Goal: Task Accomplishment & Management: Manage account settings

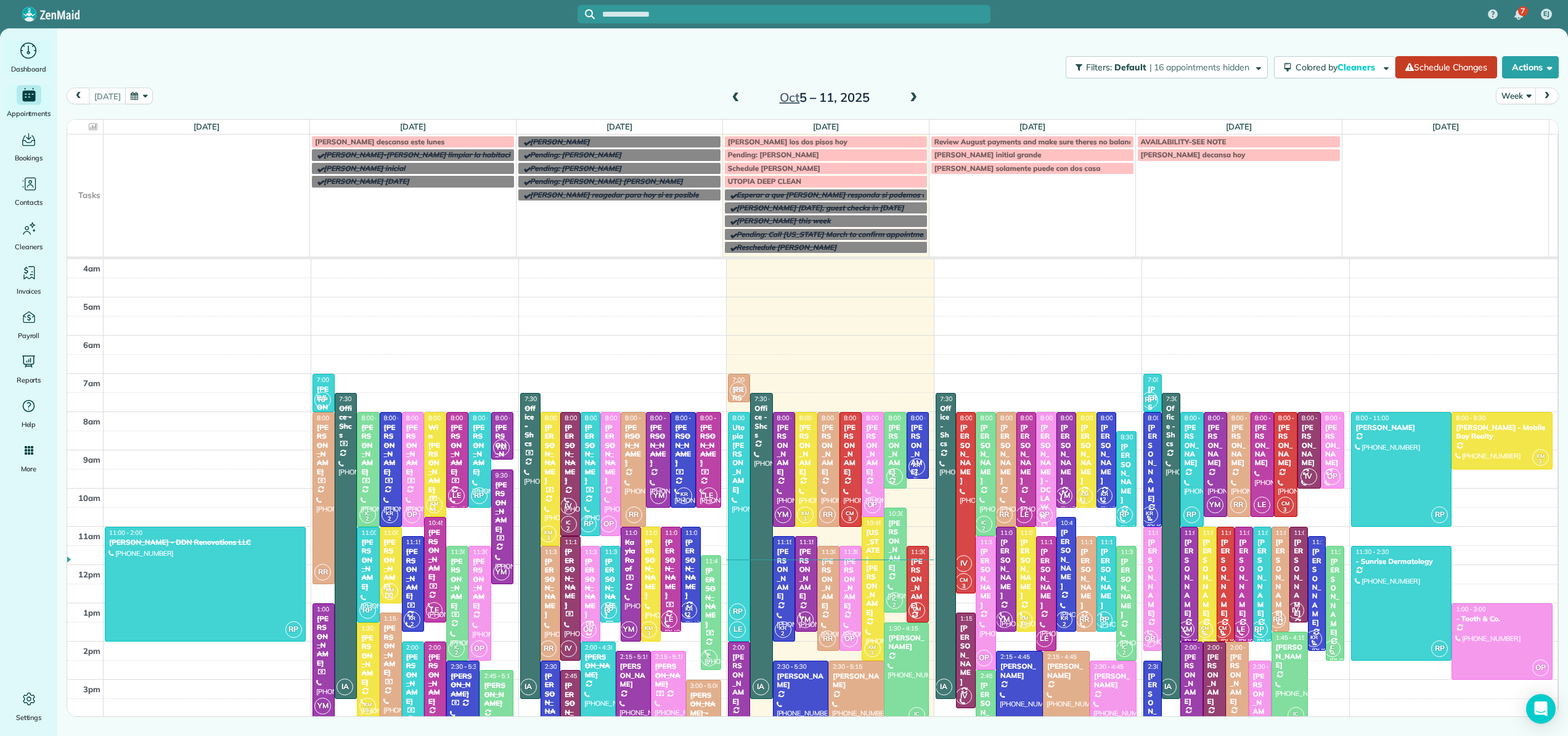
scroll to position [113, 0]
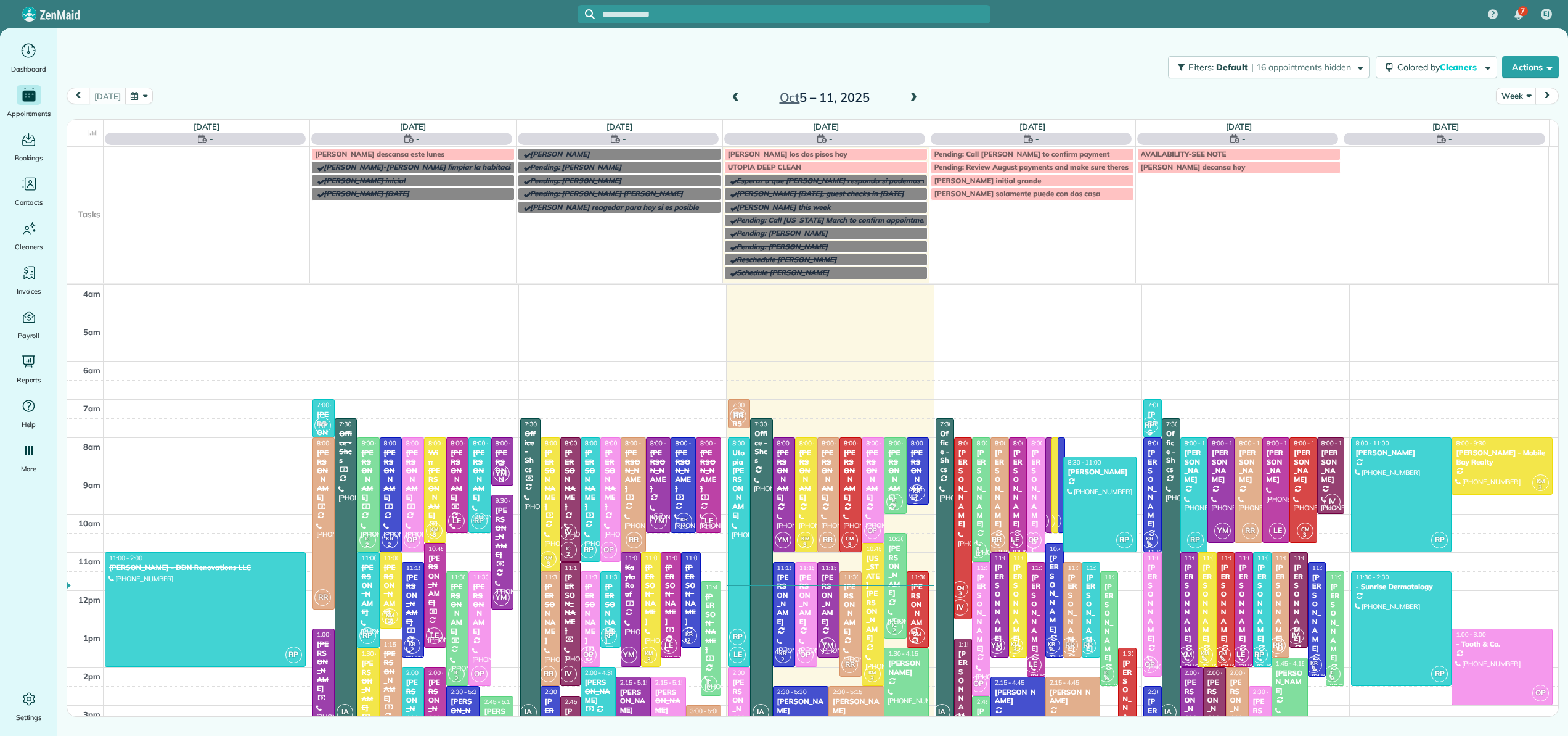
scroll to position [115, 0]
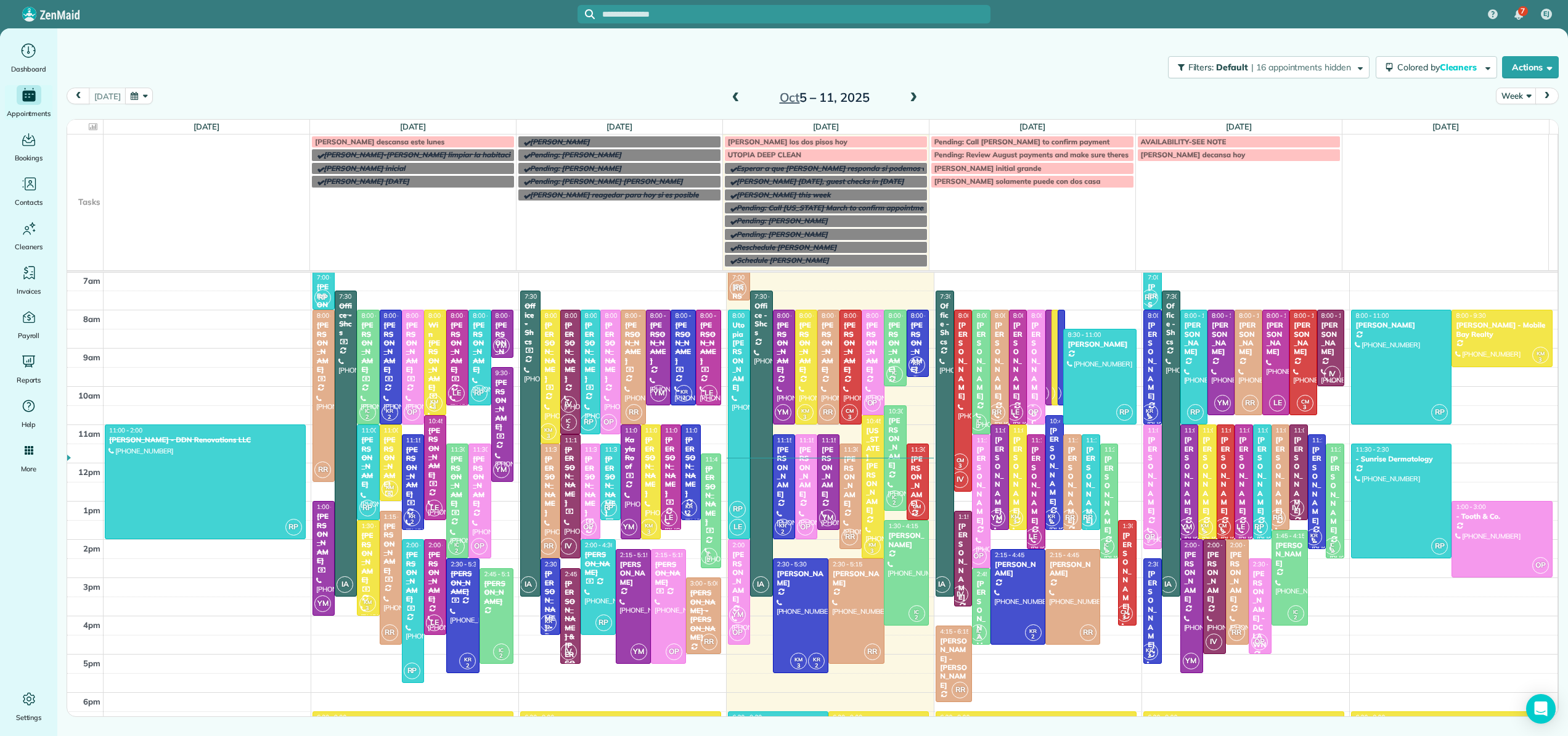
click at [1301, 8] on div "7 EJ" at bounding box center [784, 14] width 1568 height 28
click at [27, 705] on icon "Main" at bounding box center [28, 698] width 13 height 14
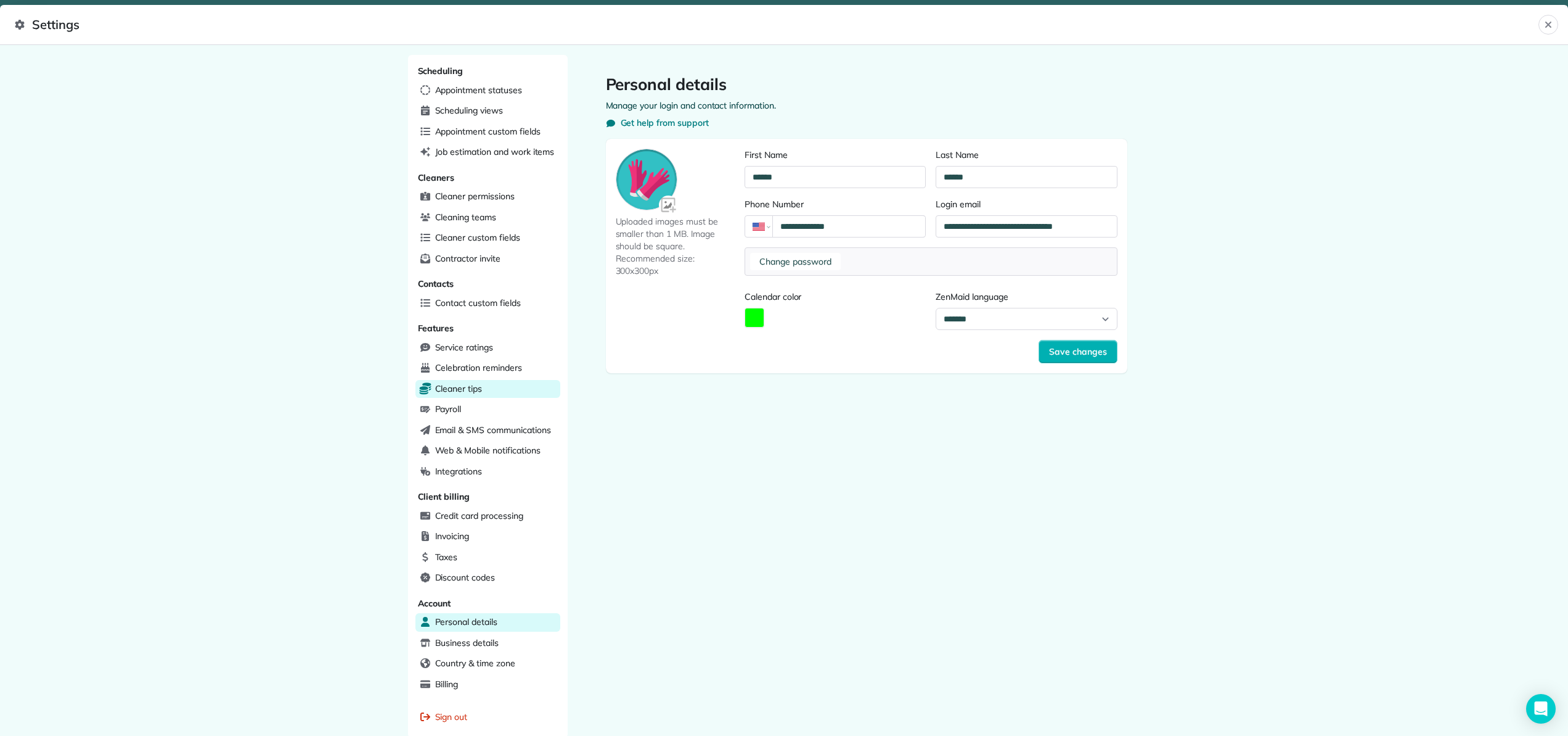
click at [470, 384] on span "Cleaner tips" at bounding box center [459, 389] width 47 height 13
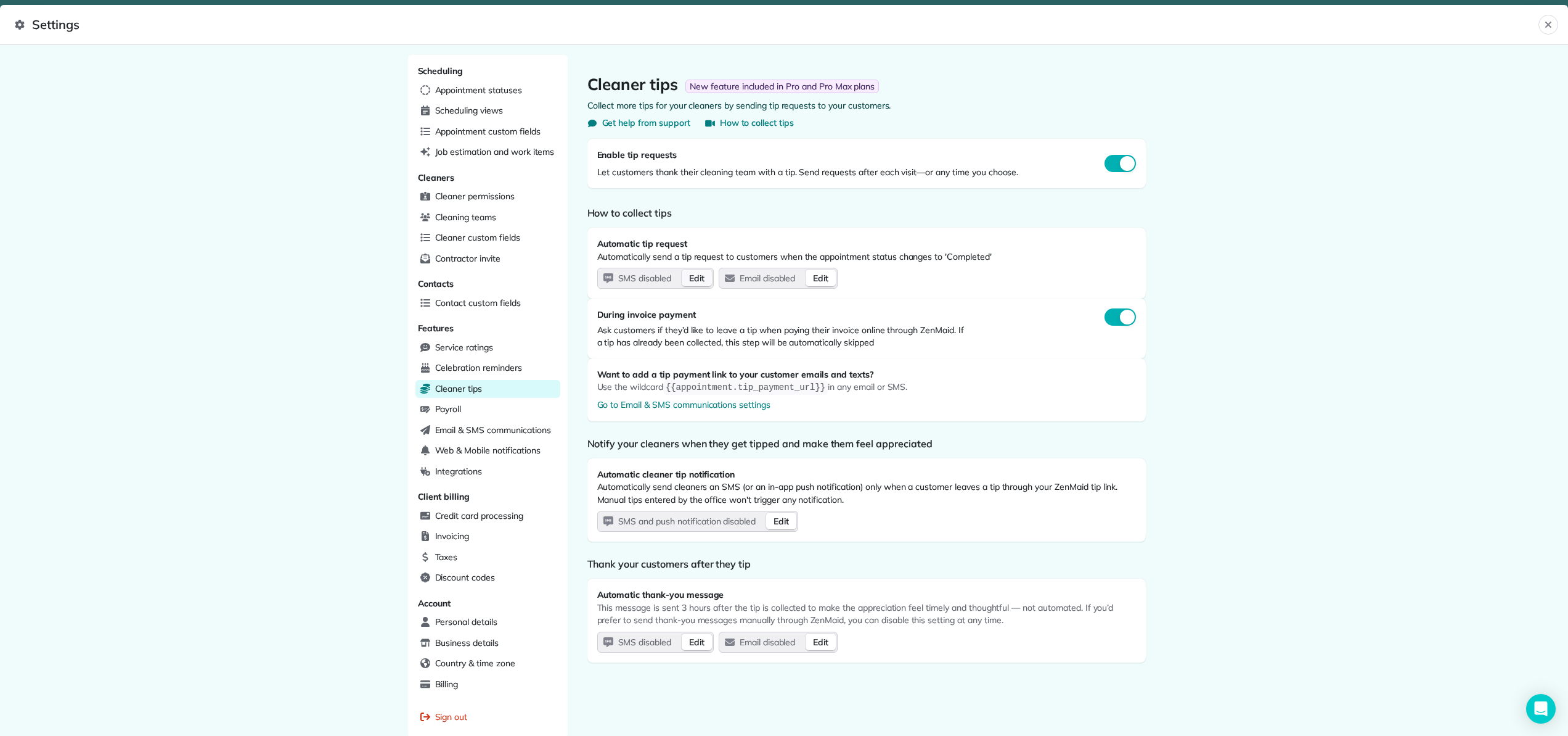
click at [691, 279] on span "Edit" at bounding box center [696, 278] width 15 height 13
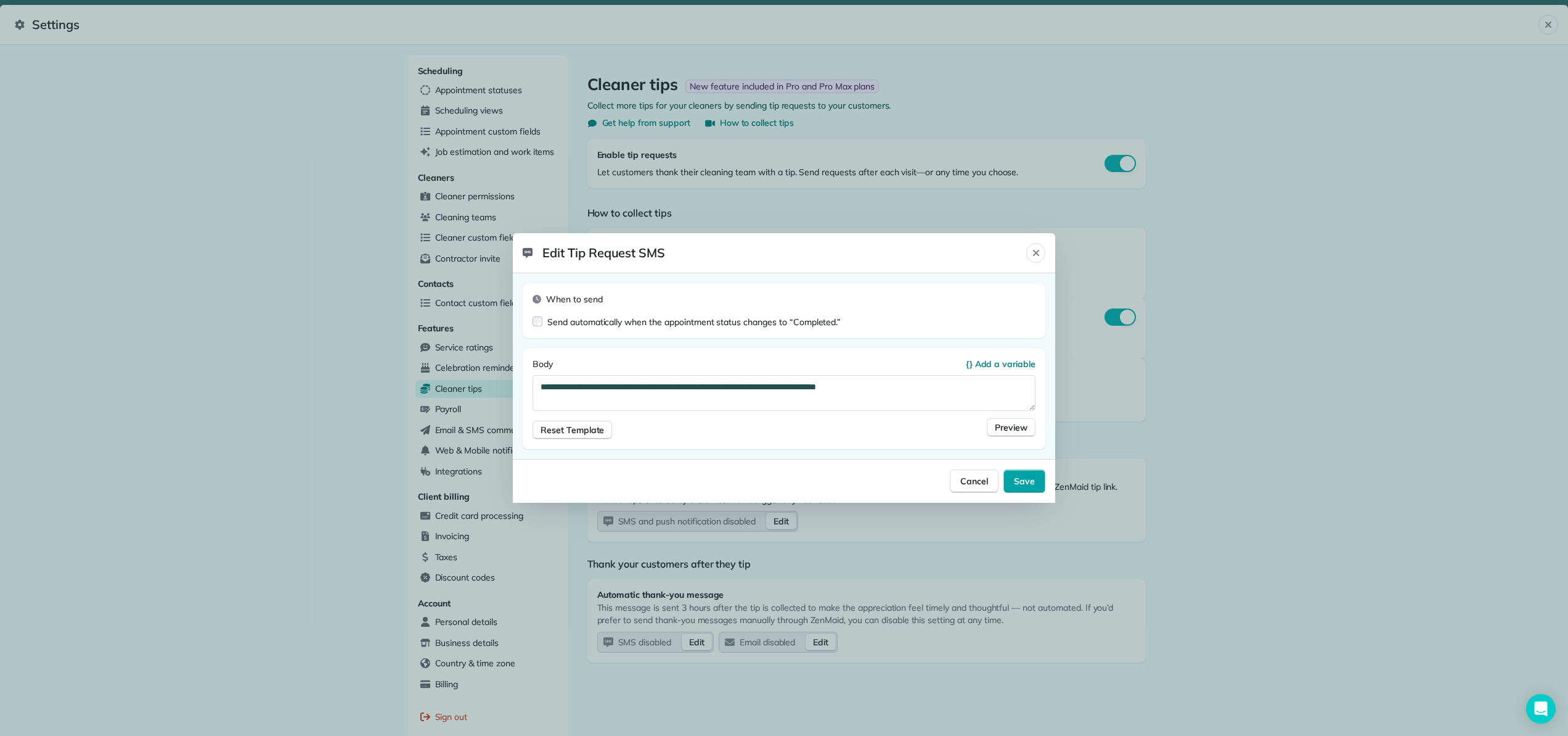
click at [1024, 481] on span "Save" at bounding box center [1024, 481] width 21 height 13
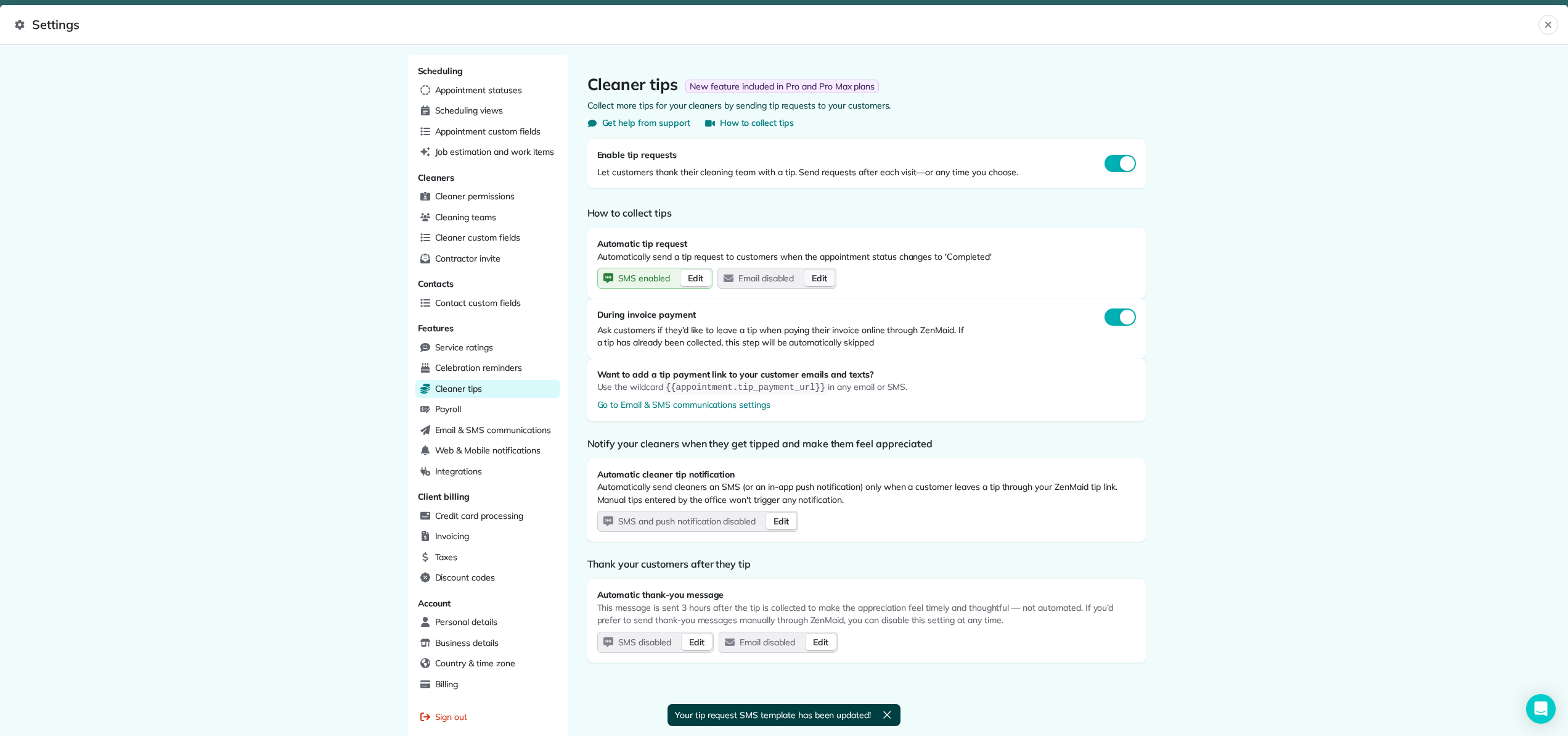
click at [823, 279] on span "Edit" at bounding box center [819, 278] width 15 height 13
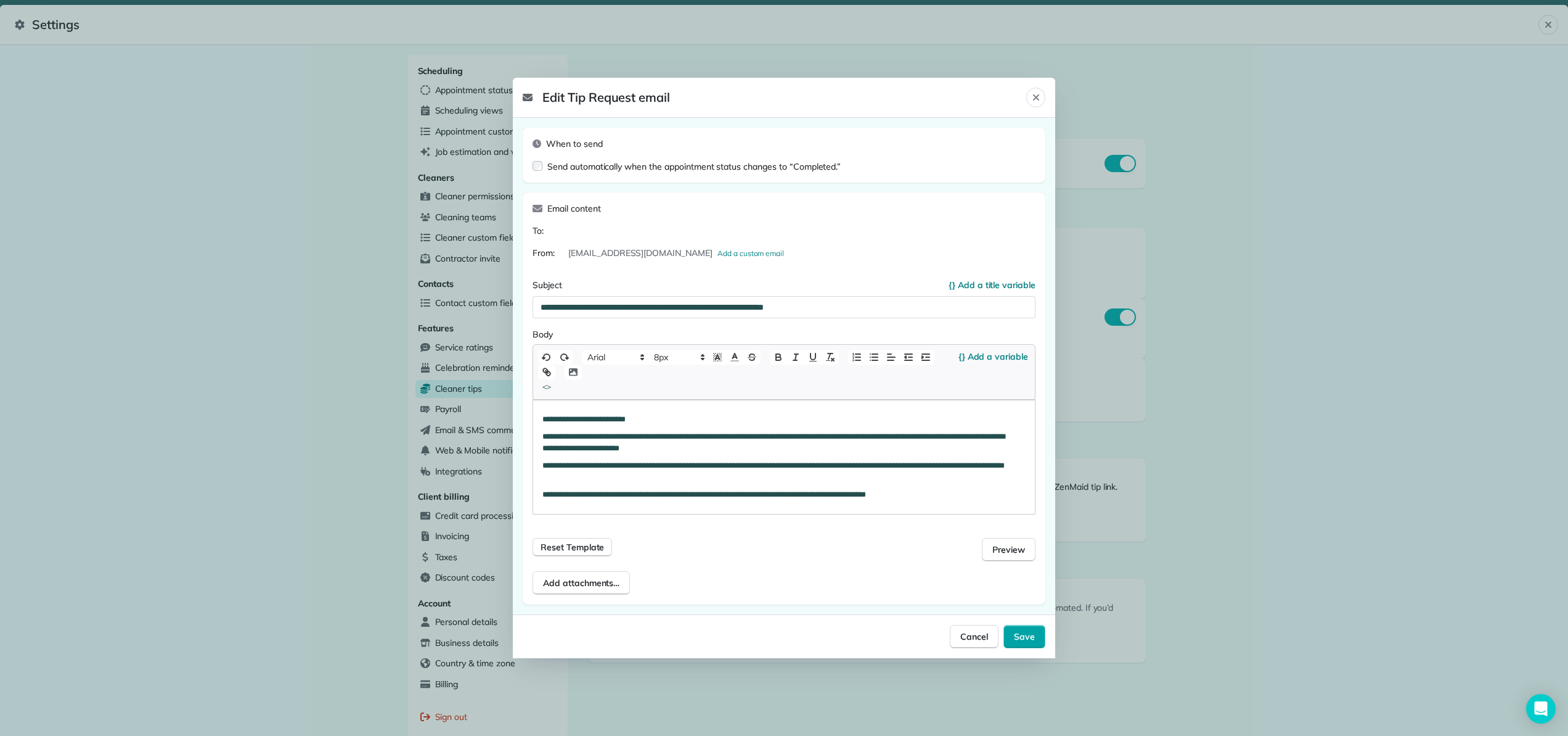
click at [1035, 638] on button "Save" at bounding box center [1024, 636] width 42 height 23
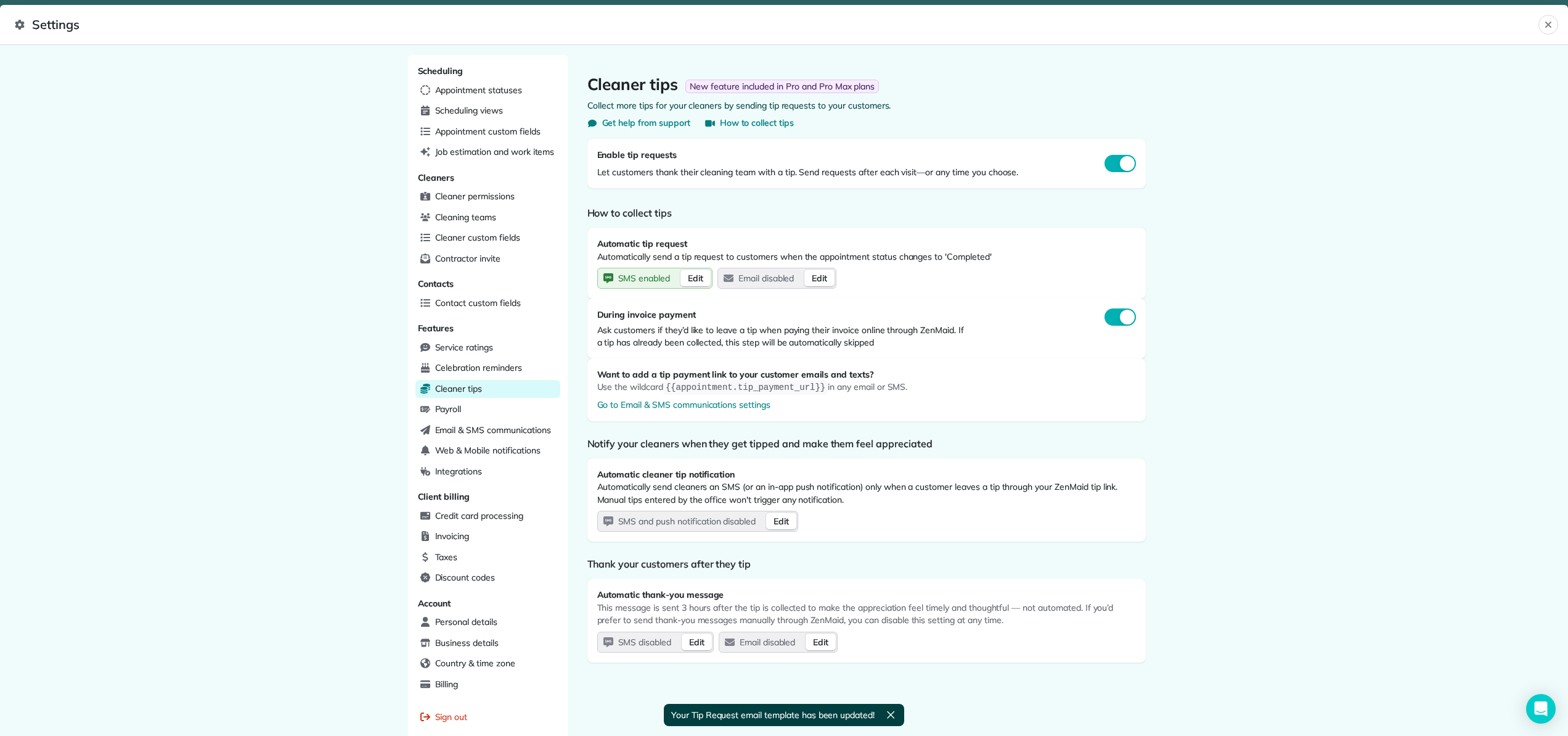
scroll to position [31, 0]
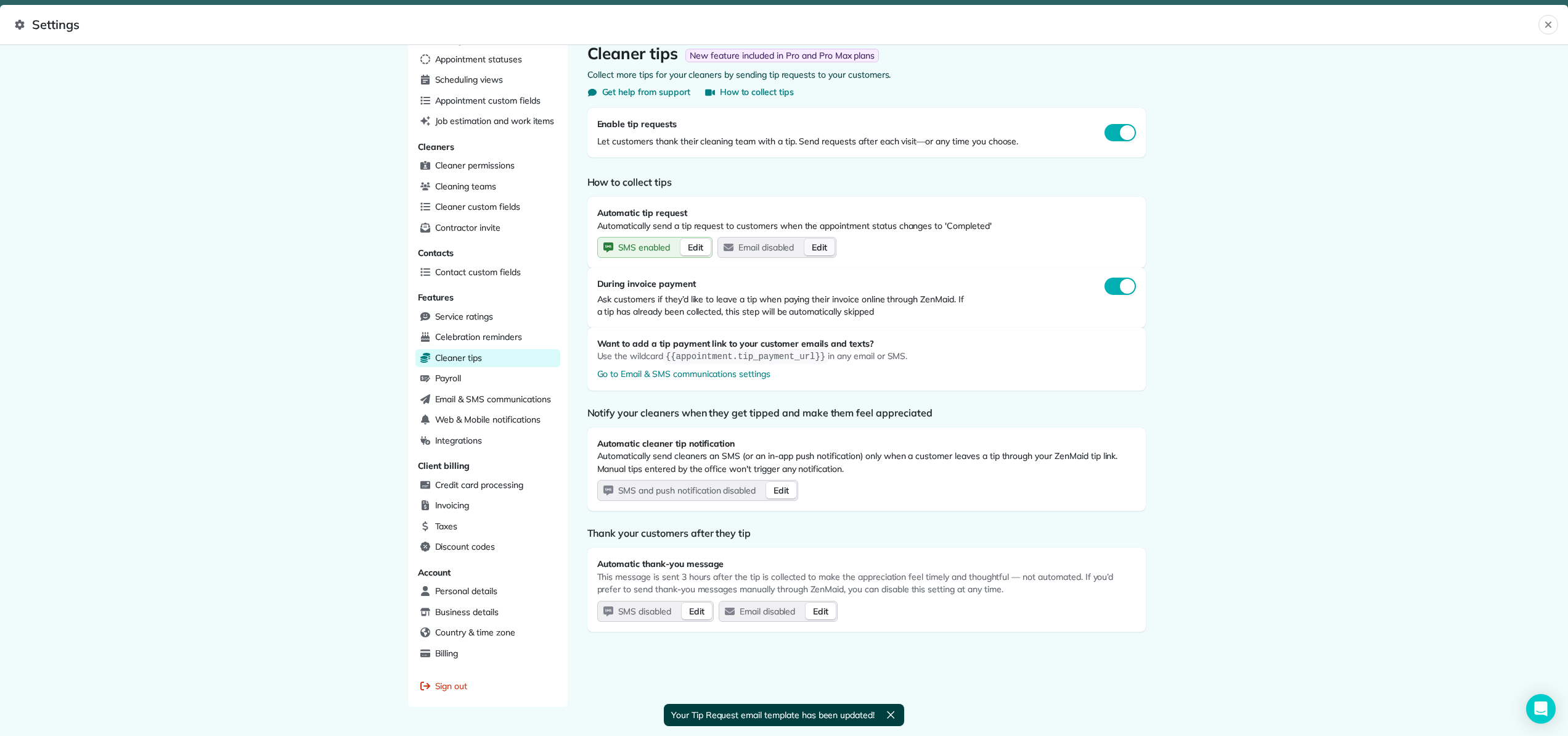
click at [820, 246] on span "Edit" at bounding box center [819, 247] width 15 height 13
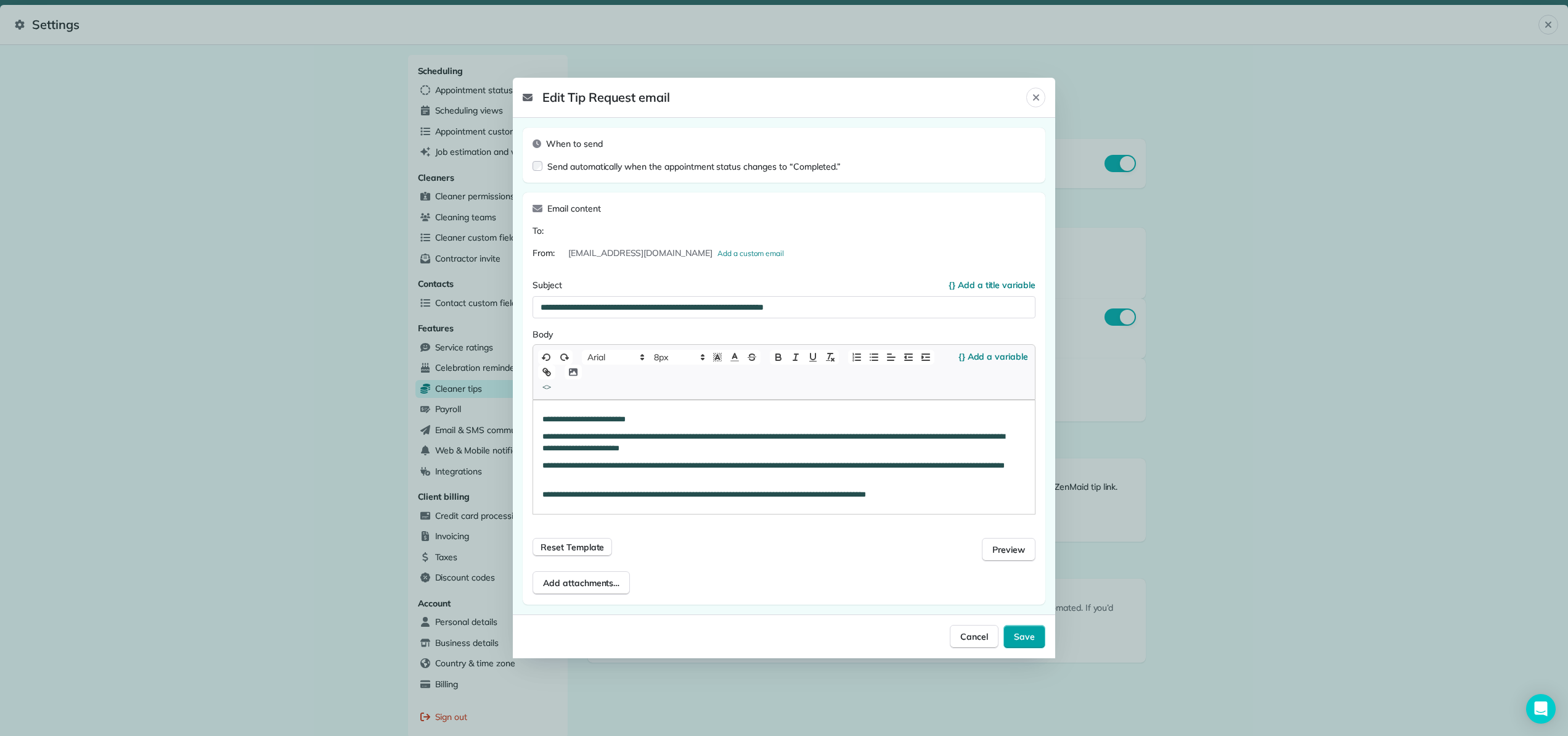
click at [1031, 638] on span "Save" at bounding box center [1024, 637] width 21 height 13
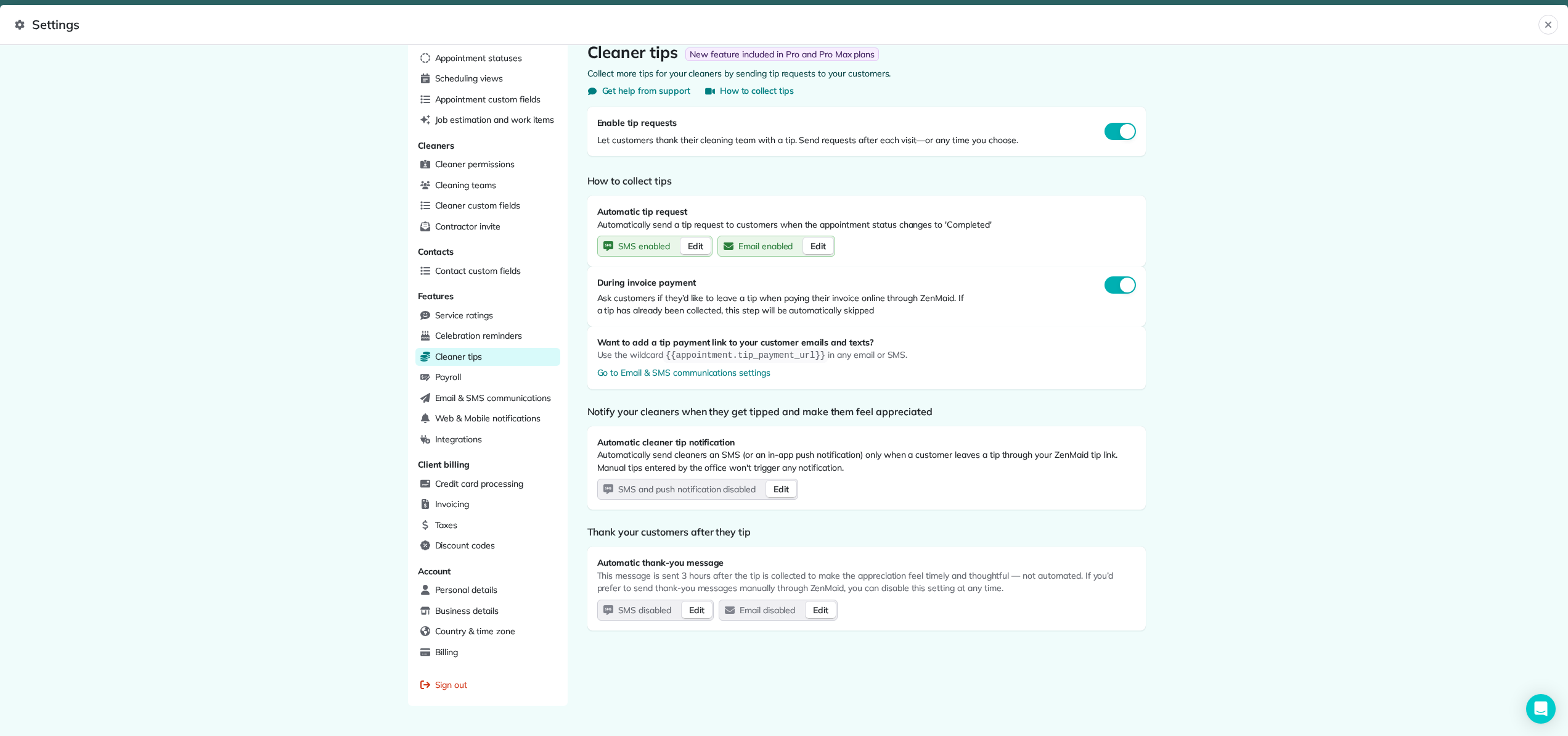
scroll to position [54, 0]
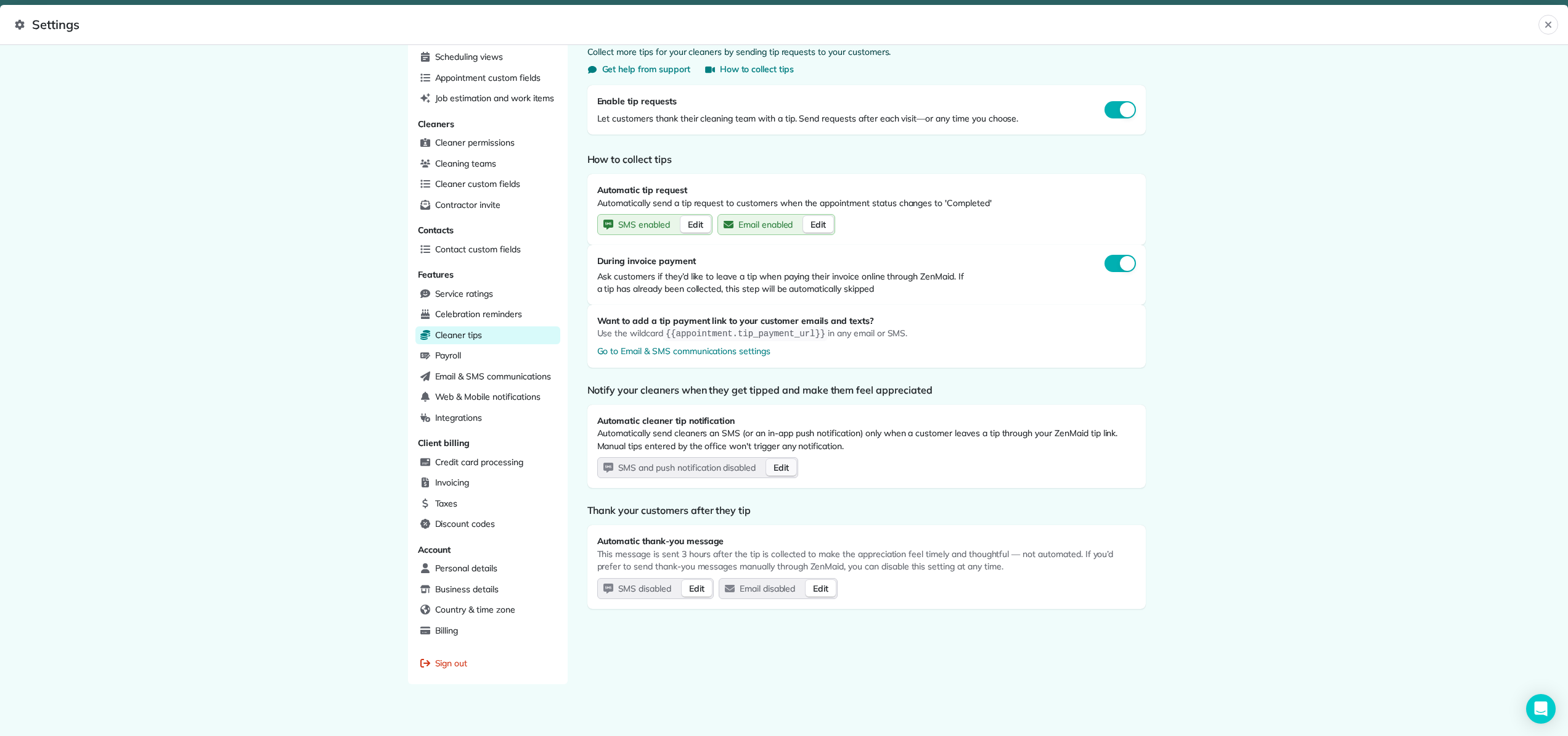
click at [786, 467] on span "Edit" at bounding box center [781, 468] width 15 height 13
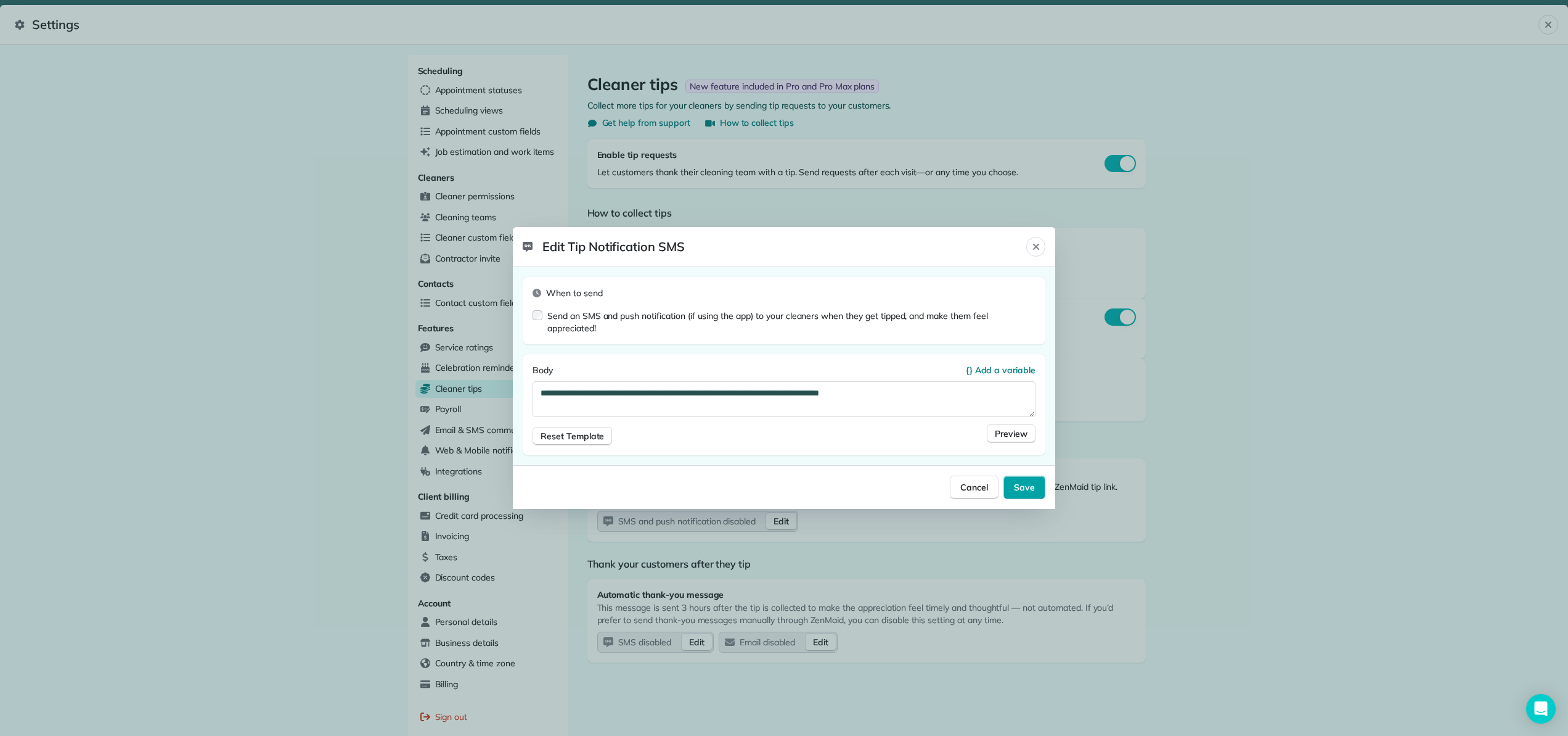
click at [1026, 493] on button "Save" at bounding box center [1024, 487] width 42 height 23
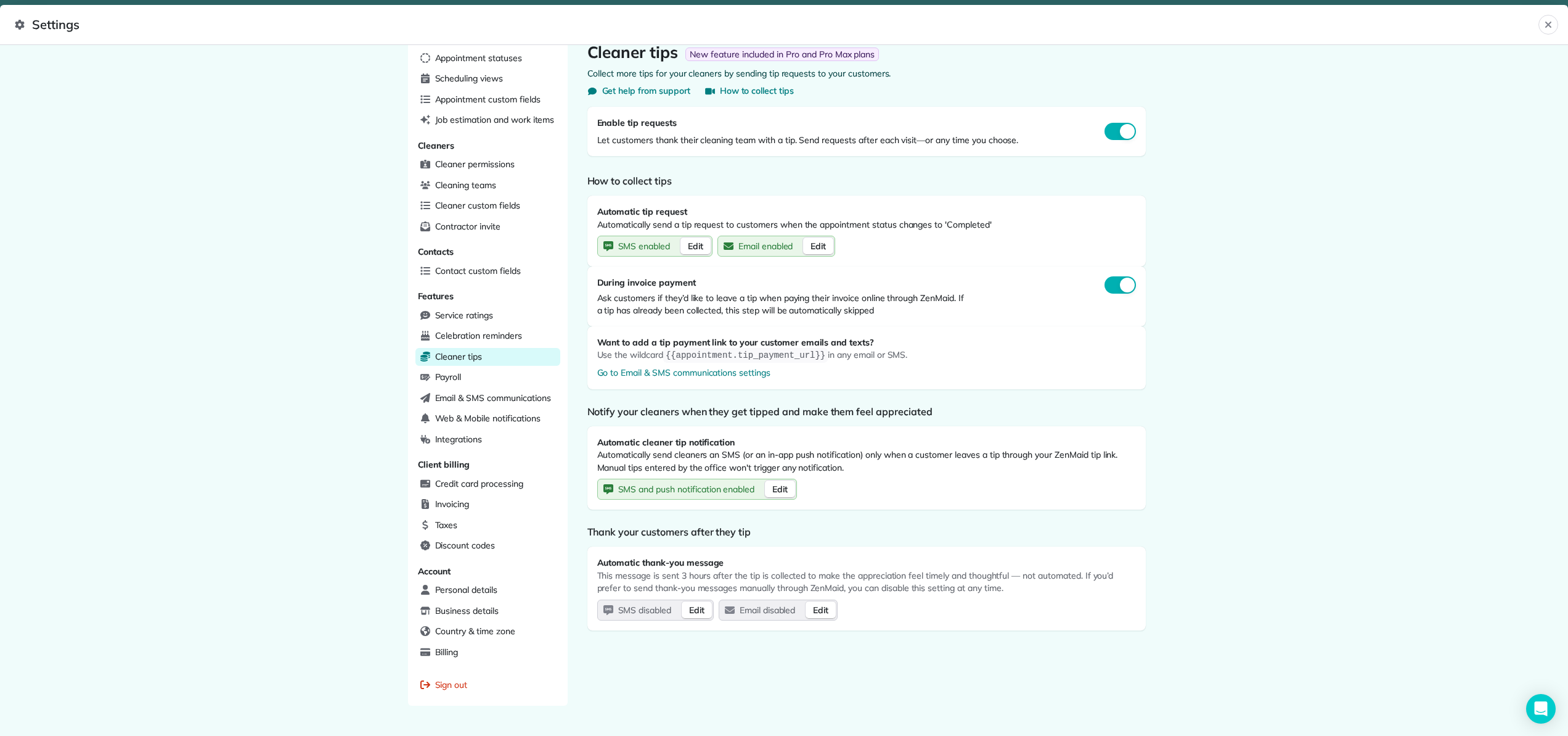
scroll to position [54, 0]
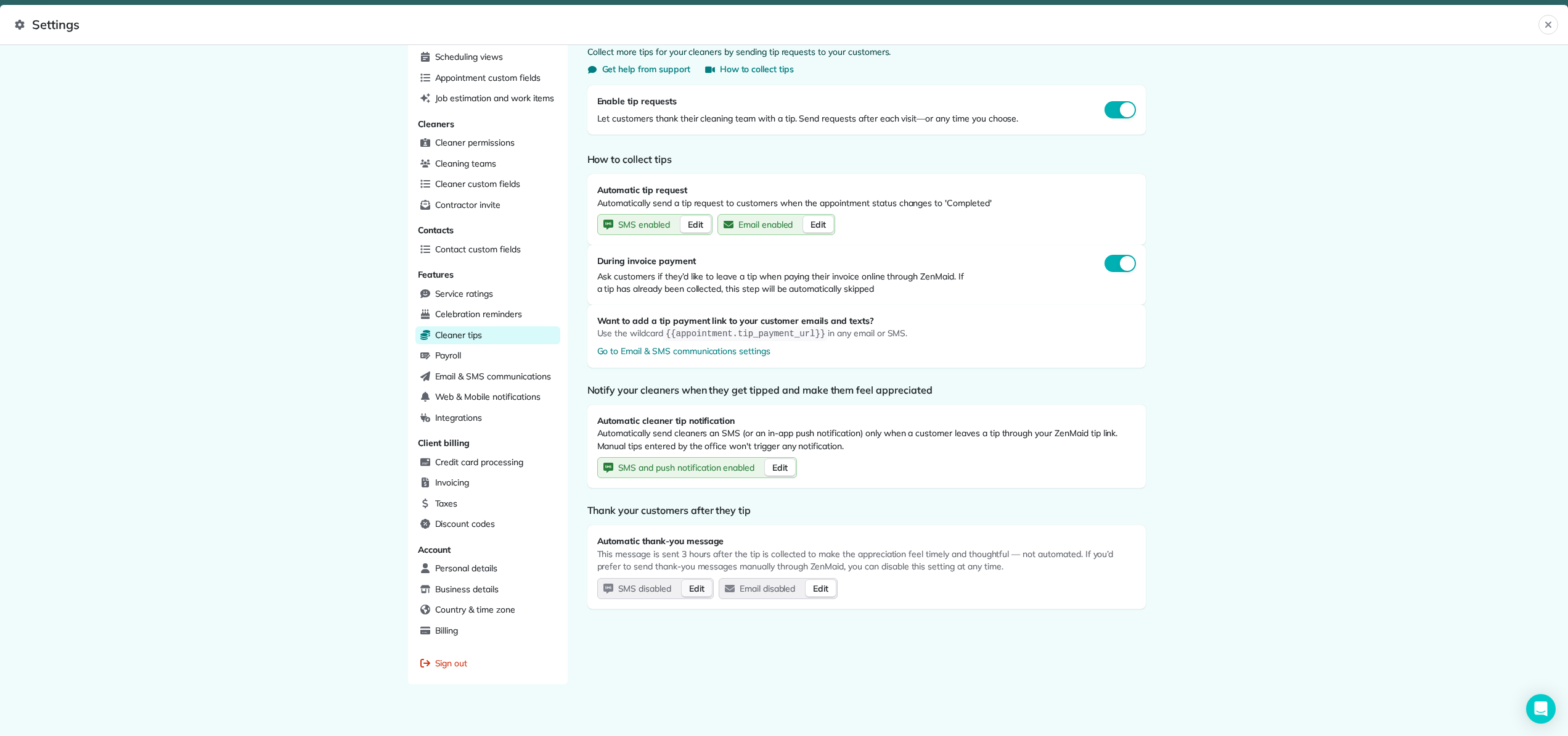
click at [697, 586] on span "Edit" at bounding box center [696, 589] width 15 height 13
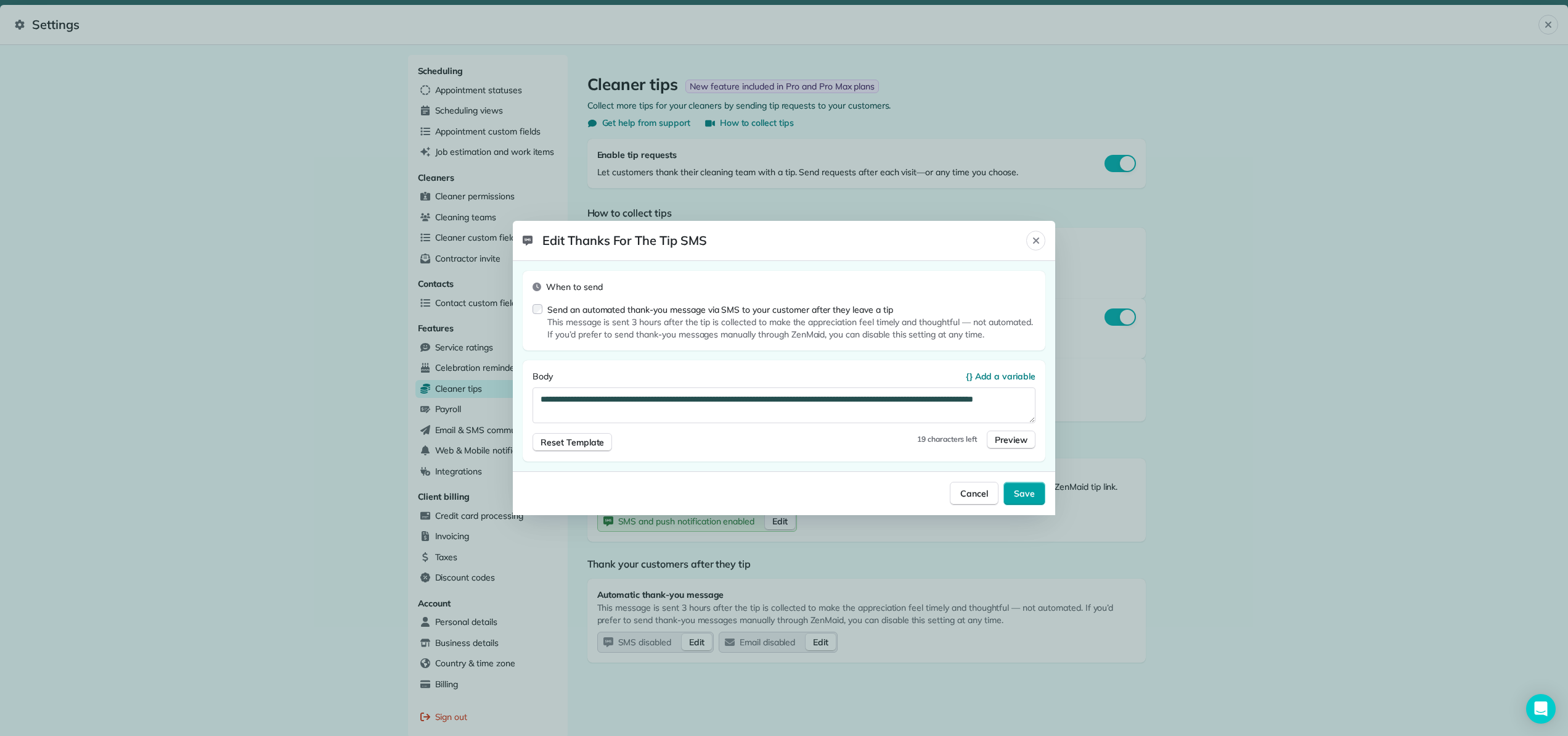
click at [1016, 489] on span "Save" at bounding box center [1024, 493] width 21 height 13
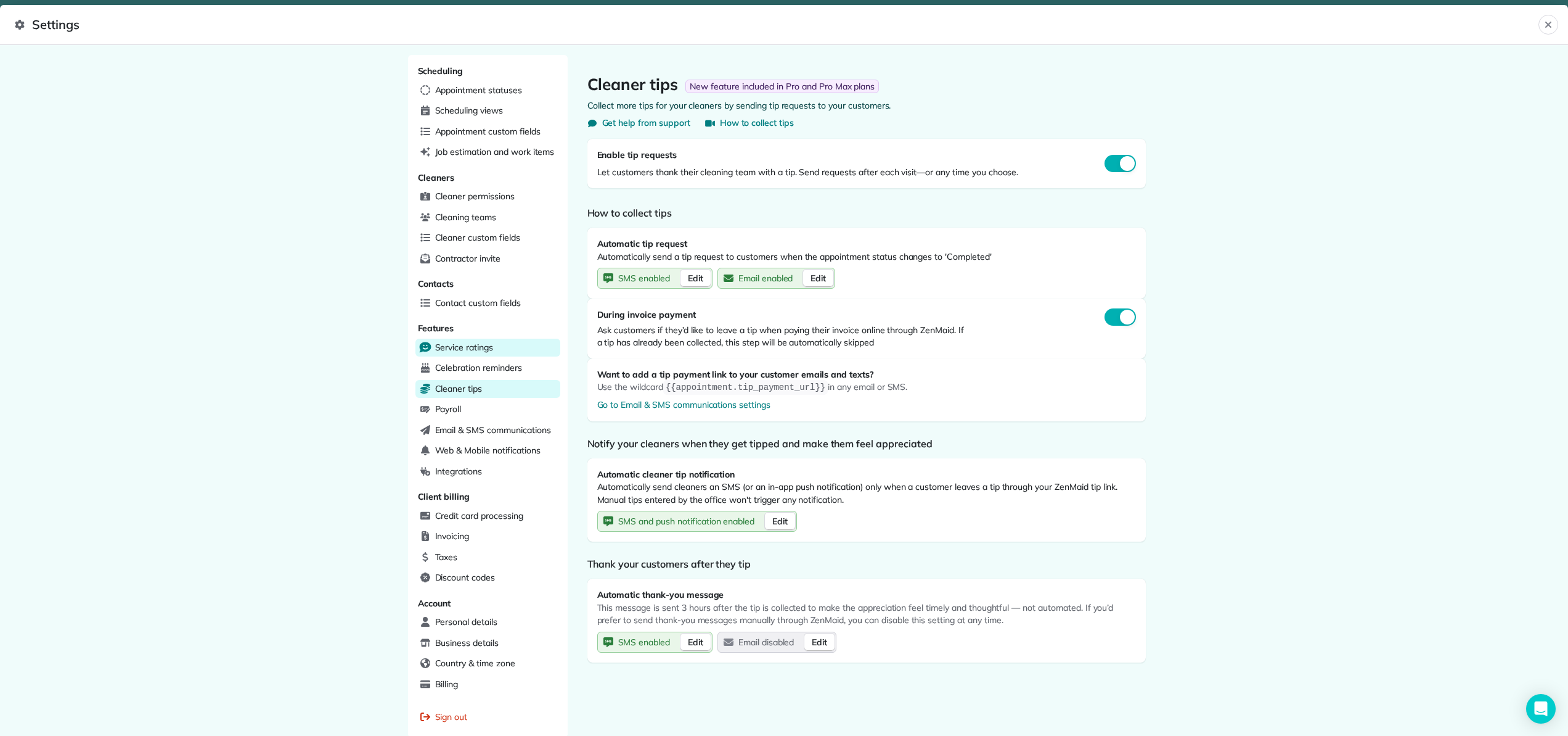
click at [470, 341] on span "Service ratings" at bounding box center [465, 347] width 58 height 13
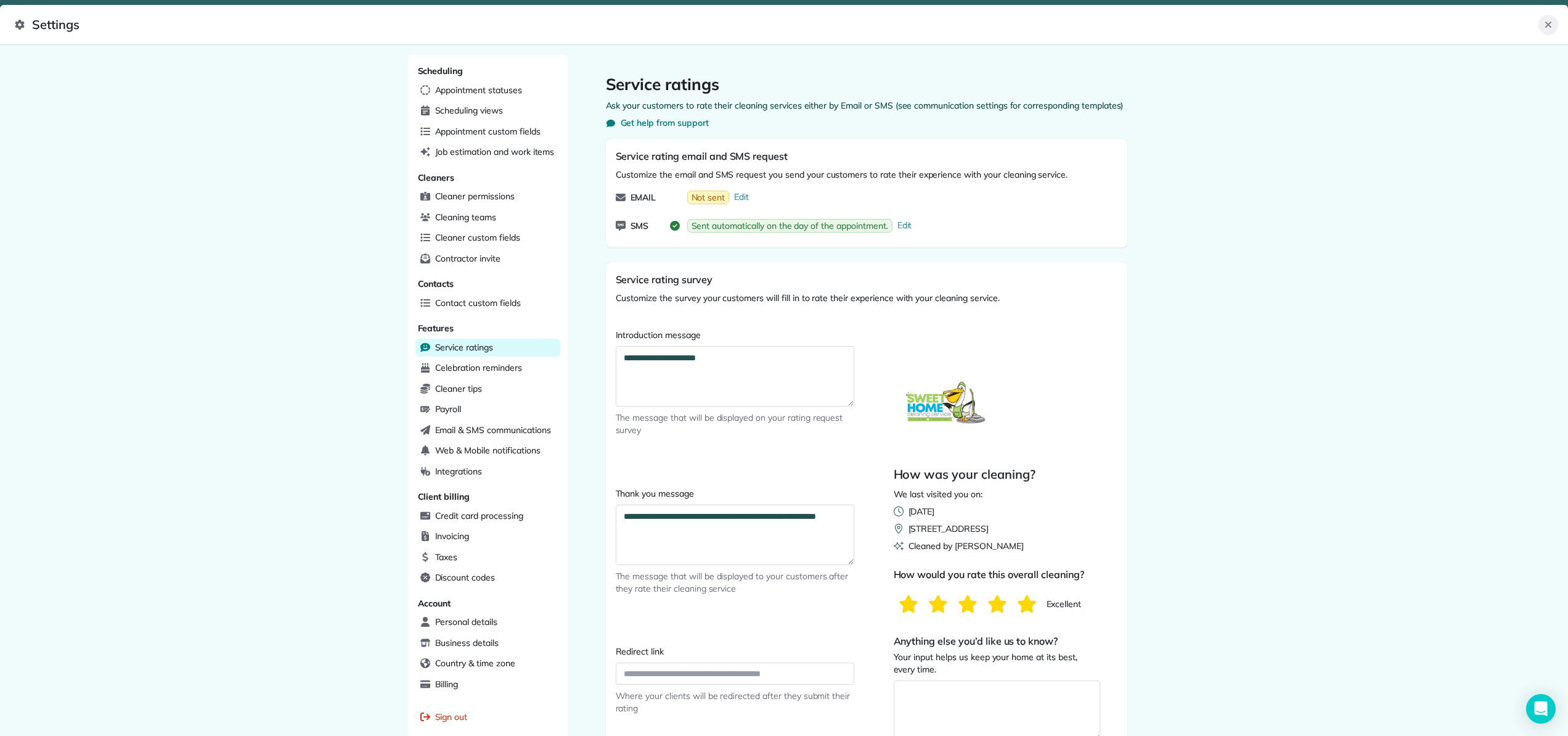
click at [1553, 25] on button "Close" at bounding box center [1548, 24] width 20 height 20
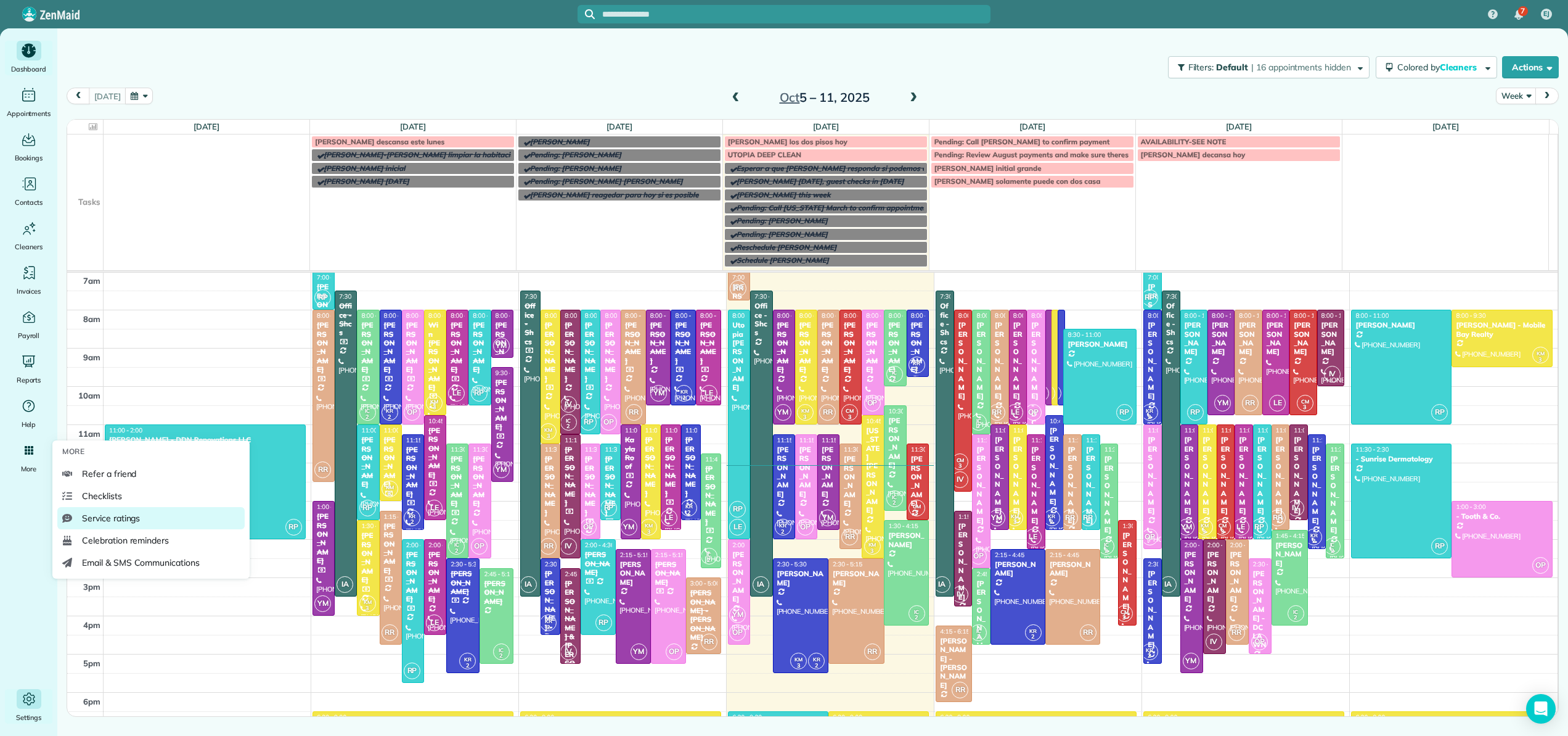
click at [97, 514] on span "Service ratings" at bounding box center [111, 518] width 58 height 13
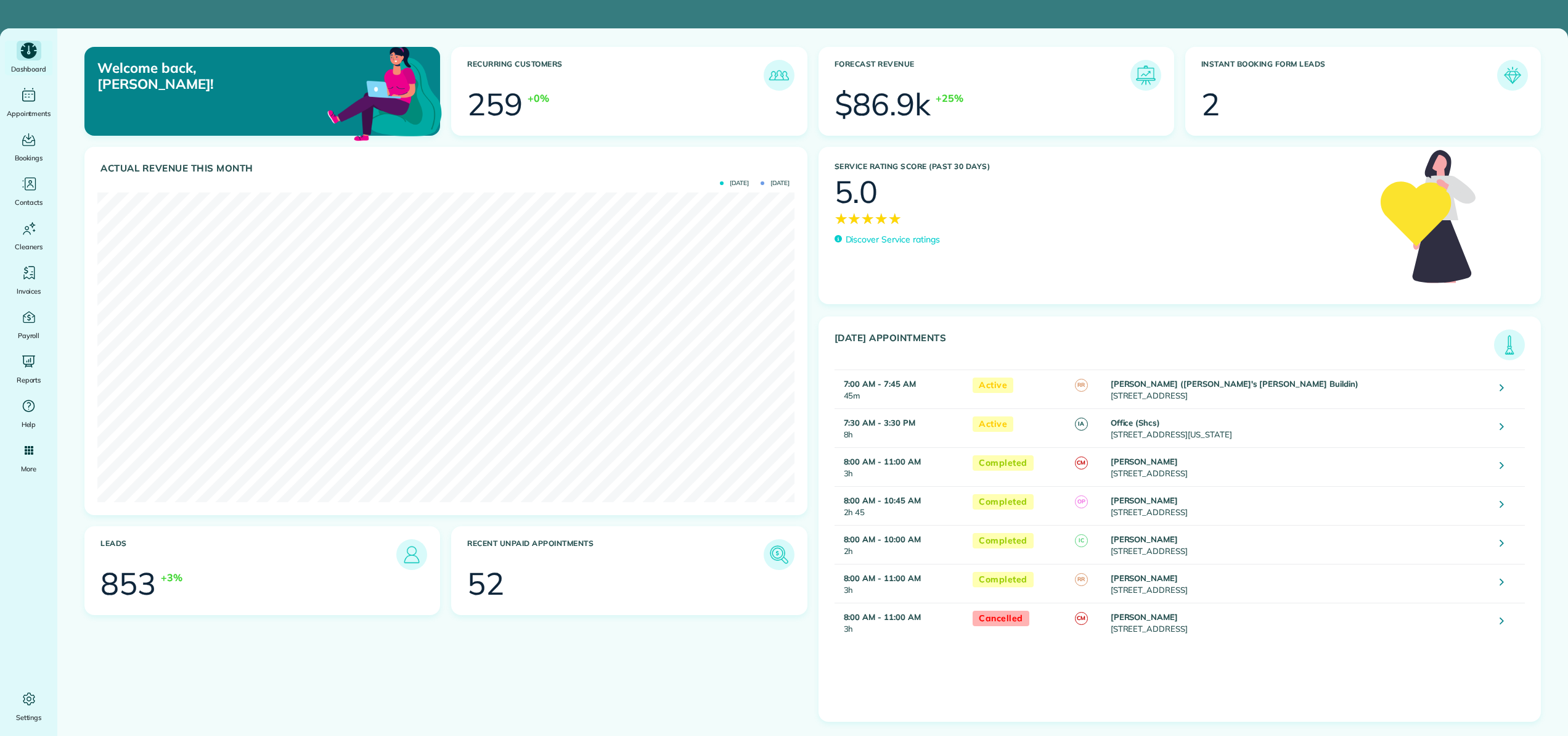
scroll to position [310, 696]
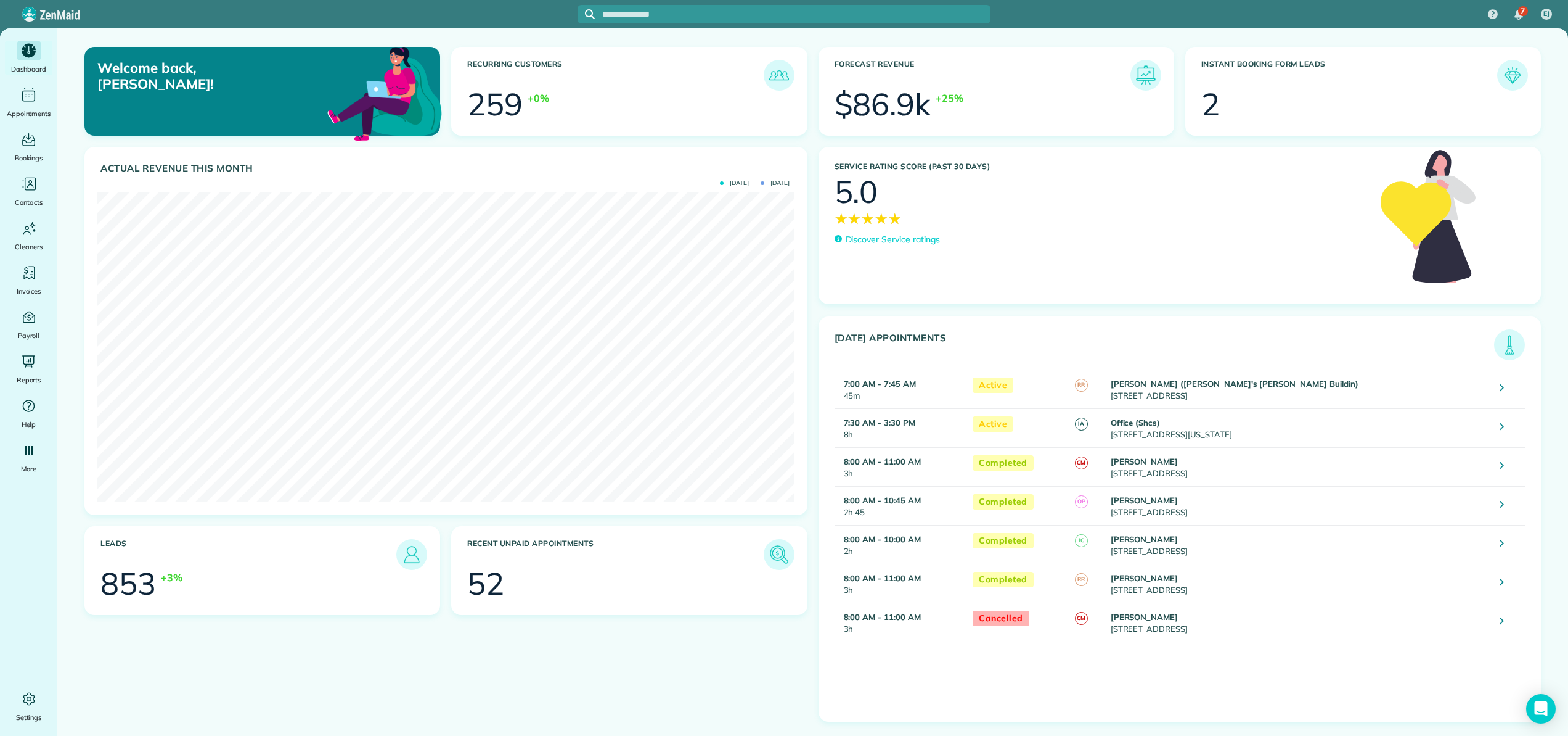
click at [731, 185] on span "Oct 2025" at bounding box center [734, 183] width 29 height 6
click at [787, 183] on span "Sept 2025" at bounding box center [775, 183] width 29 height 6
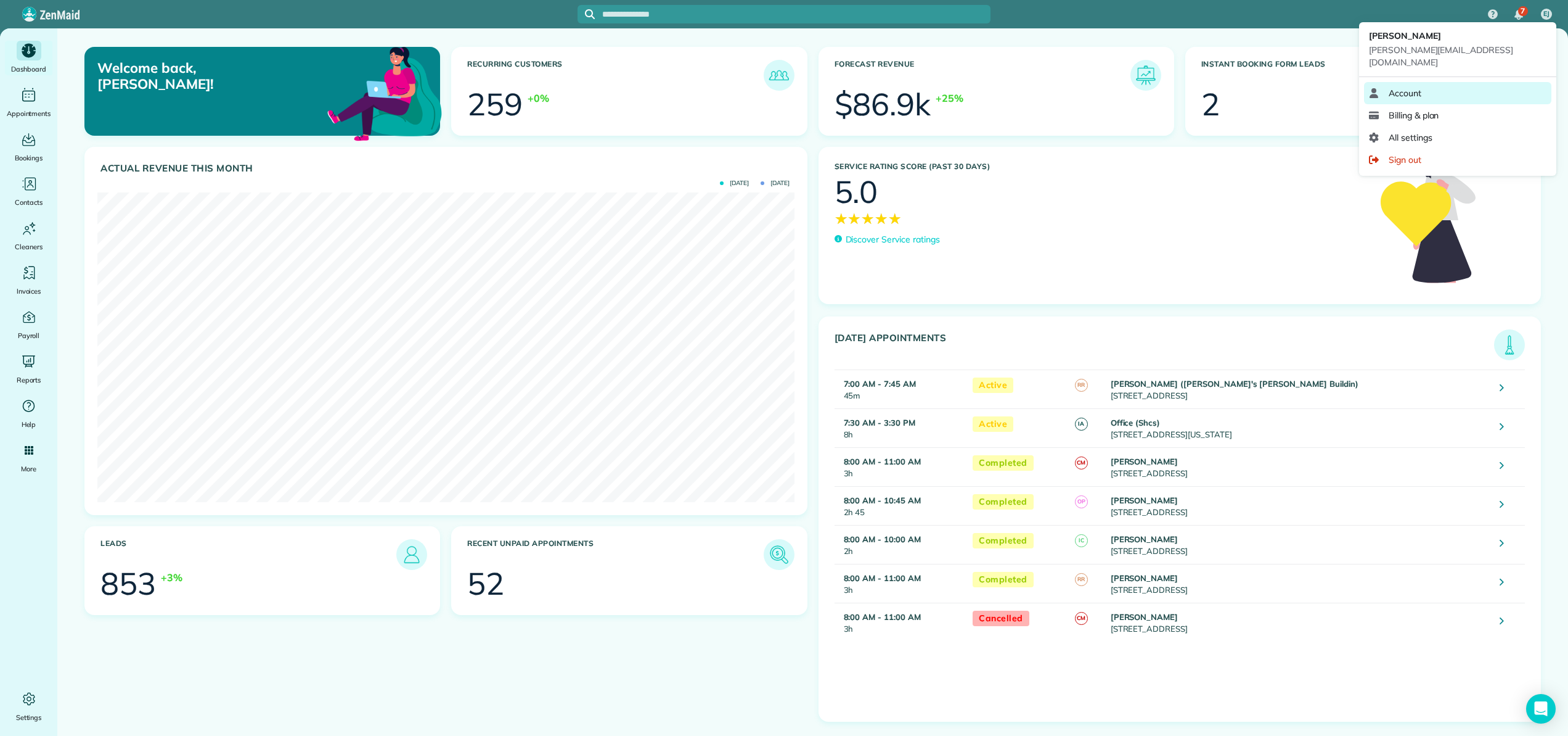
click at [1407, 87] on span "Account" at bounding box center [1405, 94] width 33 height 13
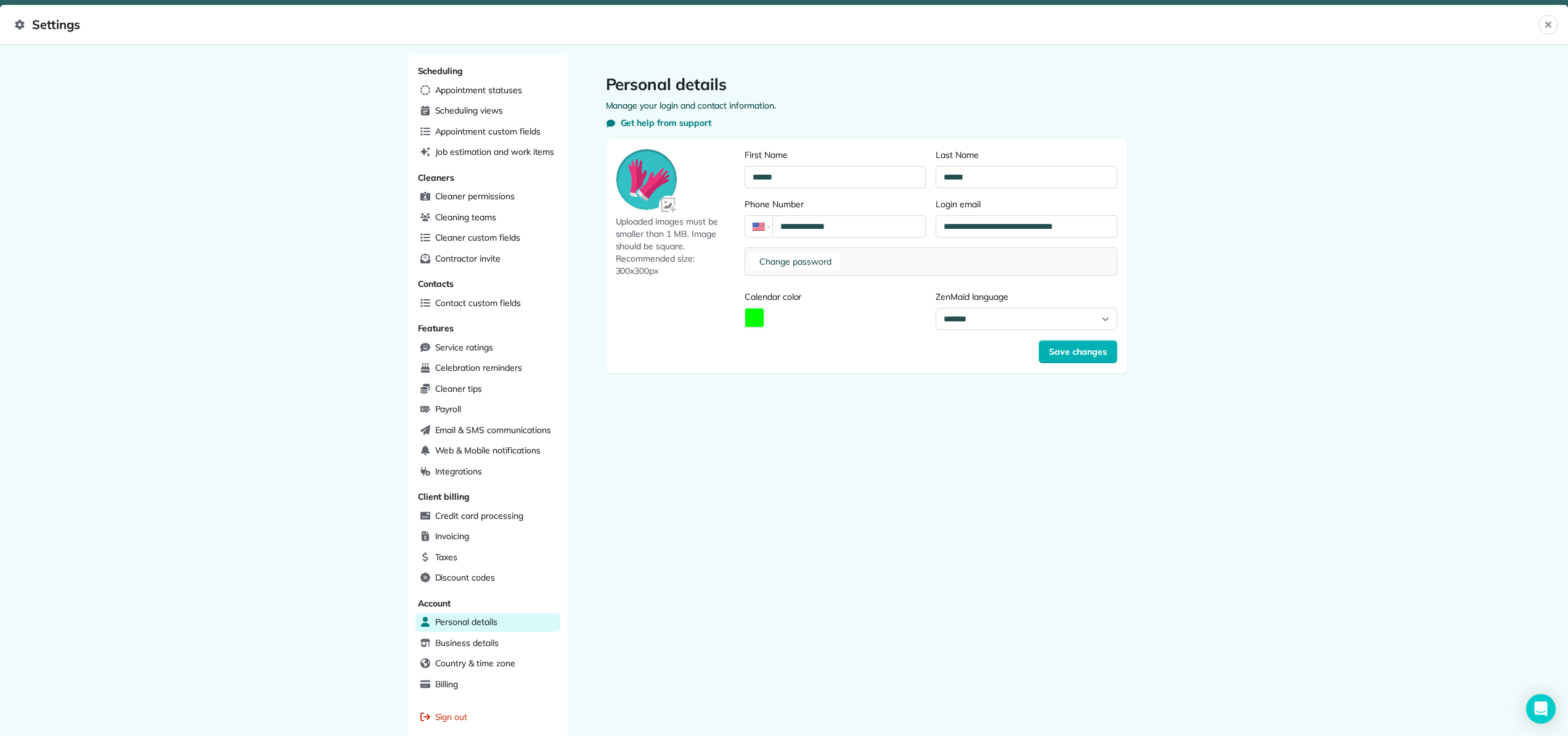
scroll to position [54, 0]
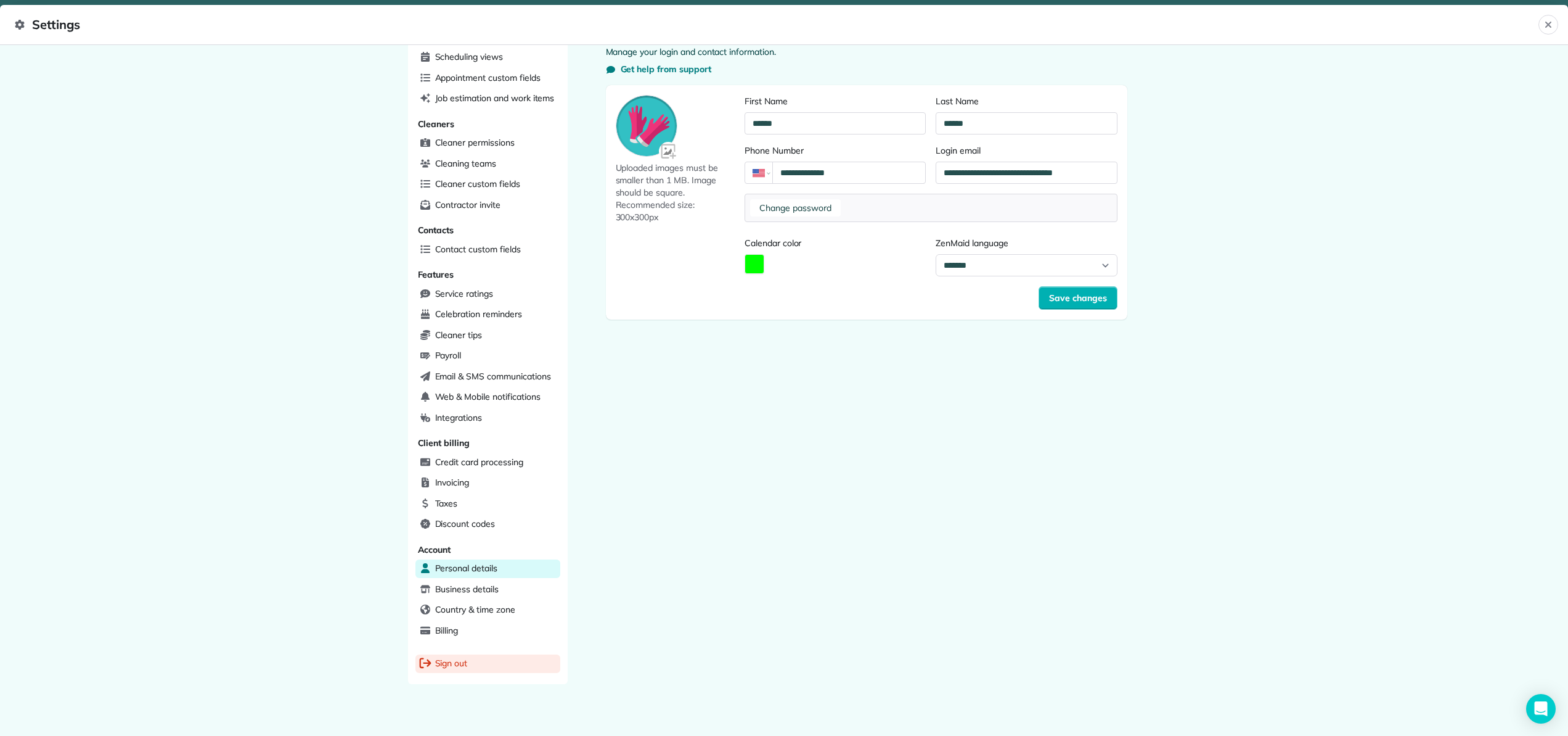
click at [453, 661] on div "Sign out" at bounding box center [487, 663] width 145 height 18
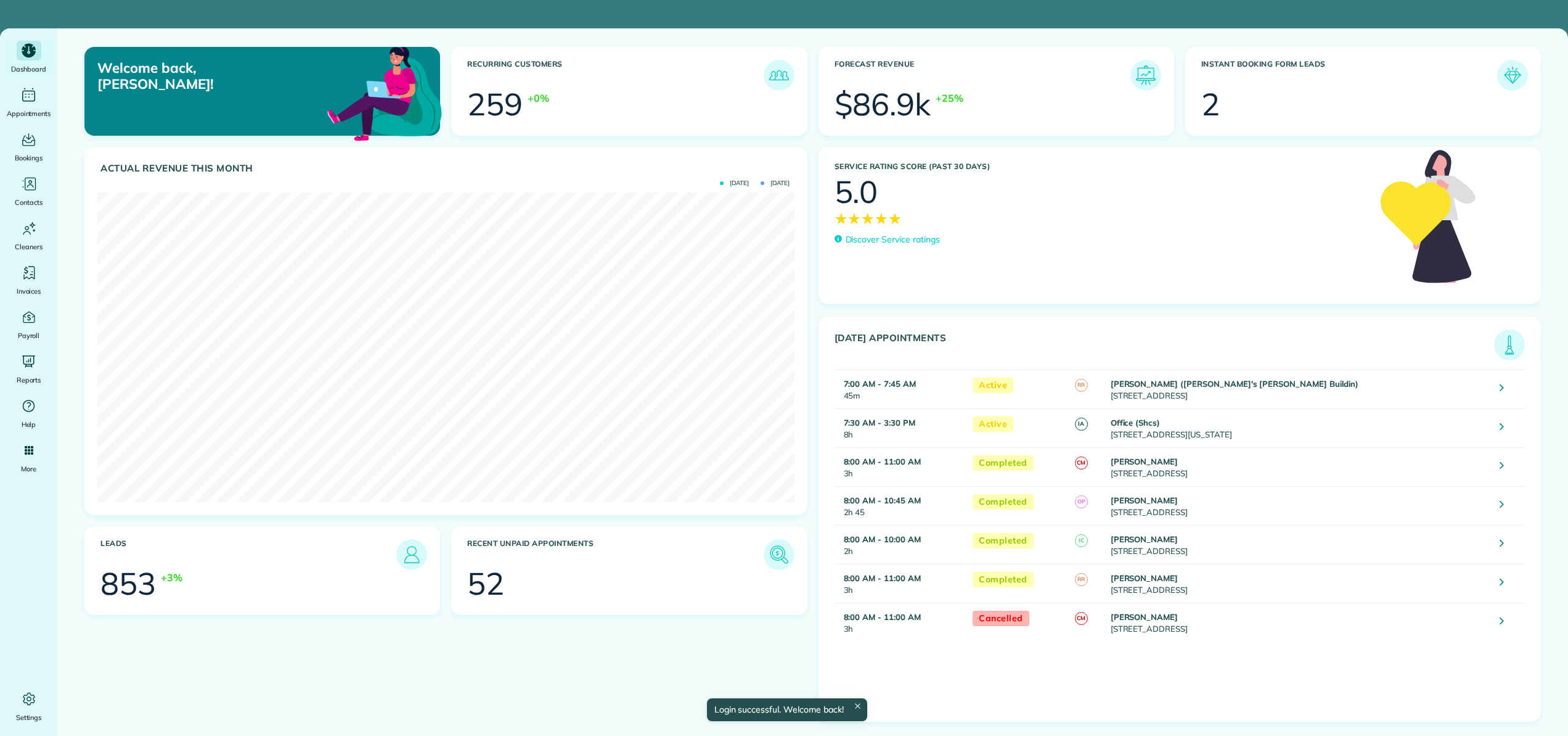
scroll to position [310, 696]
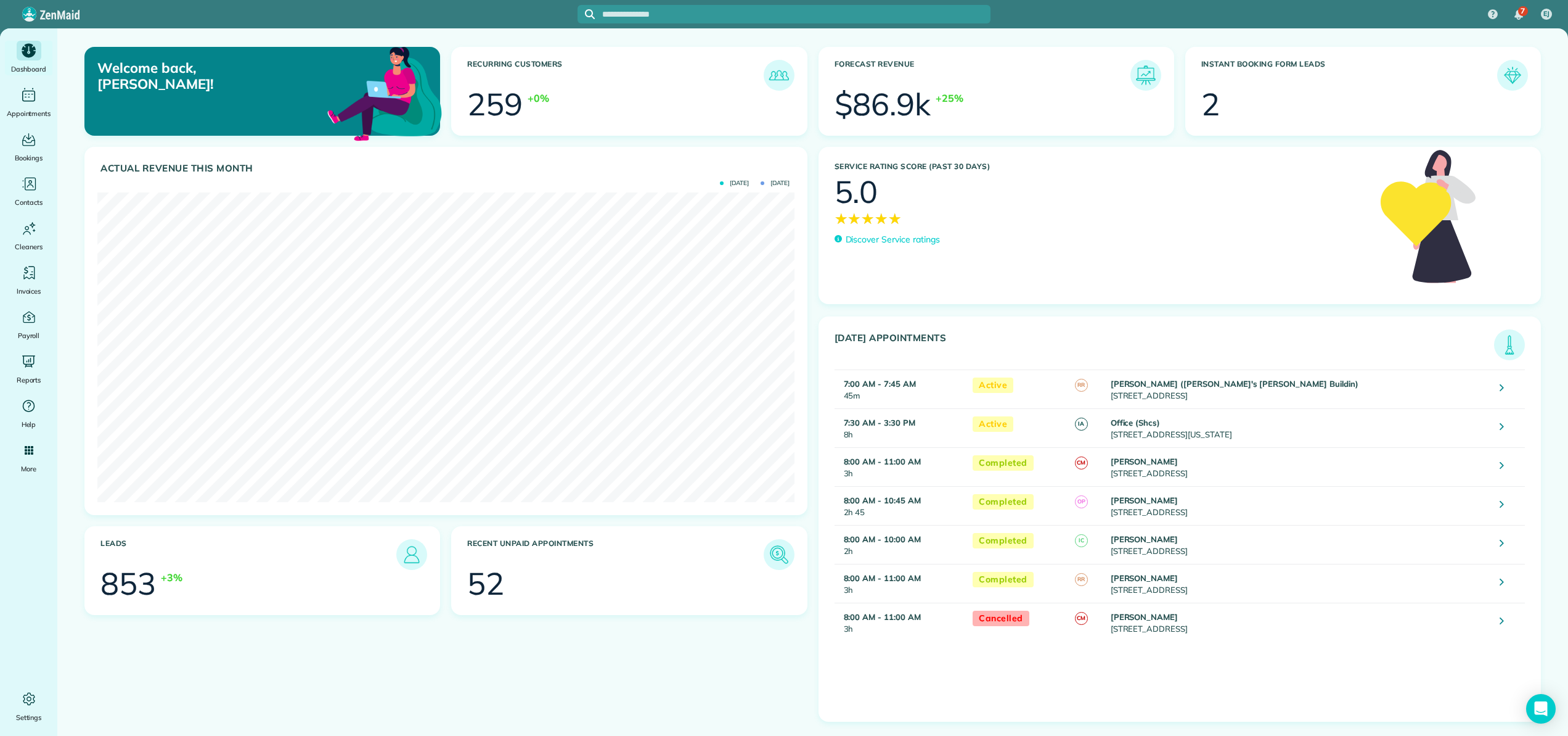
click at [1516, 88] on link at bounding box center [1512, 75] width 31 height 31
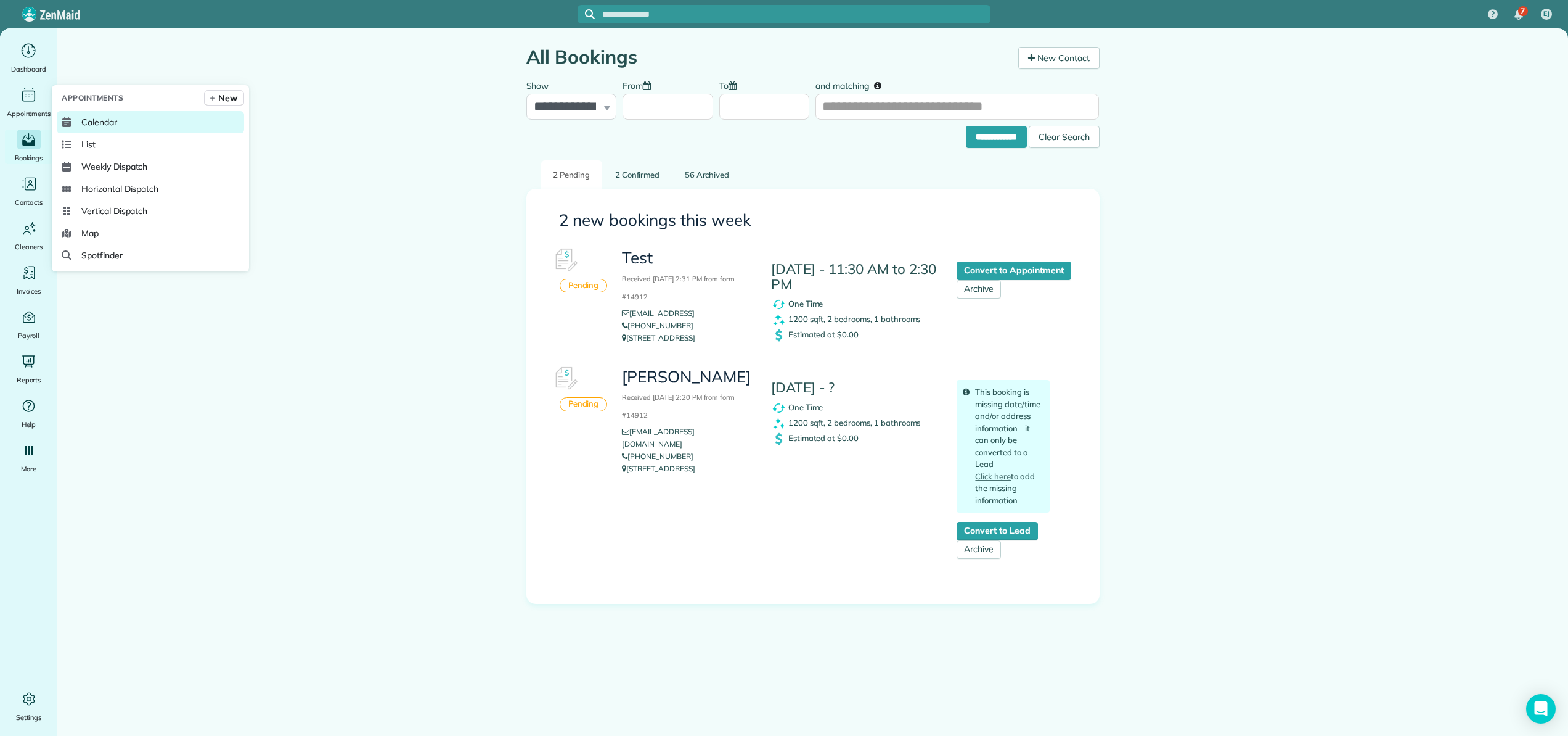
click at [87, 117] on span "Calendar" at bounding box center [99, 122] width 36 height 13
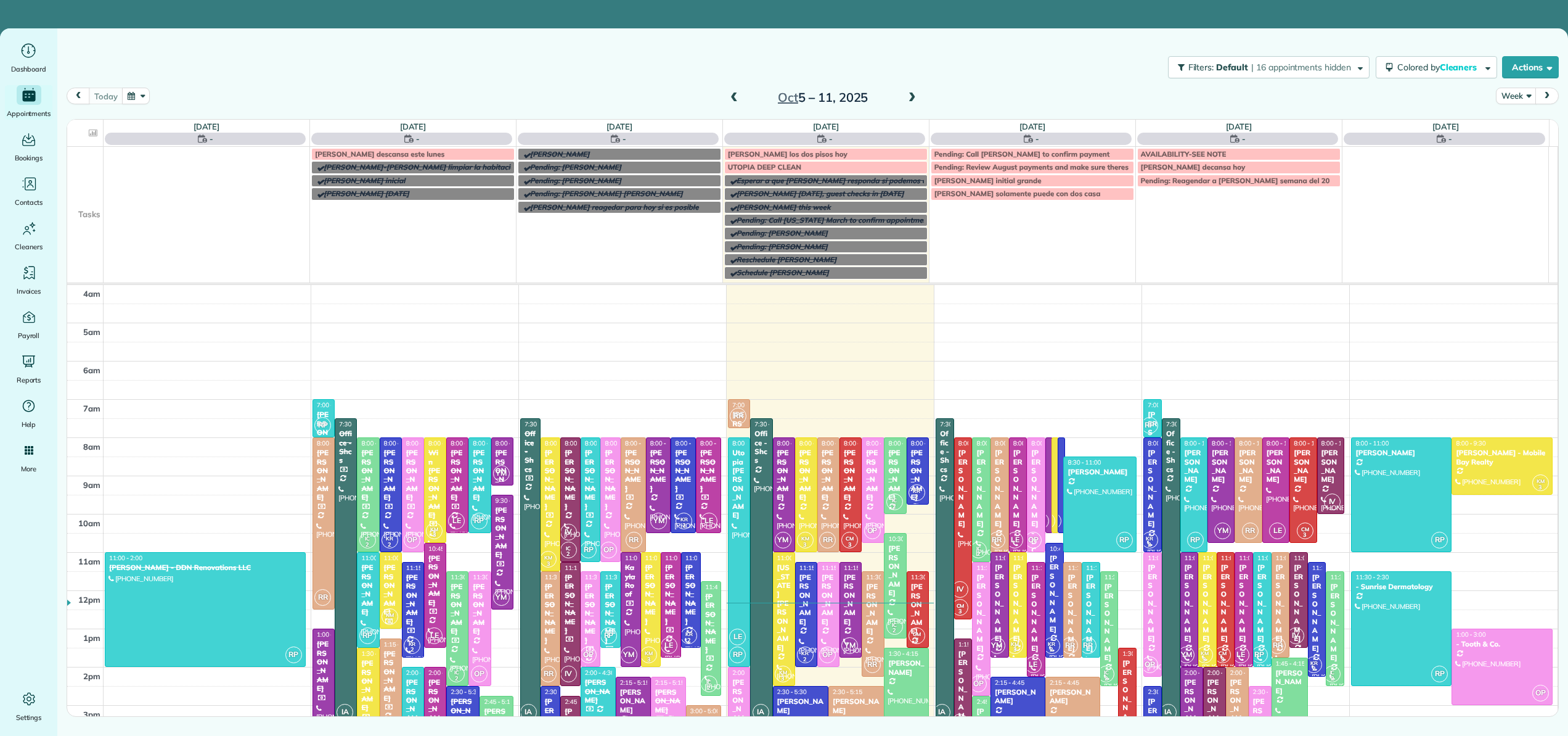
scroll to position [115, 0]
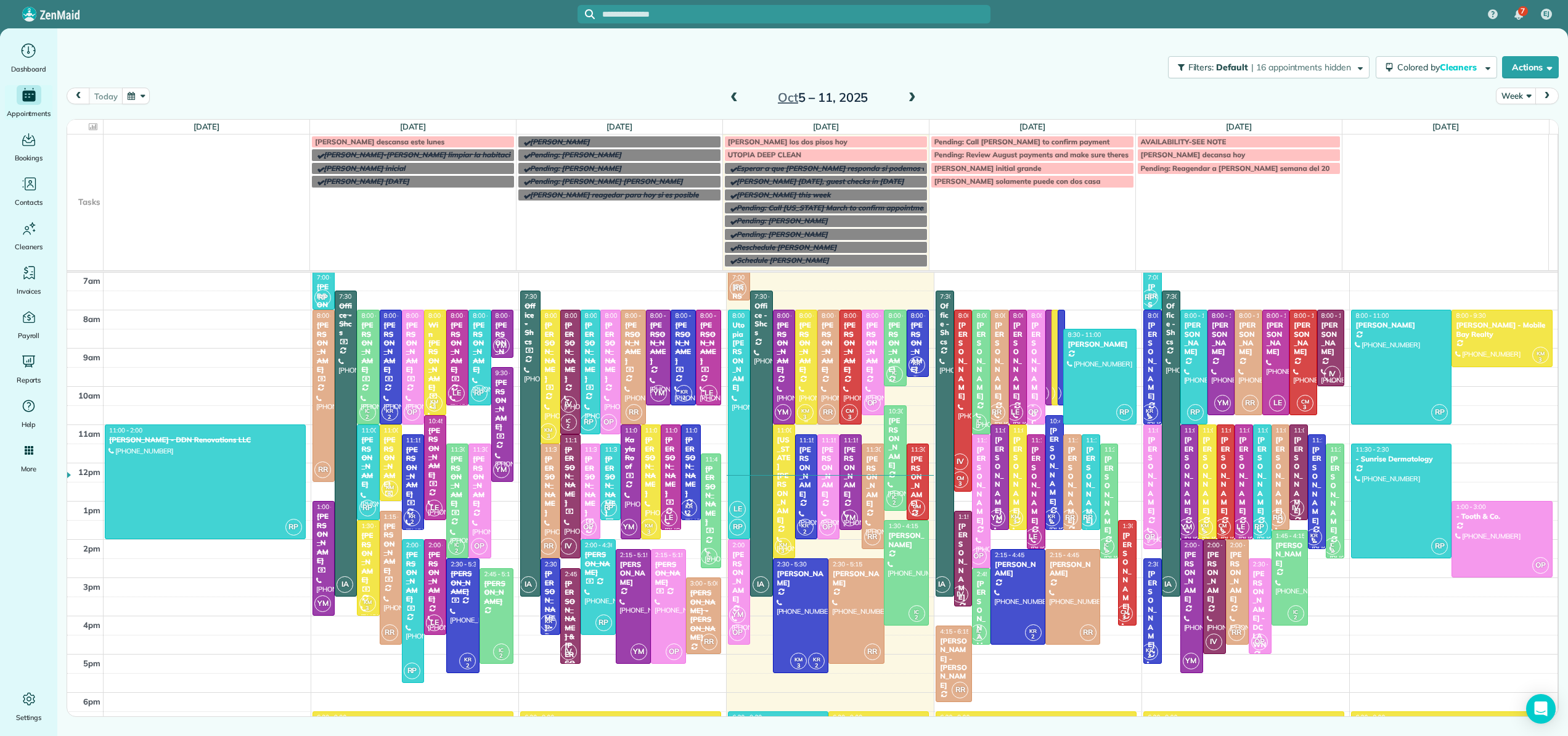
click at [802, 371] on div at bounding box center [806, 367] width 21 height 113
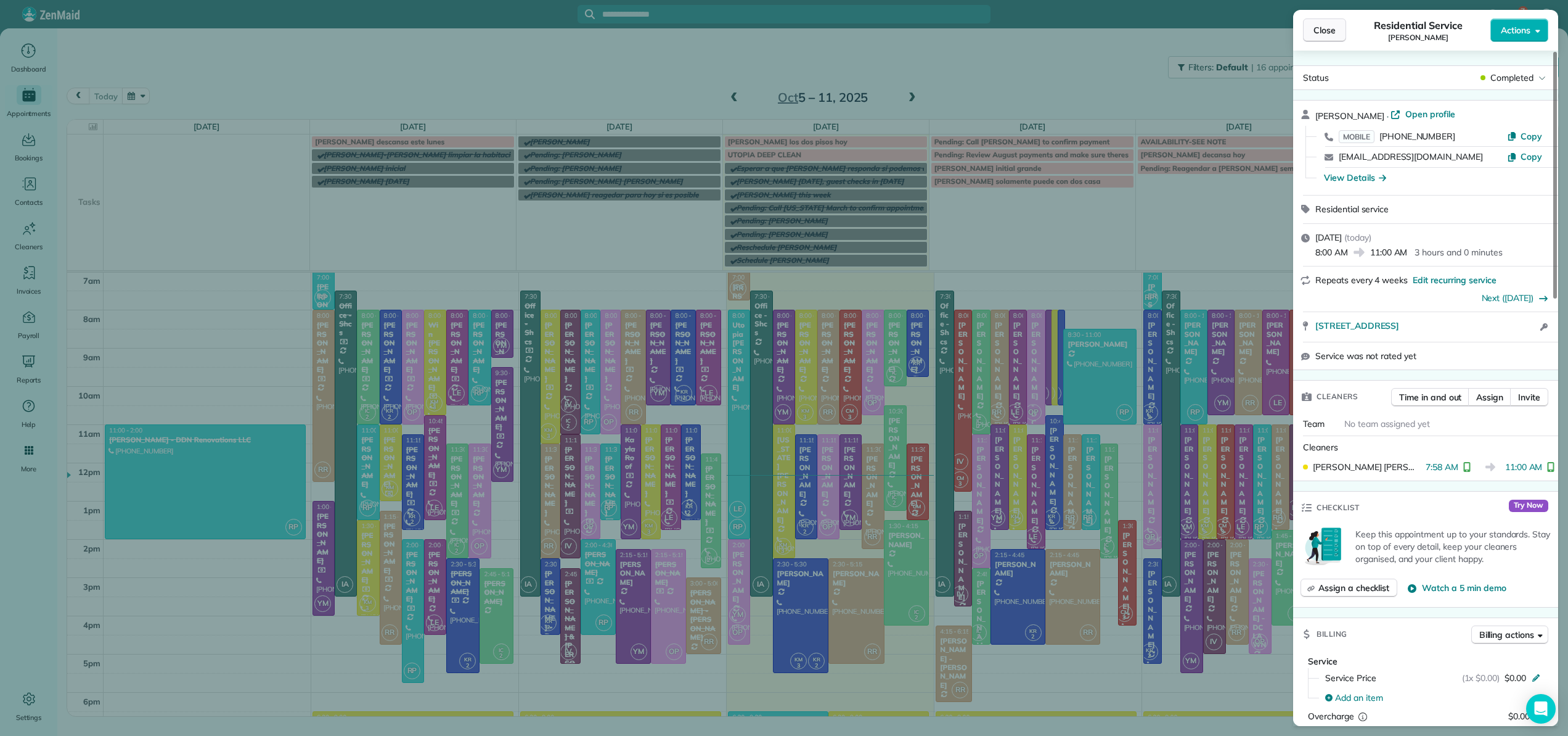
click at [1332, 34] on span "Close" at bounding box center [1324, 30] width 22 height 13
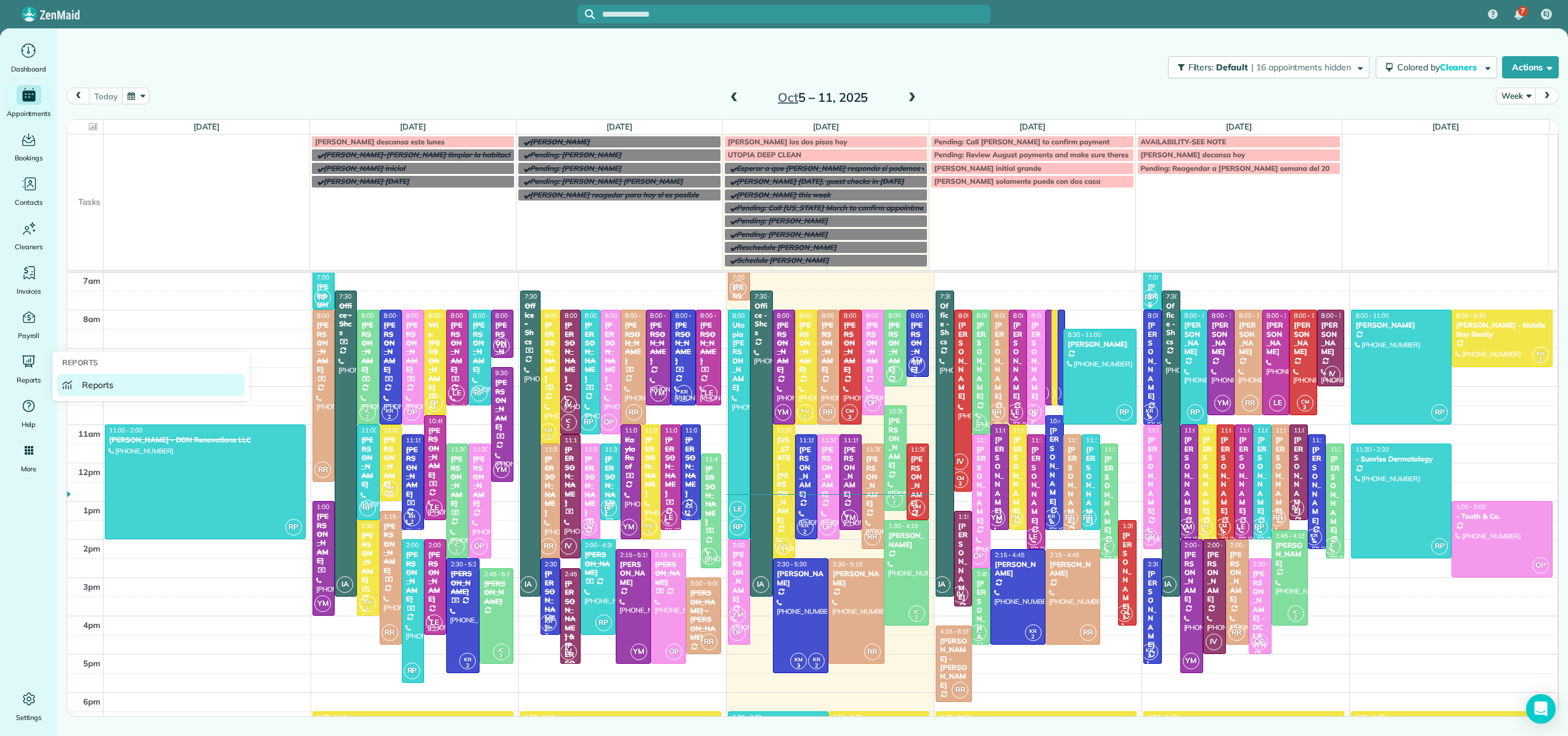
click at [93, 388] on span "Reports" at bounding box center [98, 385] width 32 height 13
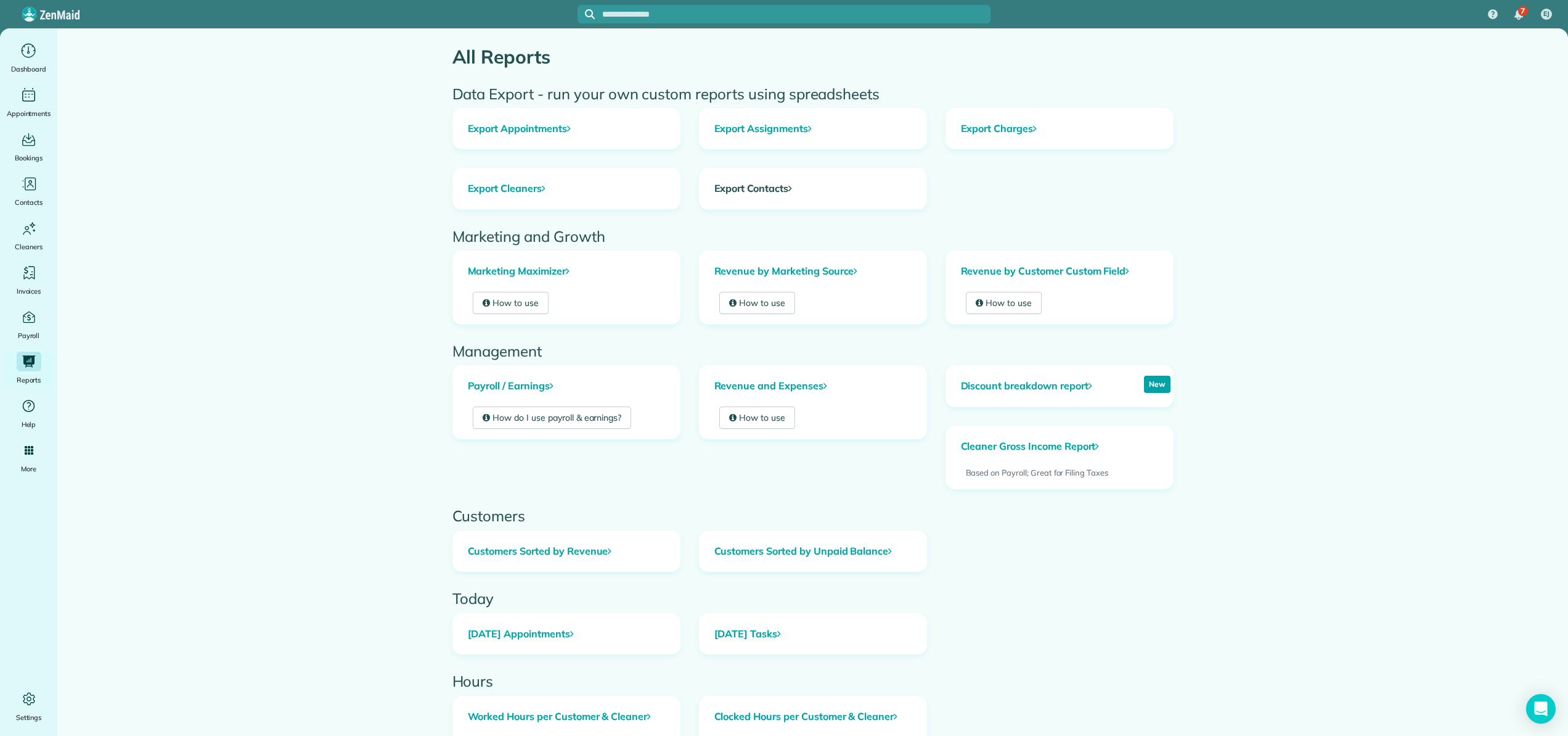
click at [763, 186] on link "Export Contacts" at bounding box center [813, 188] width 227 height 40
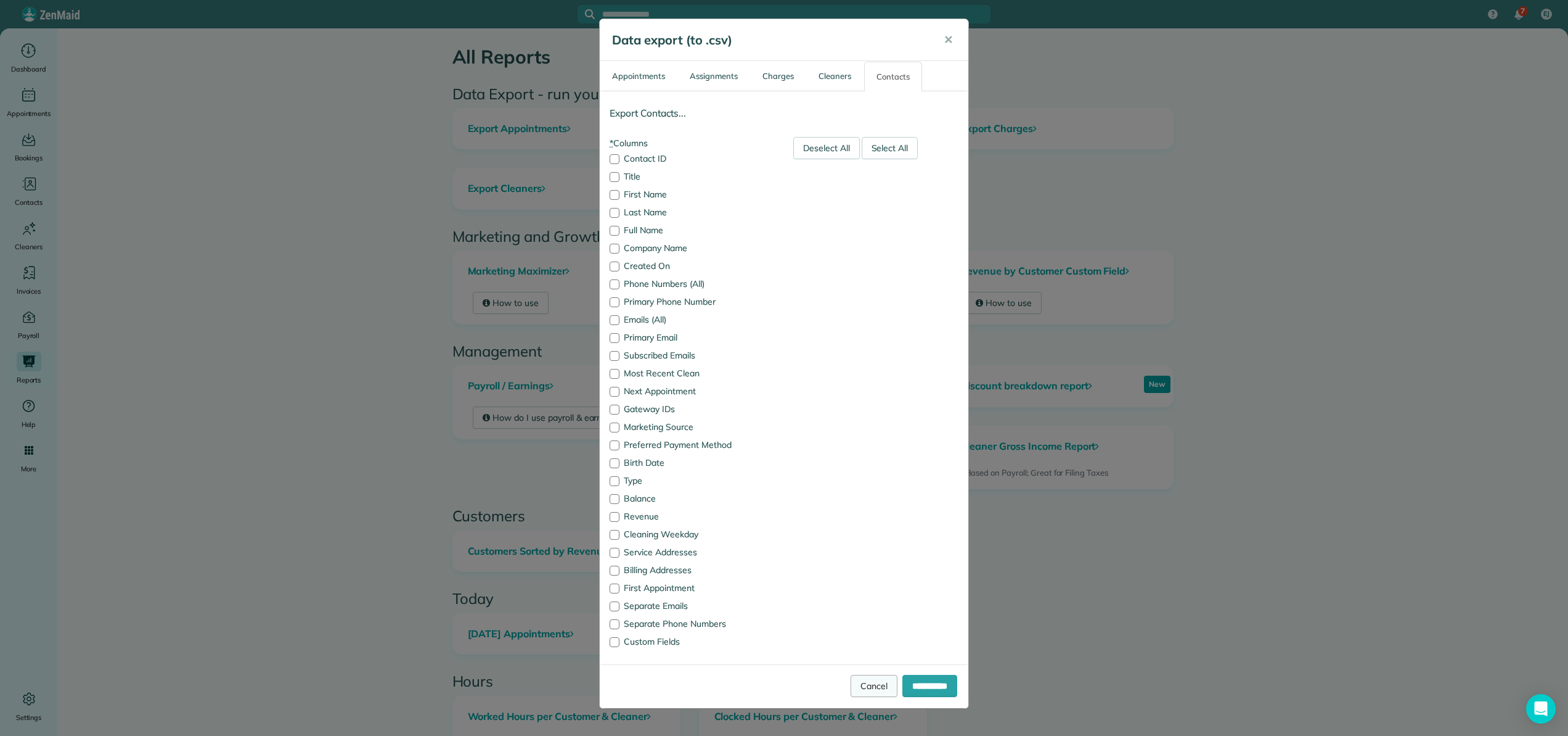
click at [861, 686] on link "Cancel" at bounding box center [874, 685] width 47 height 22
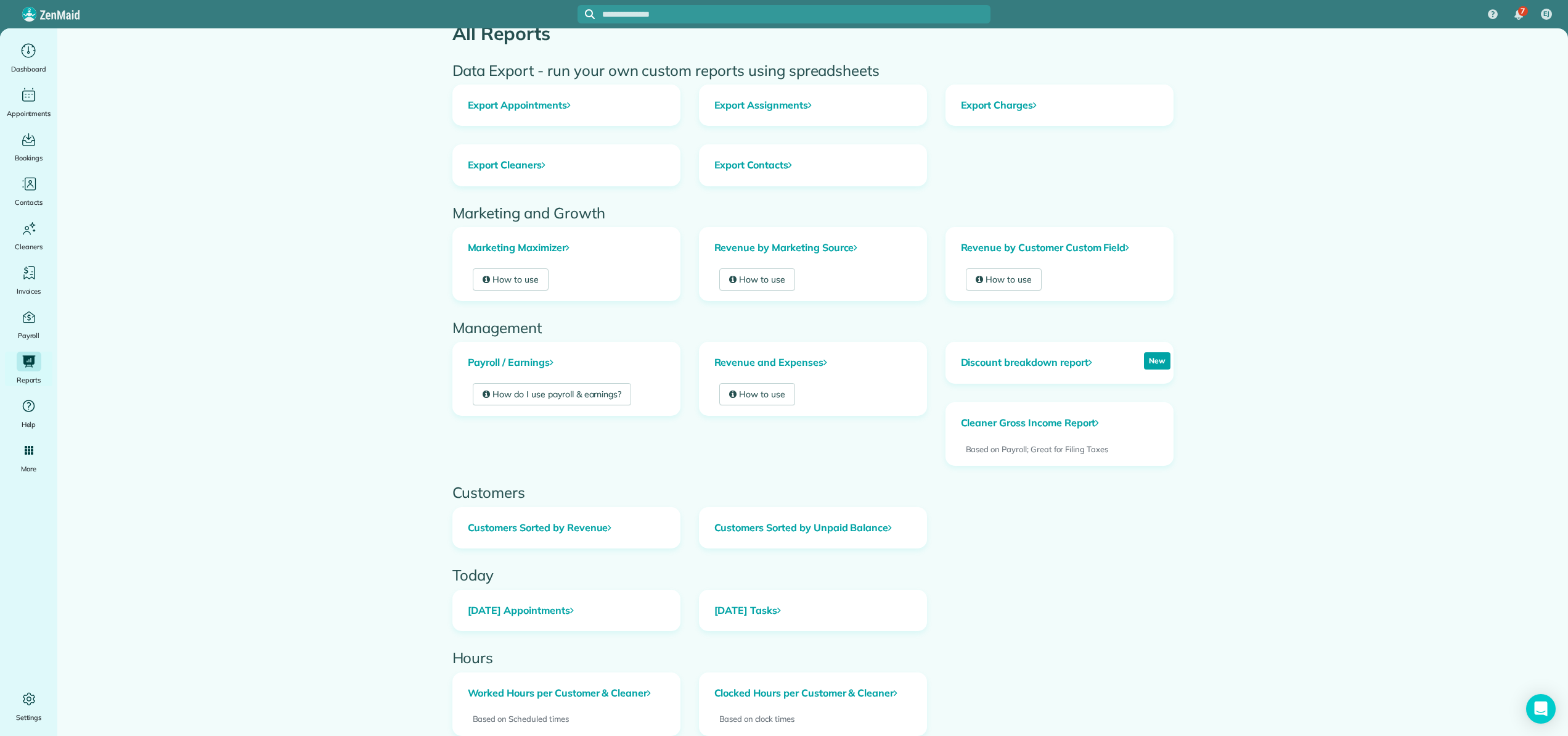
scroll to position [15, 0]
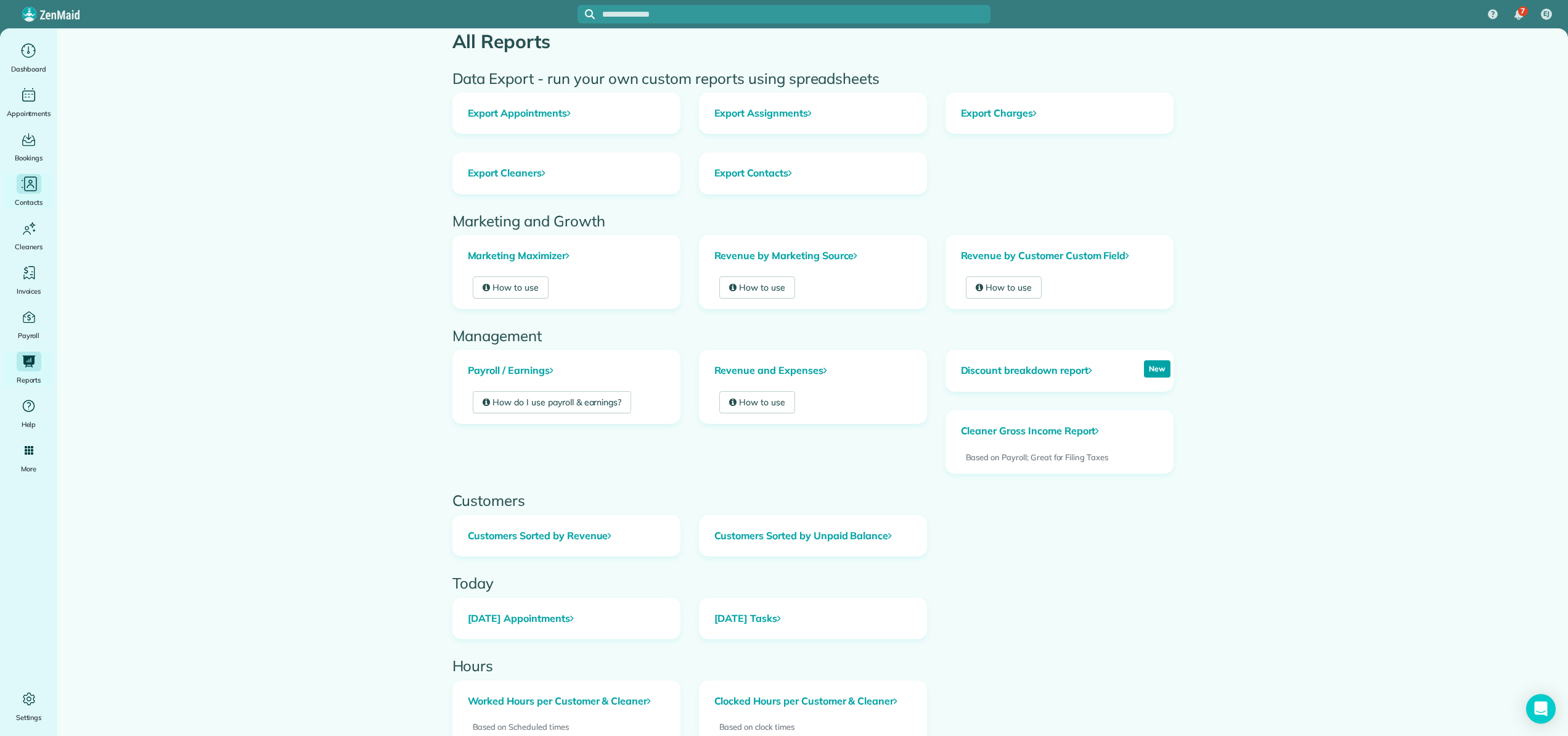
click at [30, 187] on icon "Main" at bounding box center [28, 183] width 18 height 18
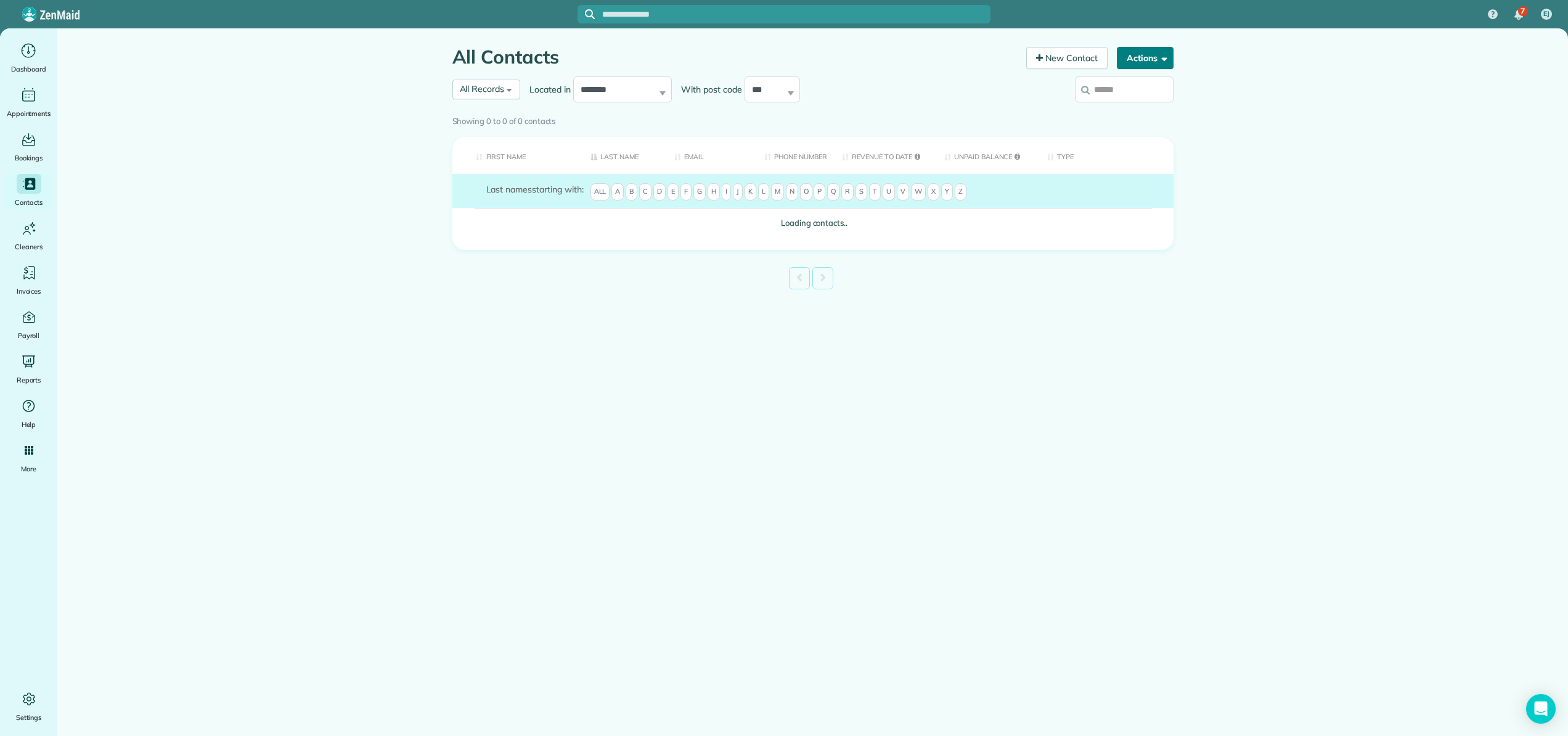
click at [1138, 57] on button "Actions" at bounding box center [1145, 58] width 57 height 22
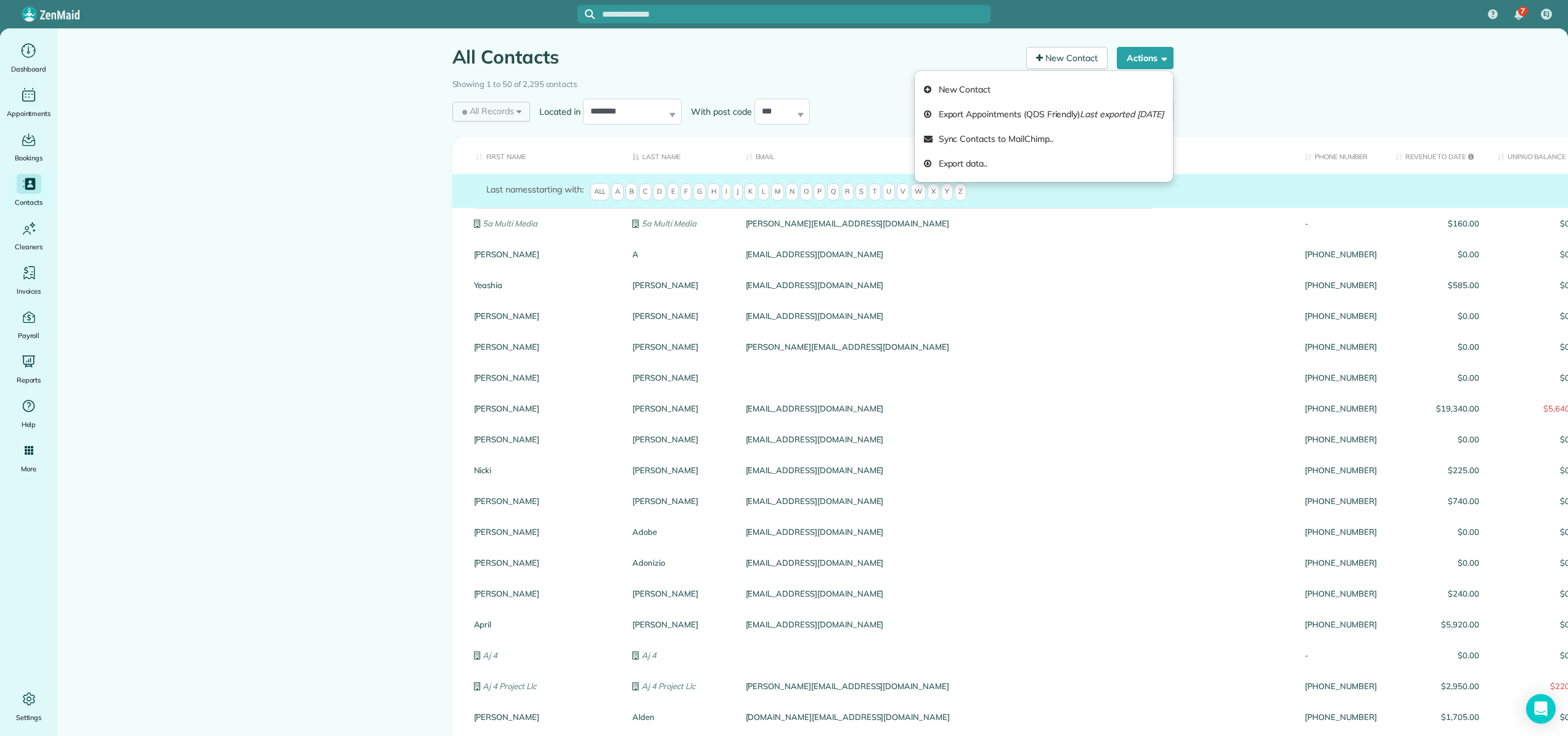
click at [520, 108] on div "All Records All Records All Customers Leads Former Customers Recurring Customer…" at bounding box center [492, 111] width 78 height 20
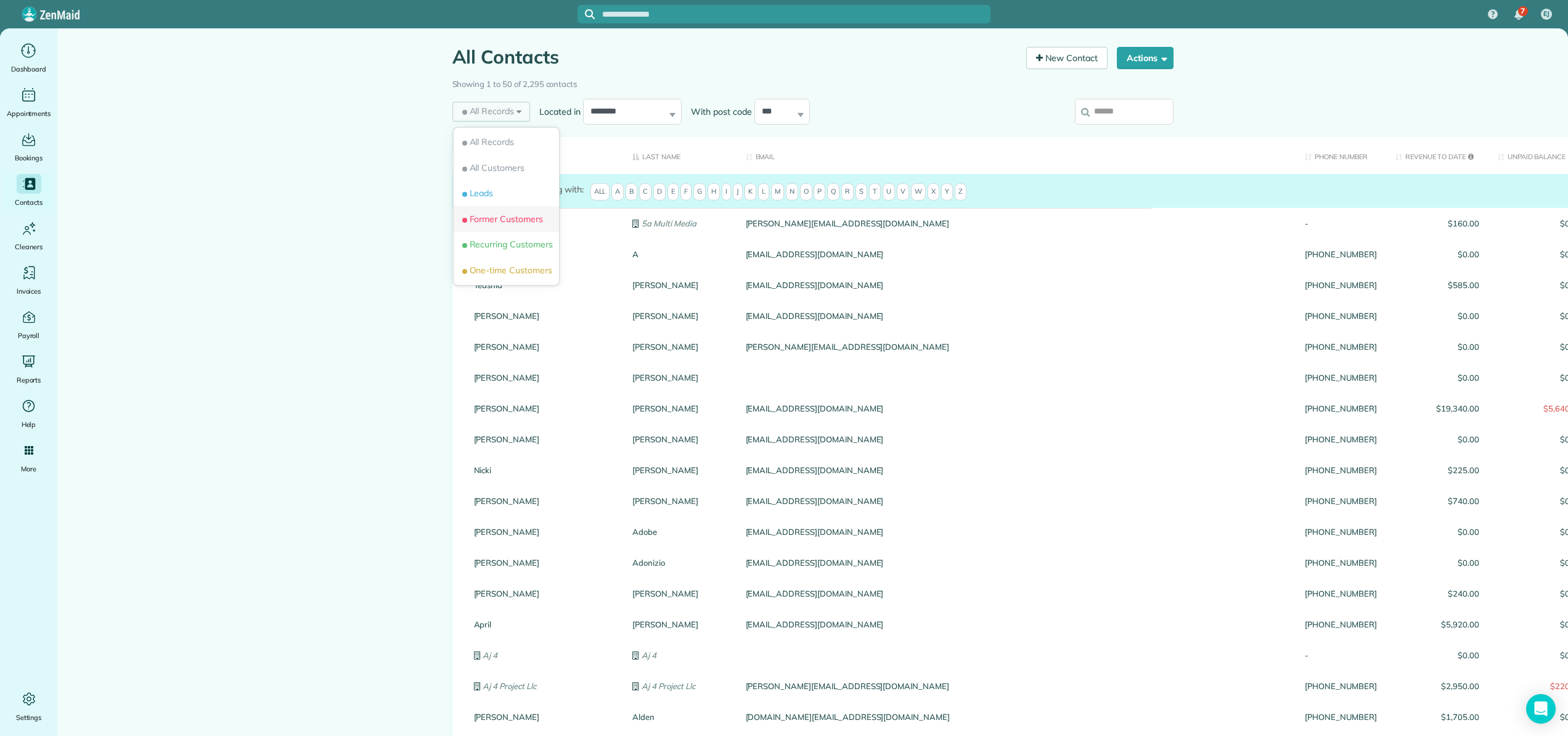
click at [499, 209] on li "Former Customers" at bounding box center [506, 219] width 106 height 26
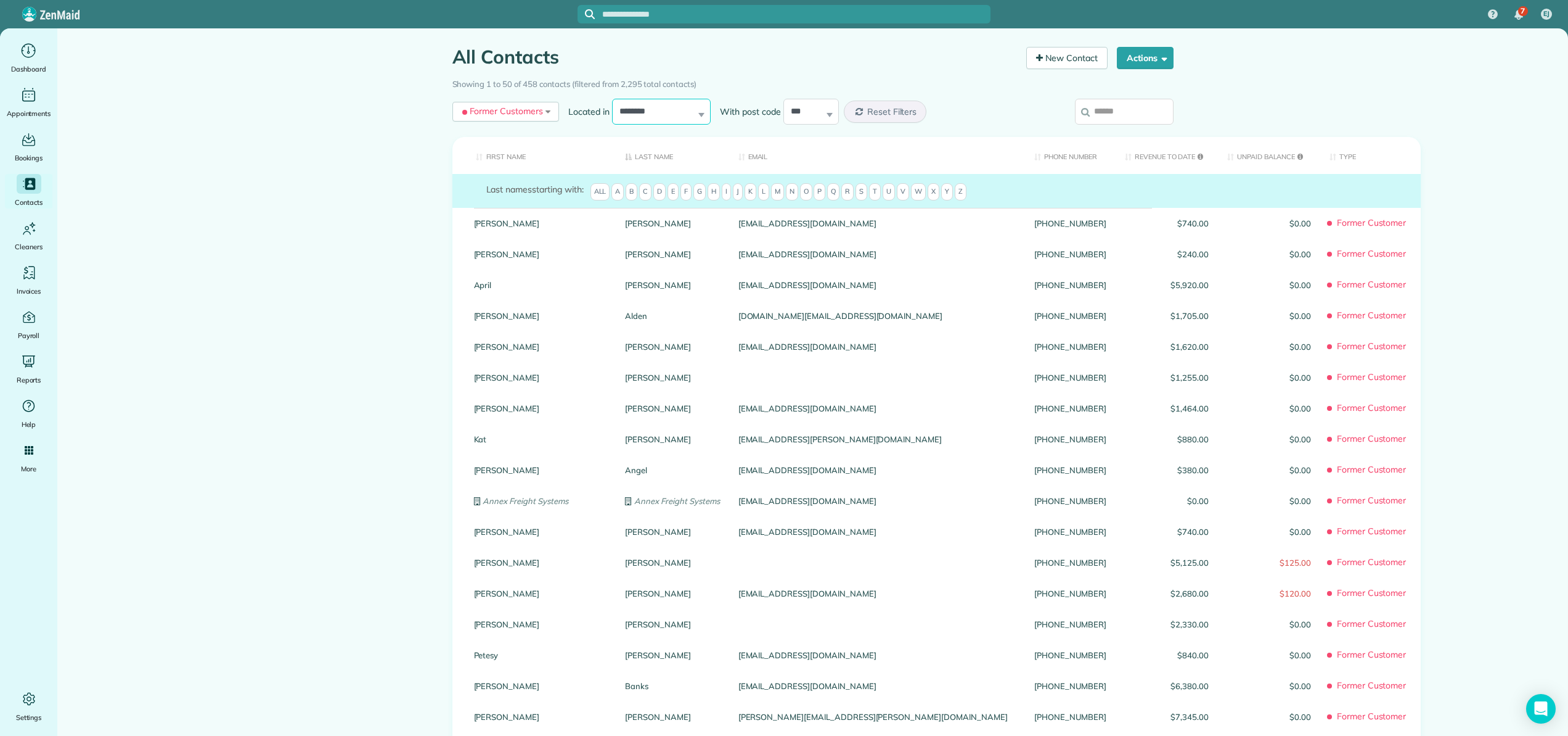
click at [651, 109] on select "**********" at bounding box center [661, 111] width 99 height 26
click at [612, 99] on select "**********" at bounding box center [661, 111] width 99 height 26
click at [805, 112] on select "**********" at bounding box center [811, 111] width 56 height 26
click at [784, 99] on select "**********" at bounding box center [811, 111] width 56 height 26
click at [886, 113] on span "Reset Filters" at bounding box center [892, 112] width 50 height 11
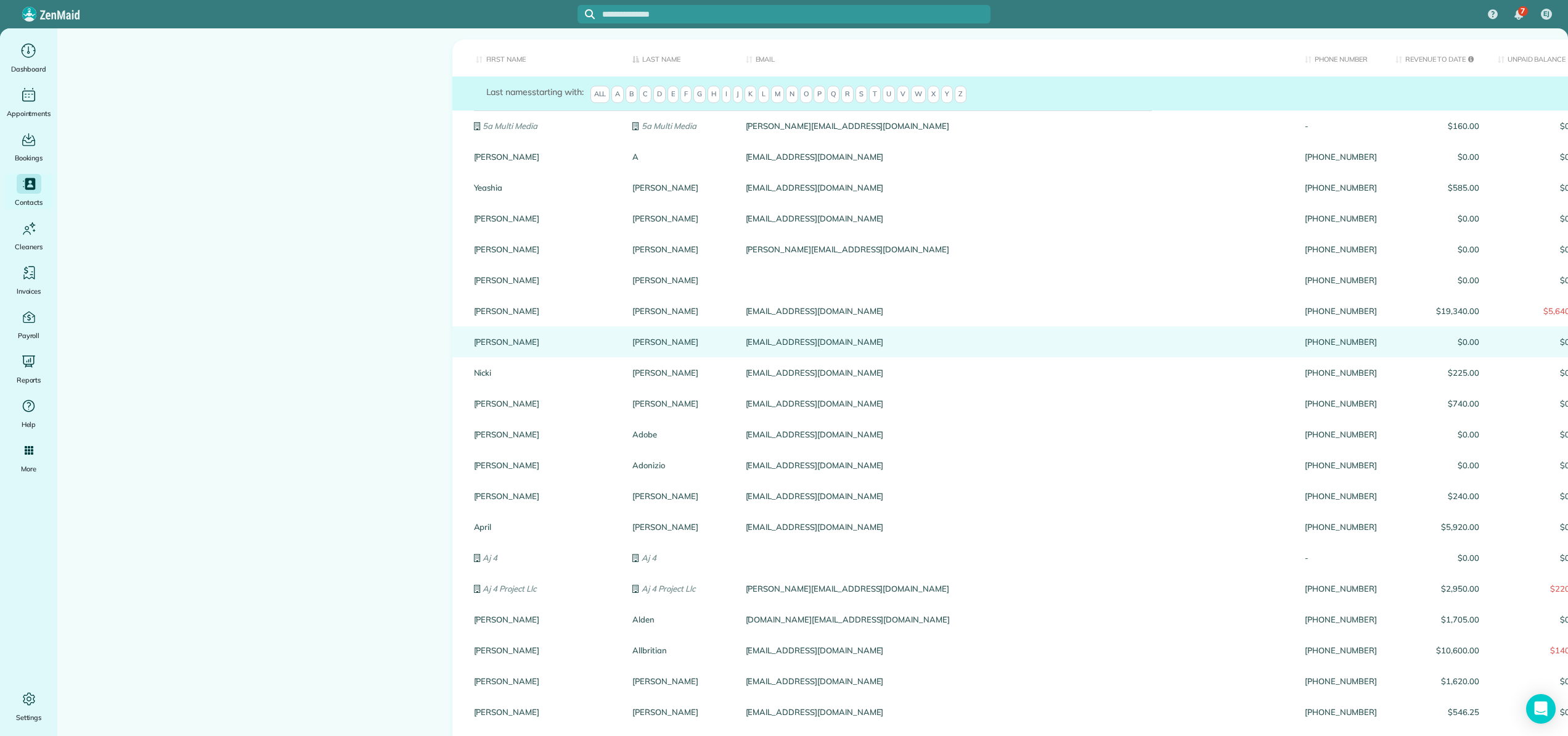
scroll to position [115, 0]
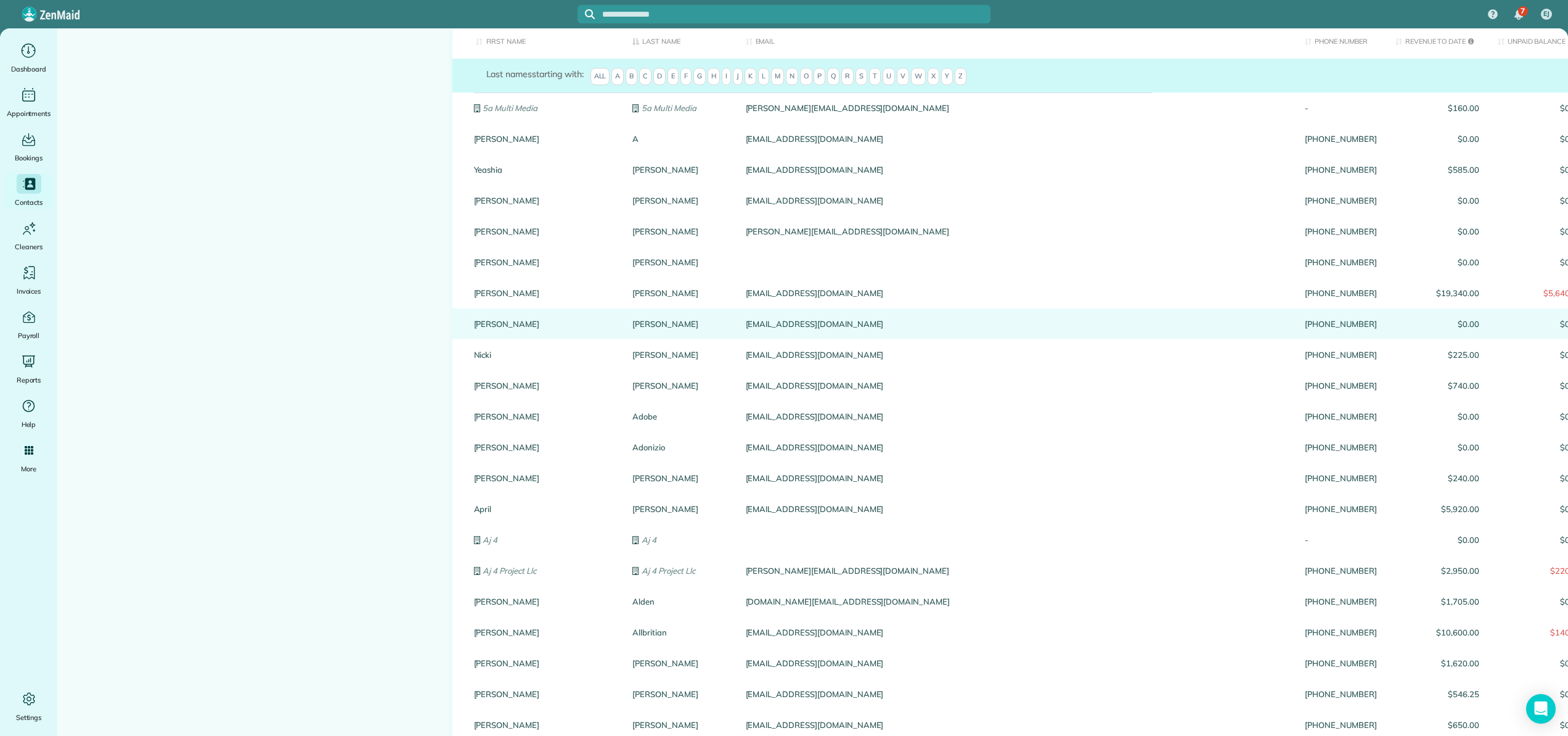
click at [633, 322] on link "Adcock" at bounding box center [679, 324] width 94 height 9
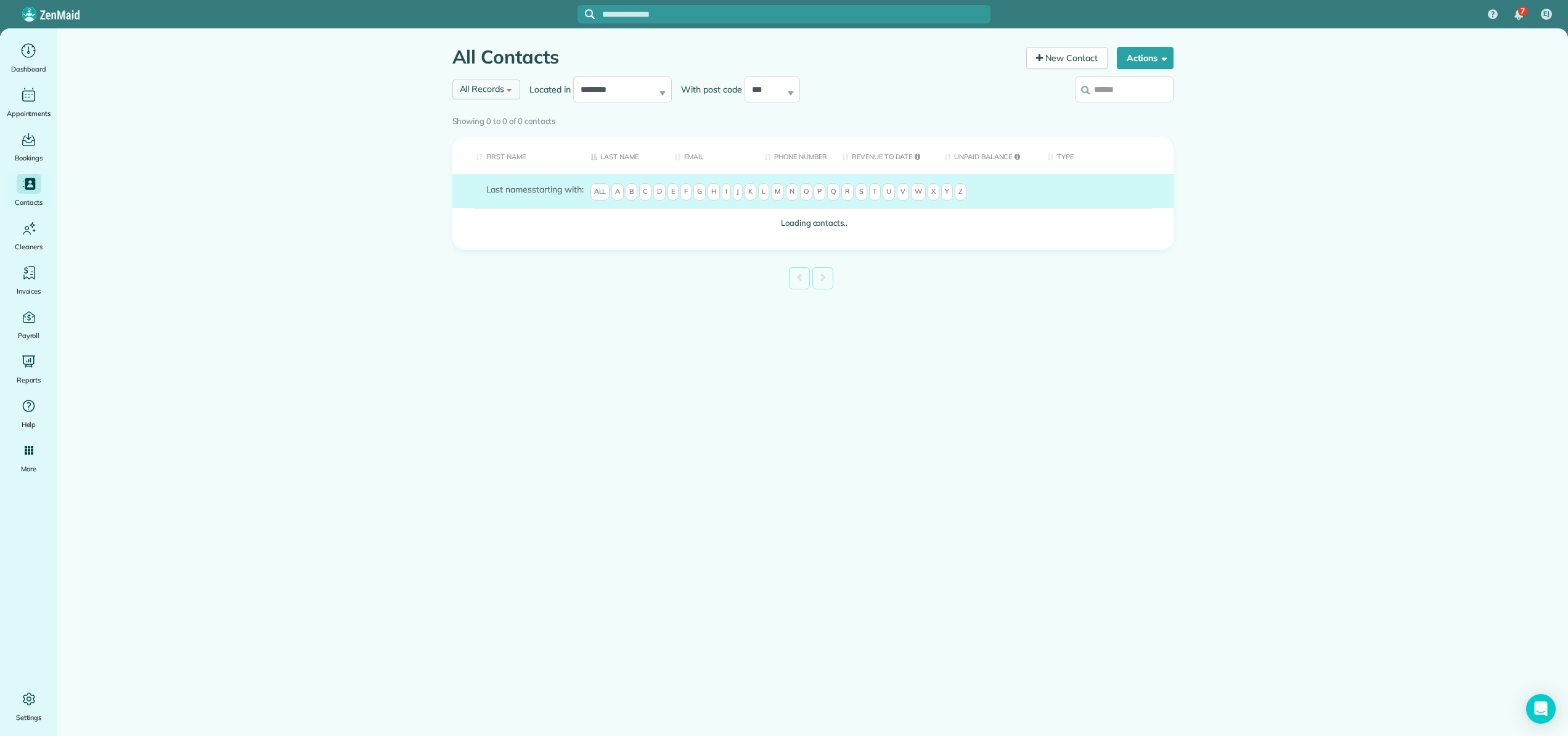
click at [509, 89] on div "All Records All Records All Customers Leads Former Customers Recurring Customer…" at bounding box center [487, 89] width 68 height 20
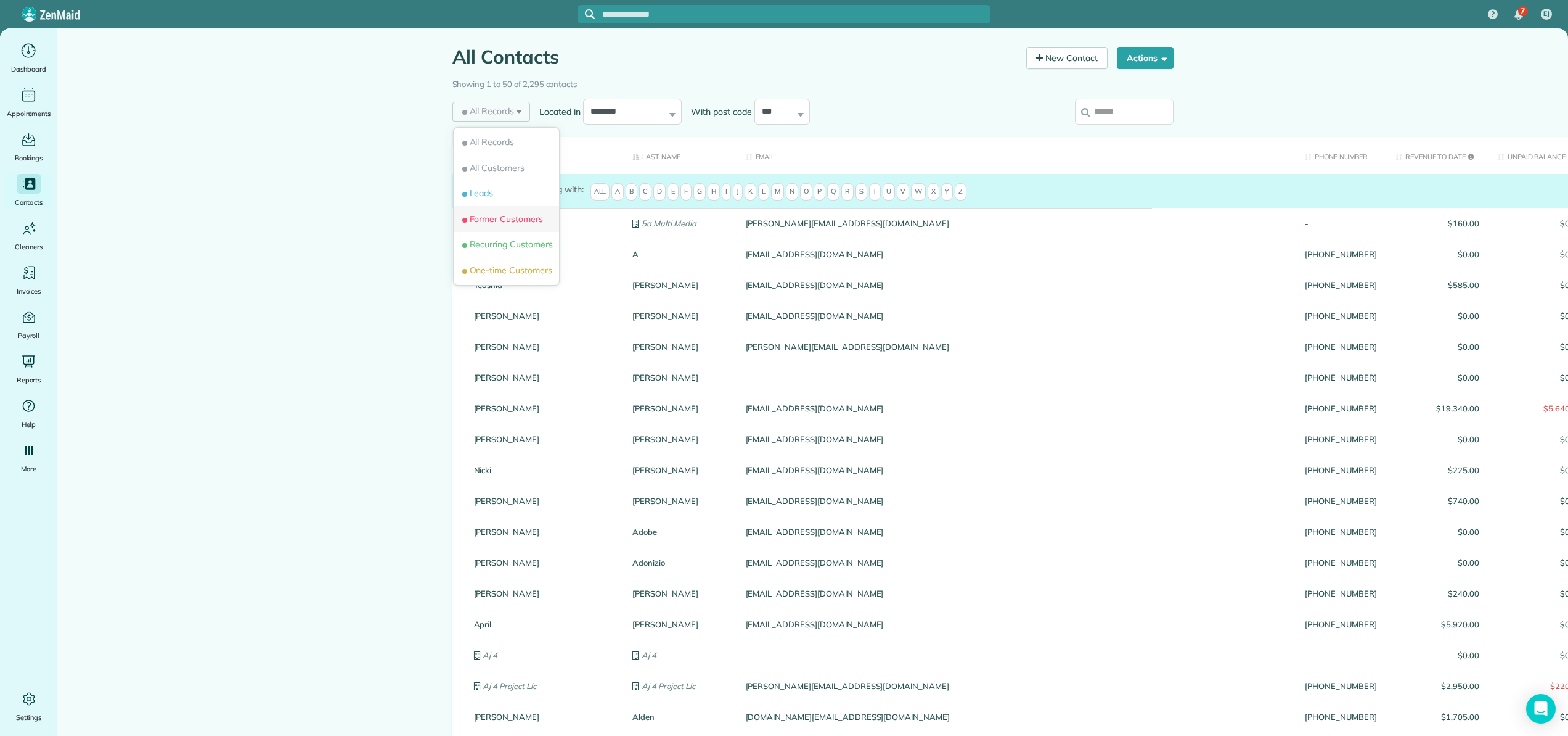
click at [520, 218] on span "Former Customers" at bounding box center [502, 219] width 83 height 13
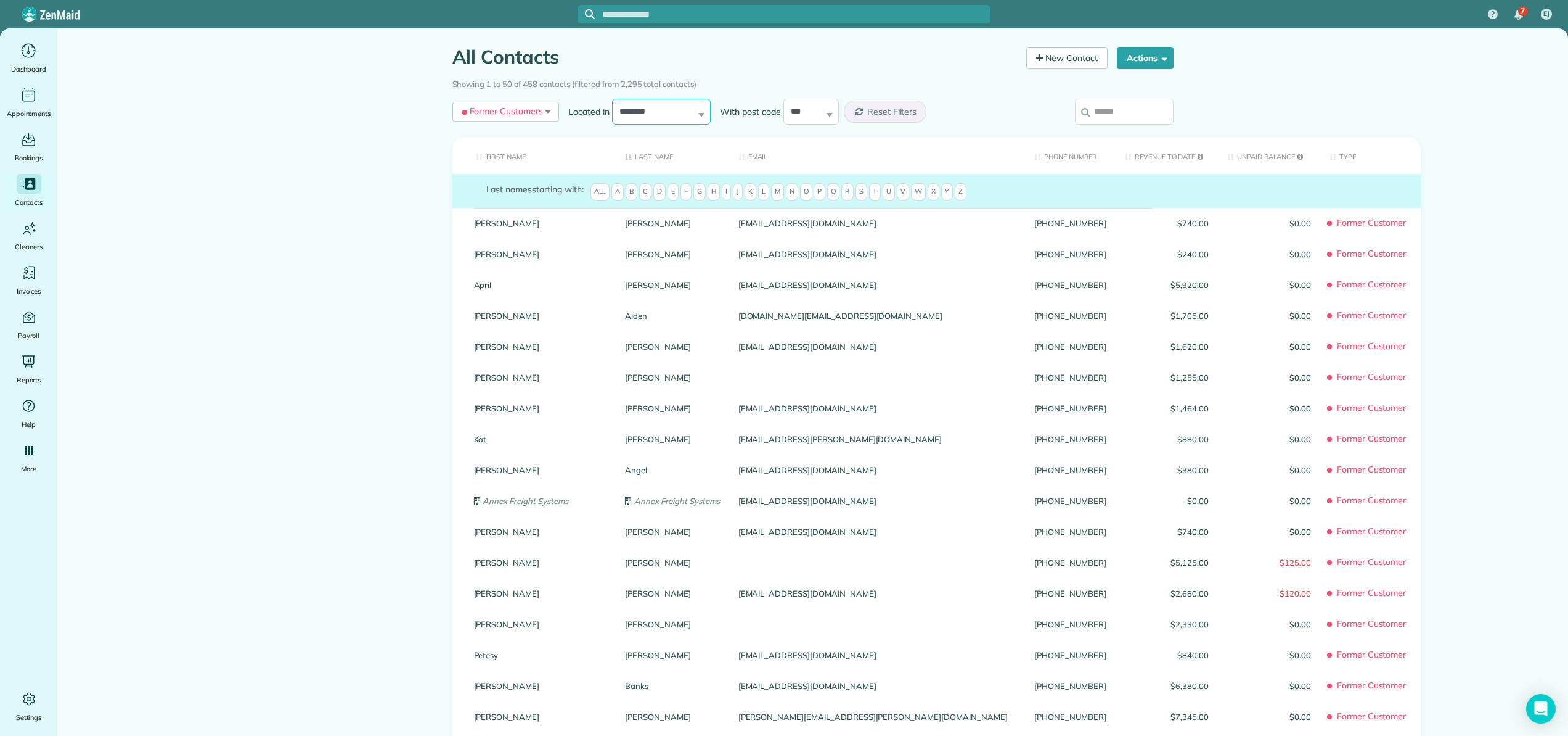
click at [671, 112] on select "**********" at bounding box center [661, 111] width 99 height 26
click at [612, 99] on select "**********" at bounding box center [661, 111] width 99 height 26
click at [879, 111] on span "Reset Filters" at bounding box center [892, 112] width 50 height 11
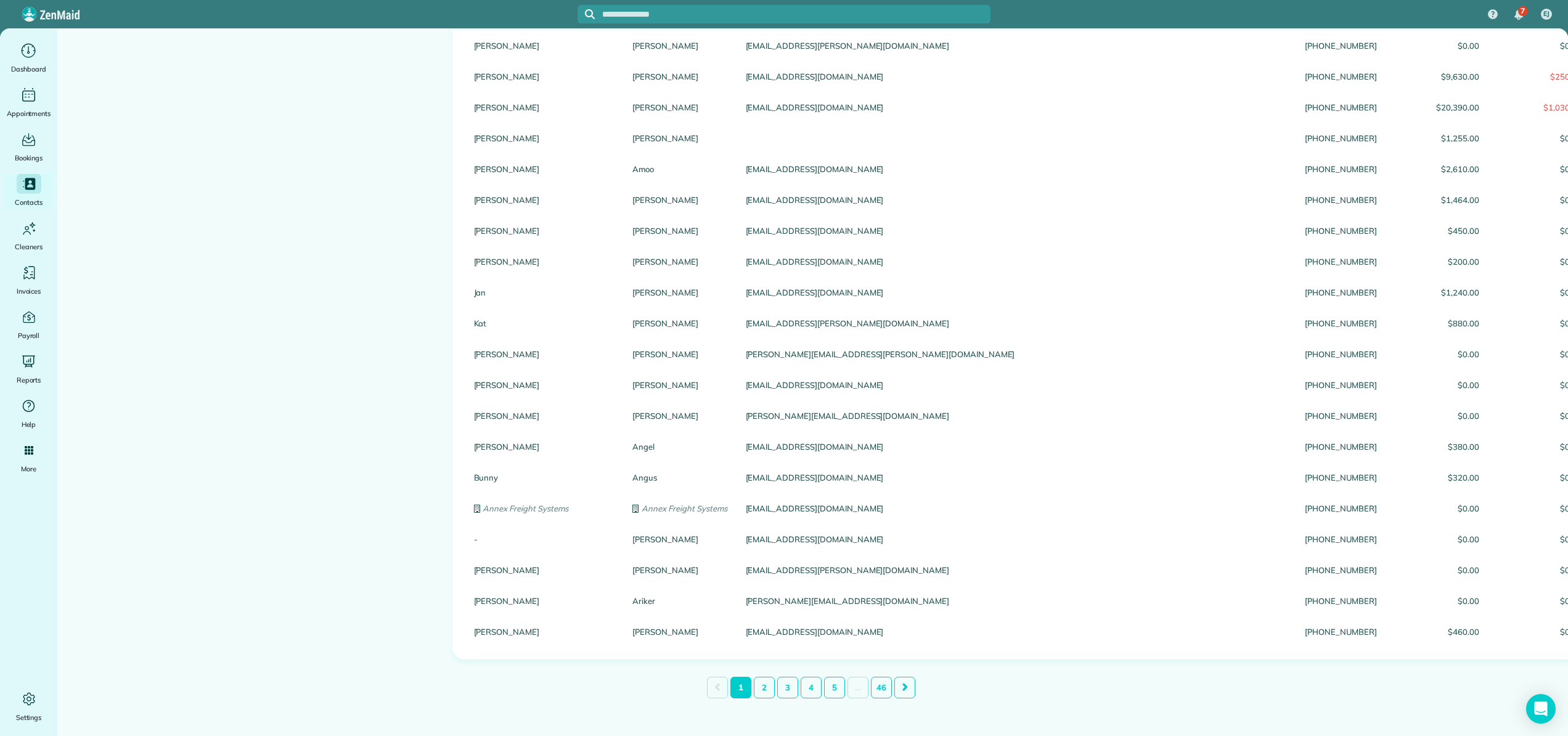
scroll to position [1115, 0]
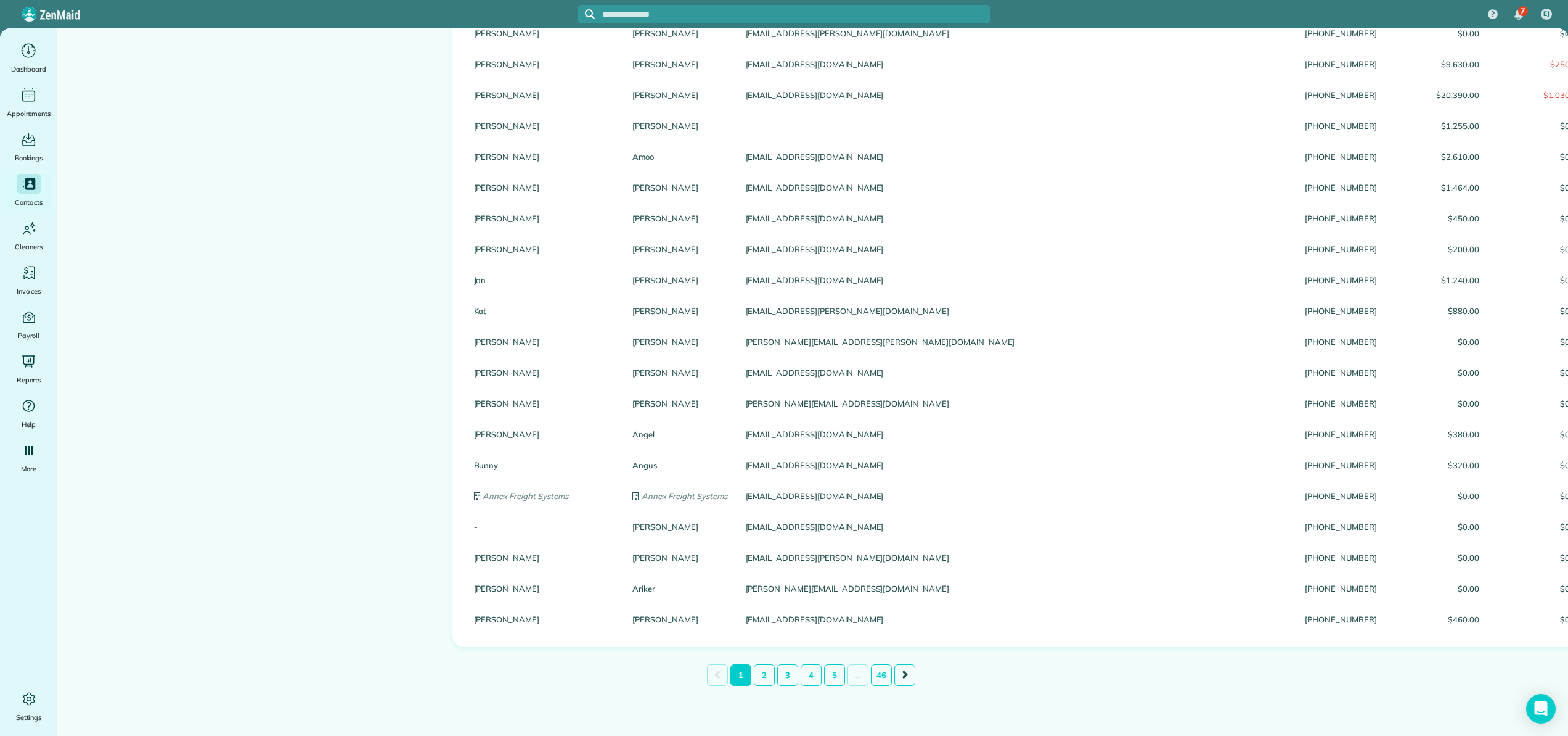
click at [900, 673] on link at bounding box center [904, 675] width 21 height 21
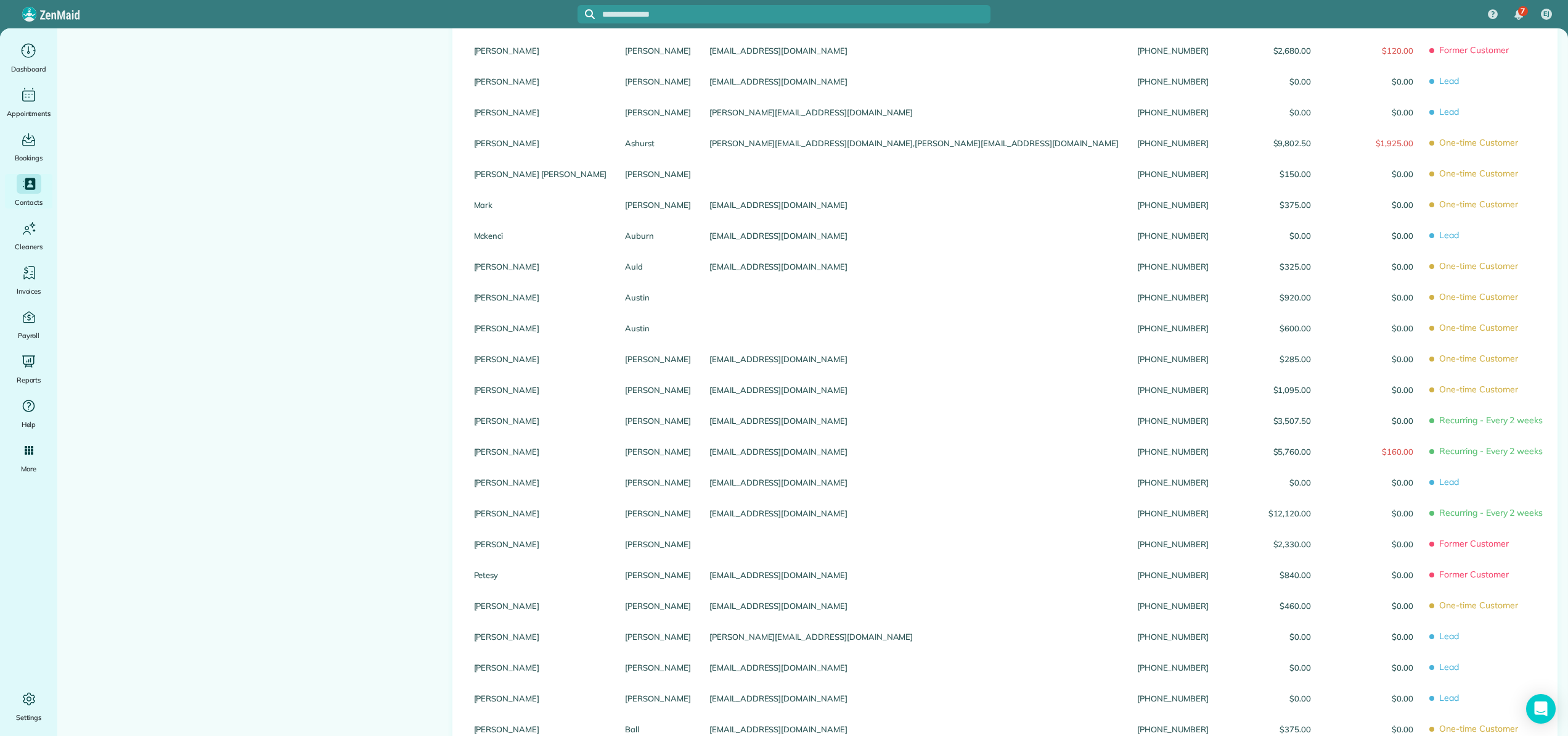
scroll to position [0, 0]
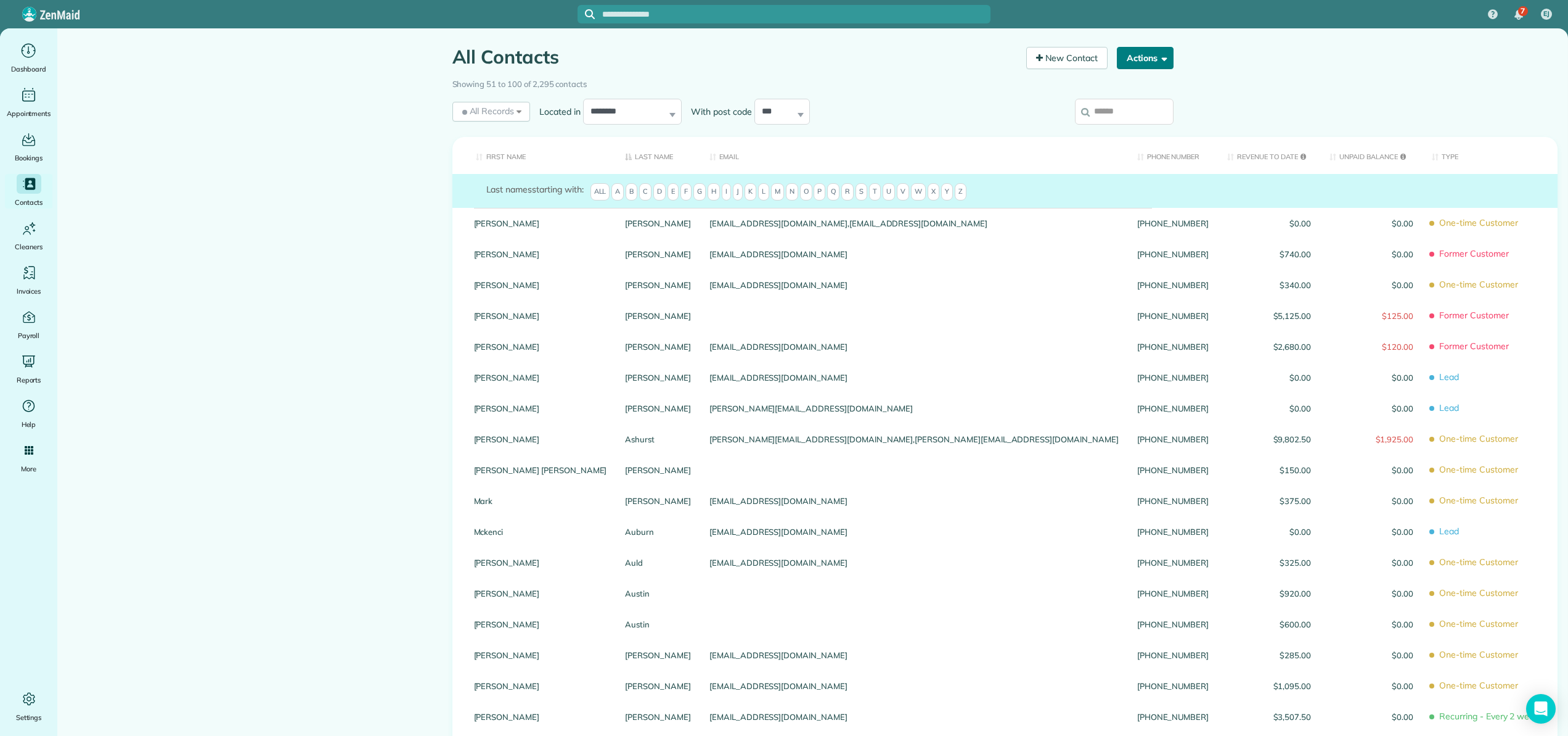
click at [1139, 63] on button "Actions" at bounding box center [1145, 58] width 57 height 22
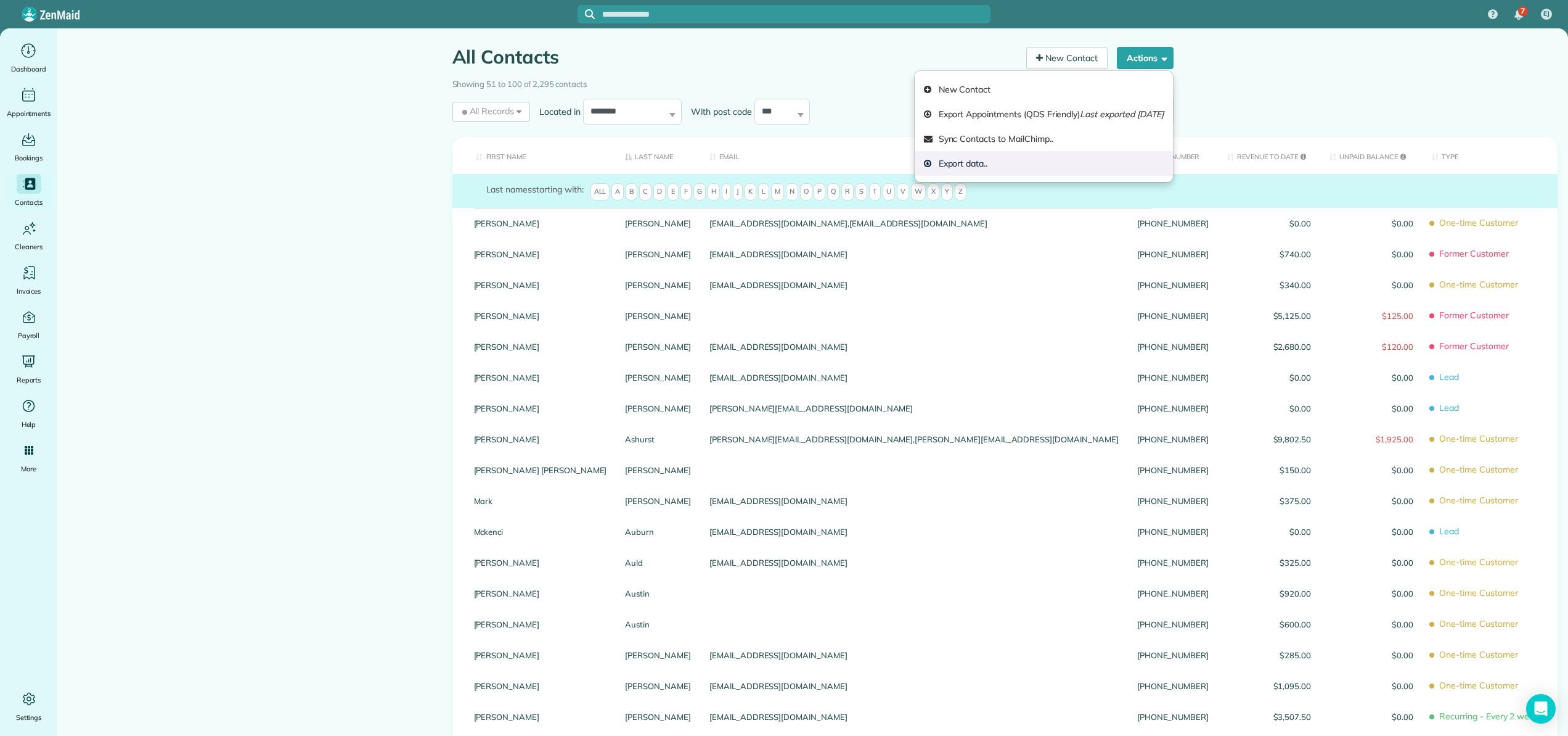
click at [922, 160] on link "Export data.." at bounding box center [1043, 163] width 258 height 25
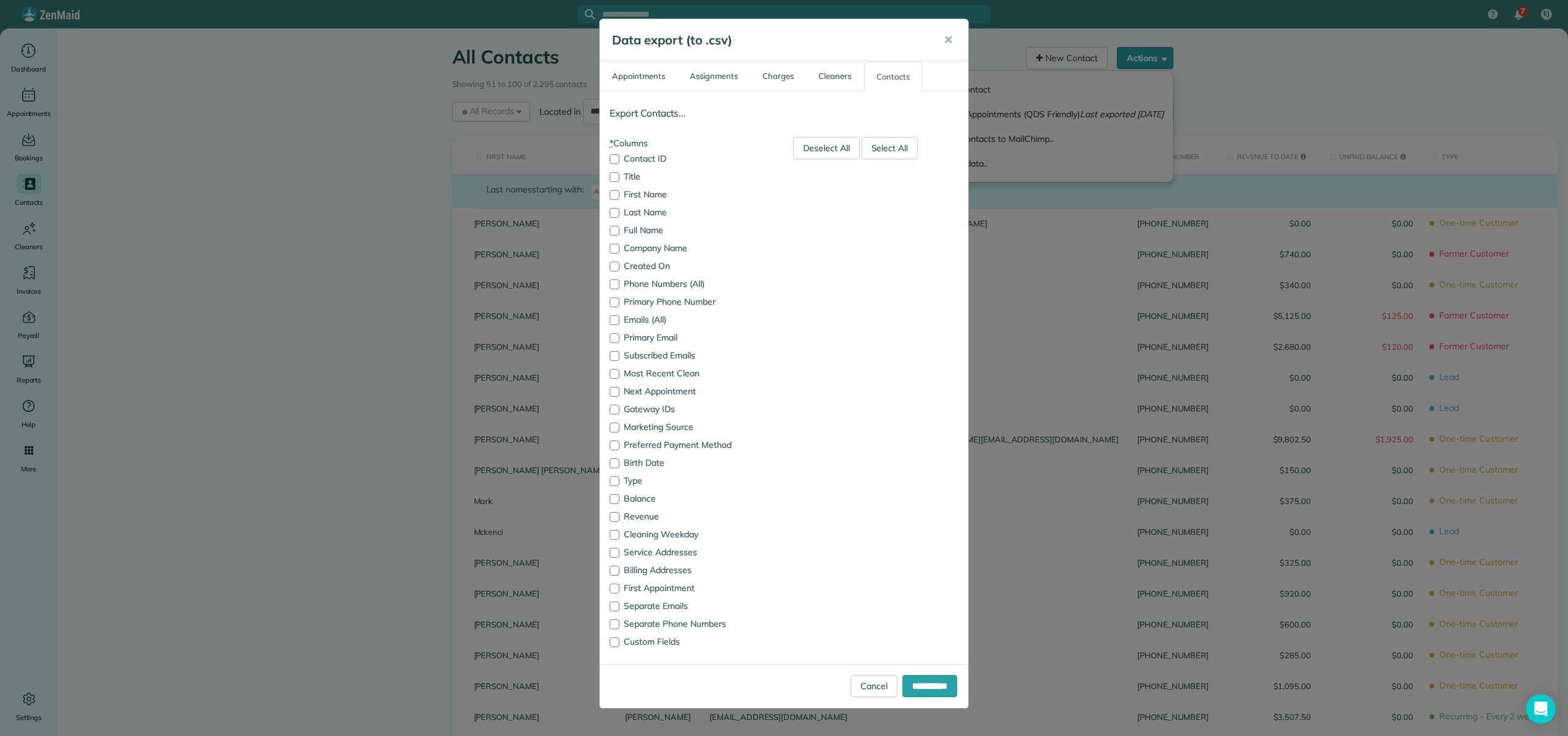
click at [889, 75] on link "Contacts" at bounding box center [893, 77] width 58 height 30
click at [870, 687] on link "Cancel" at bounding box center [874, 685] width 47 height 22
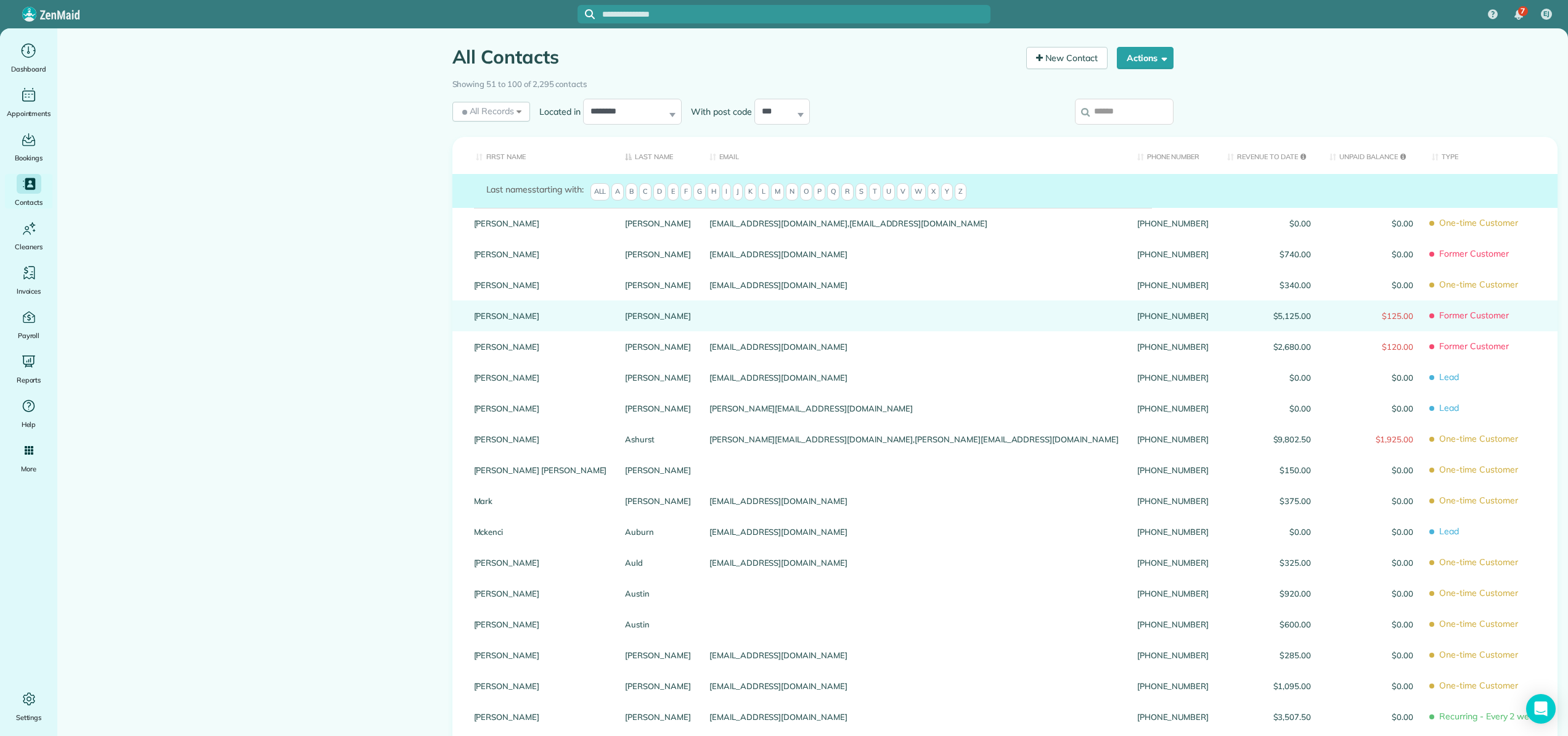
click at [475, 320] on link "Beth" at bounding box center [540, 316] width 133 height 9
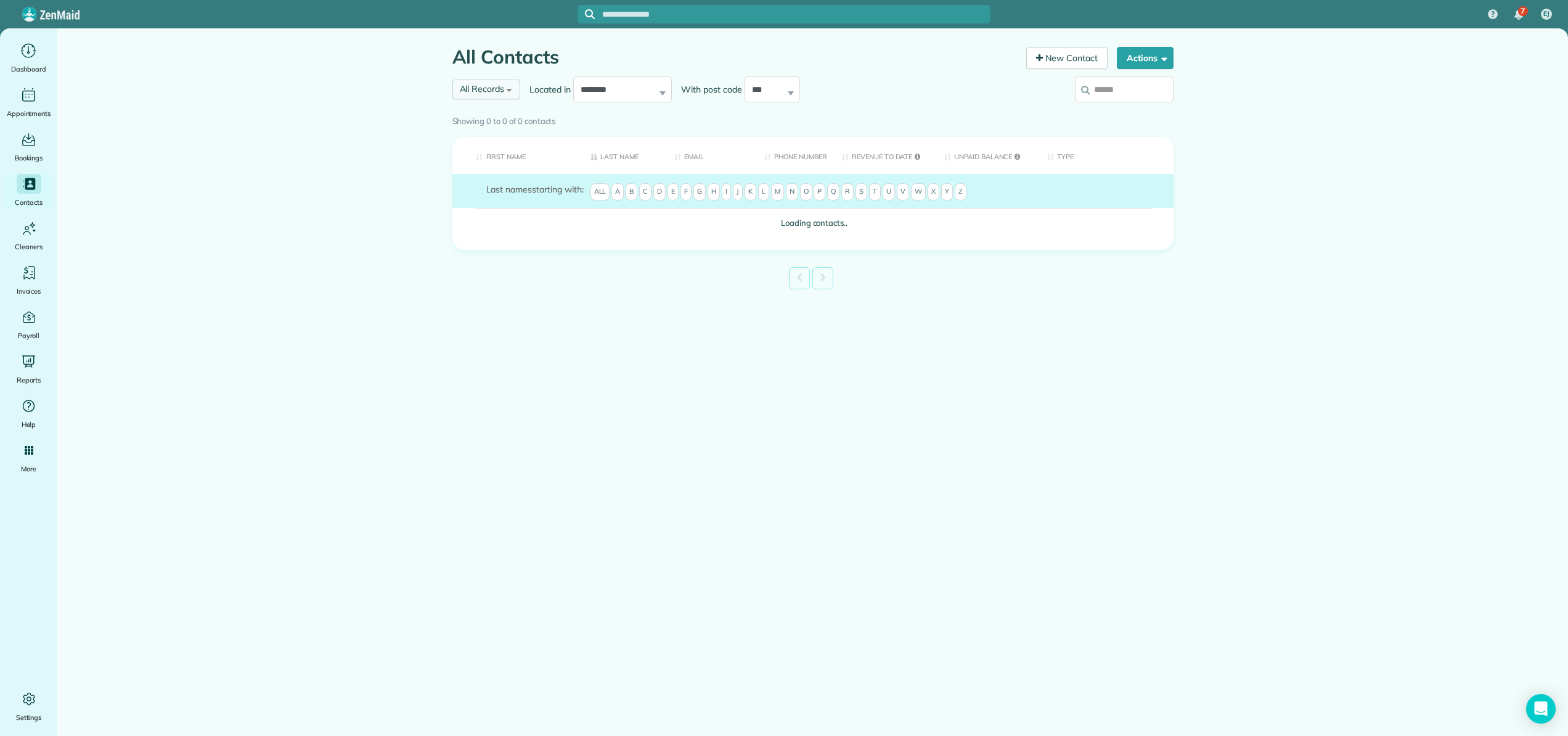
click at [488, 84] on span "All Records" at bounding box center [482, 89] width 45 height 11
click at [490, 197] on span "Former Customers" at bounding box center [502, 197] width 83 height 13
click at [770, 95] on div "**********" at bounding box center [720, 89] width 537 height 32
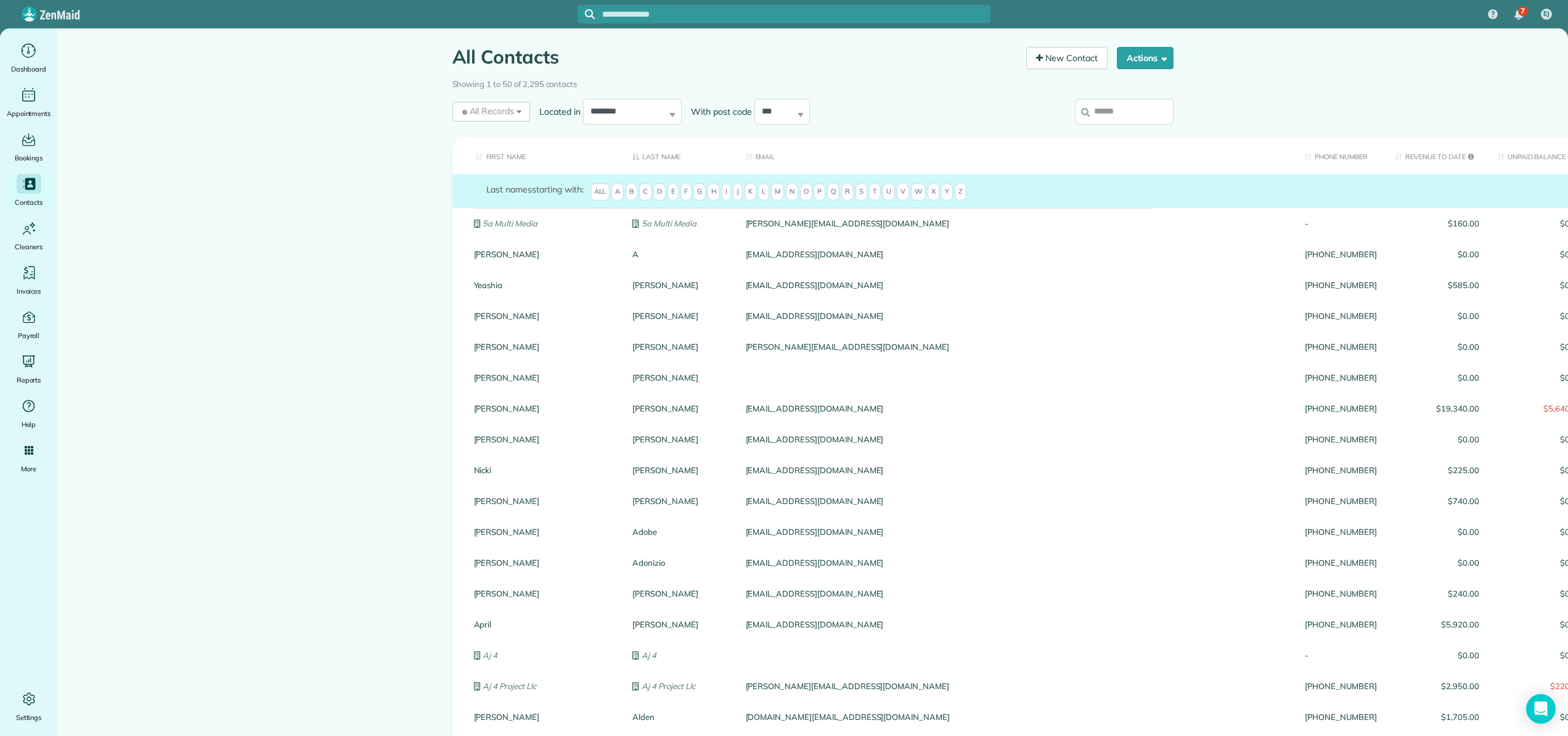
click at [715, 194] on span "H" at bounding box center [714, 192] width 13 height 17
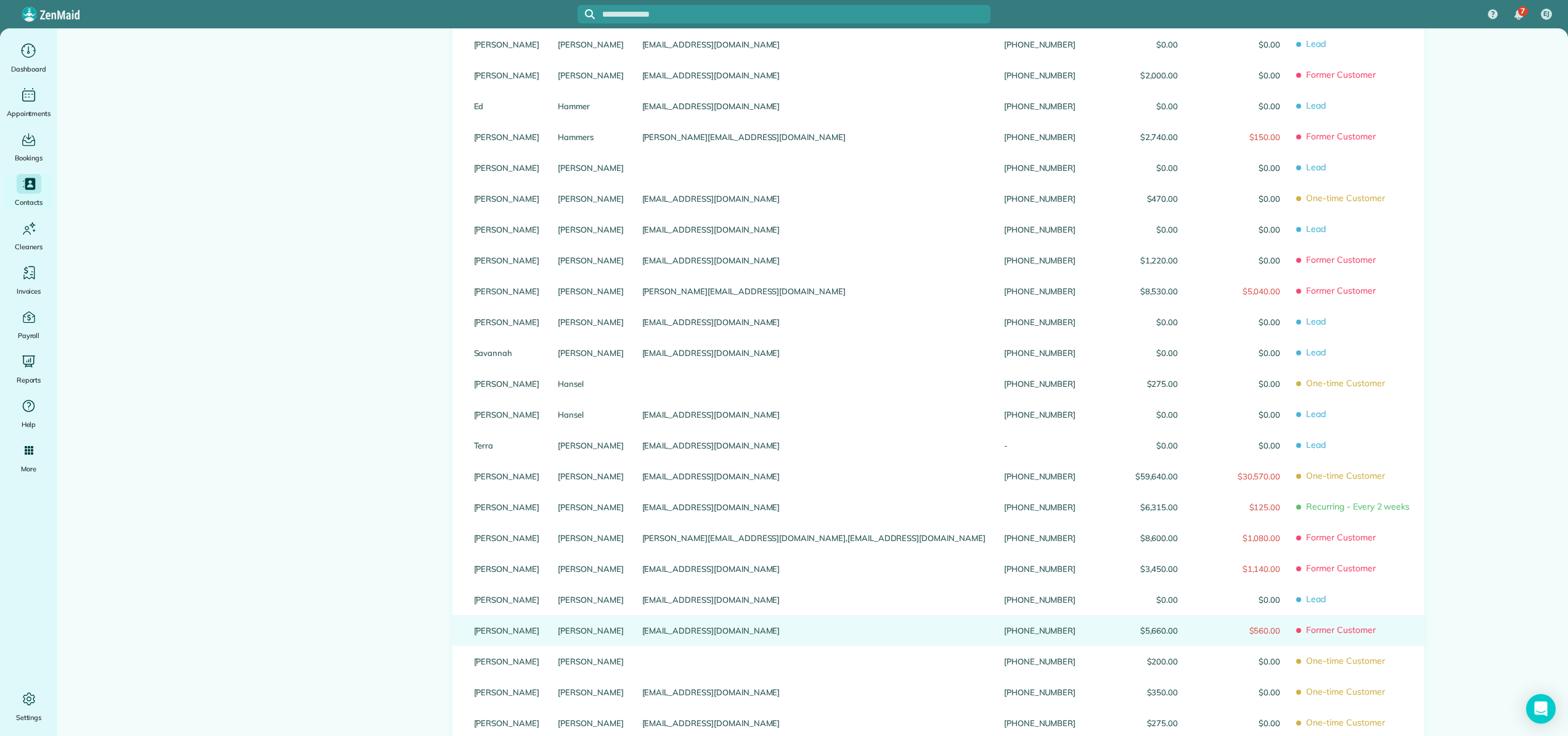
scroll to position [835, 0]
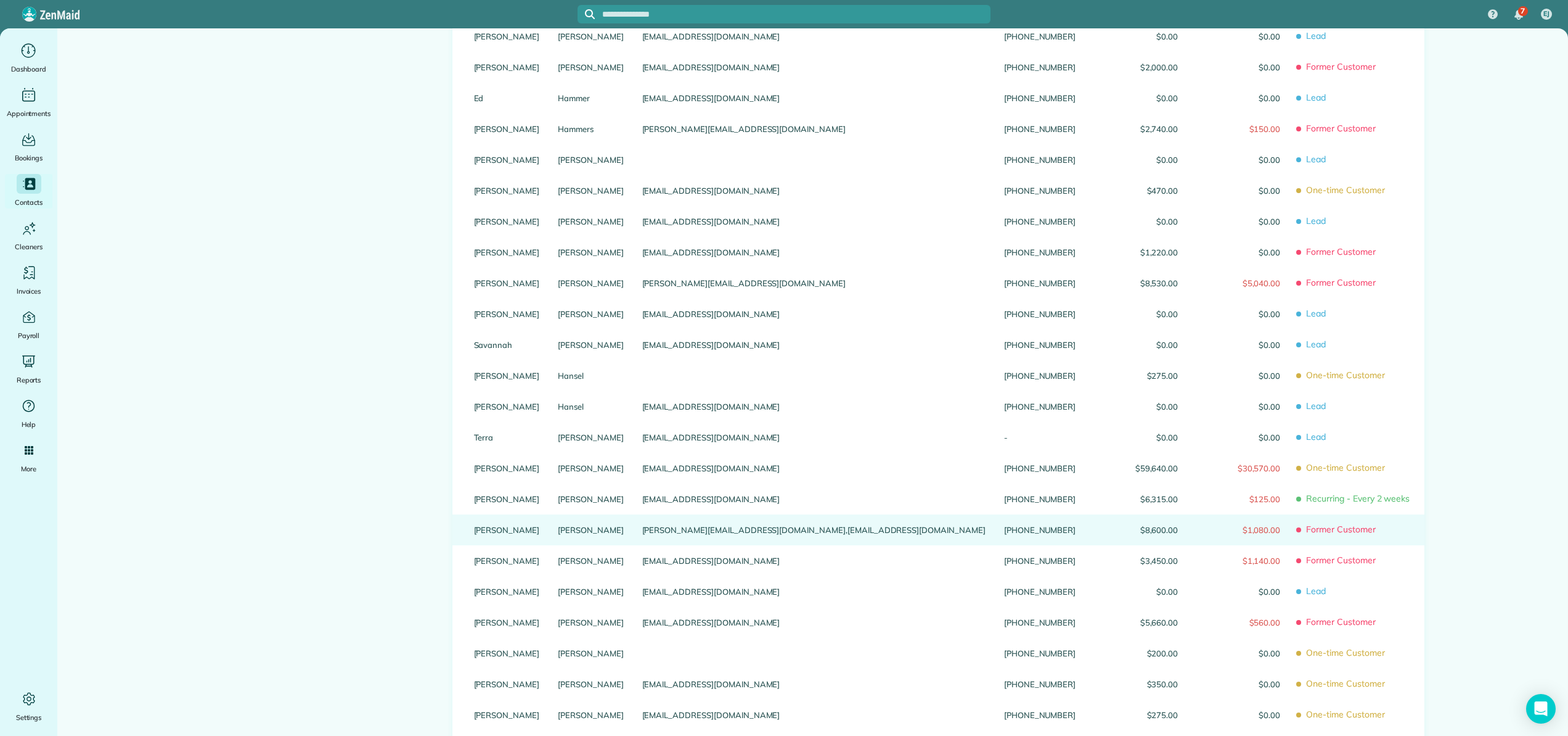
click at [558, 534] on link "Harbaugh" at bounding box center [591, 530] width 66 height 9
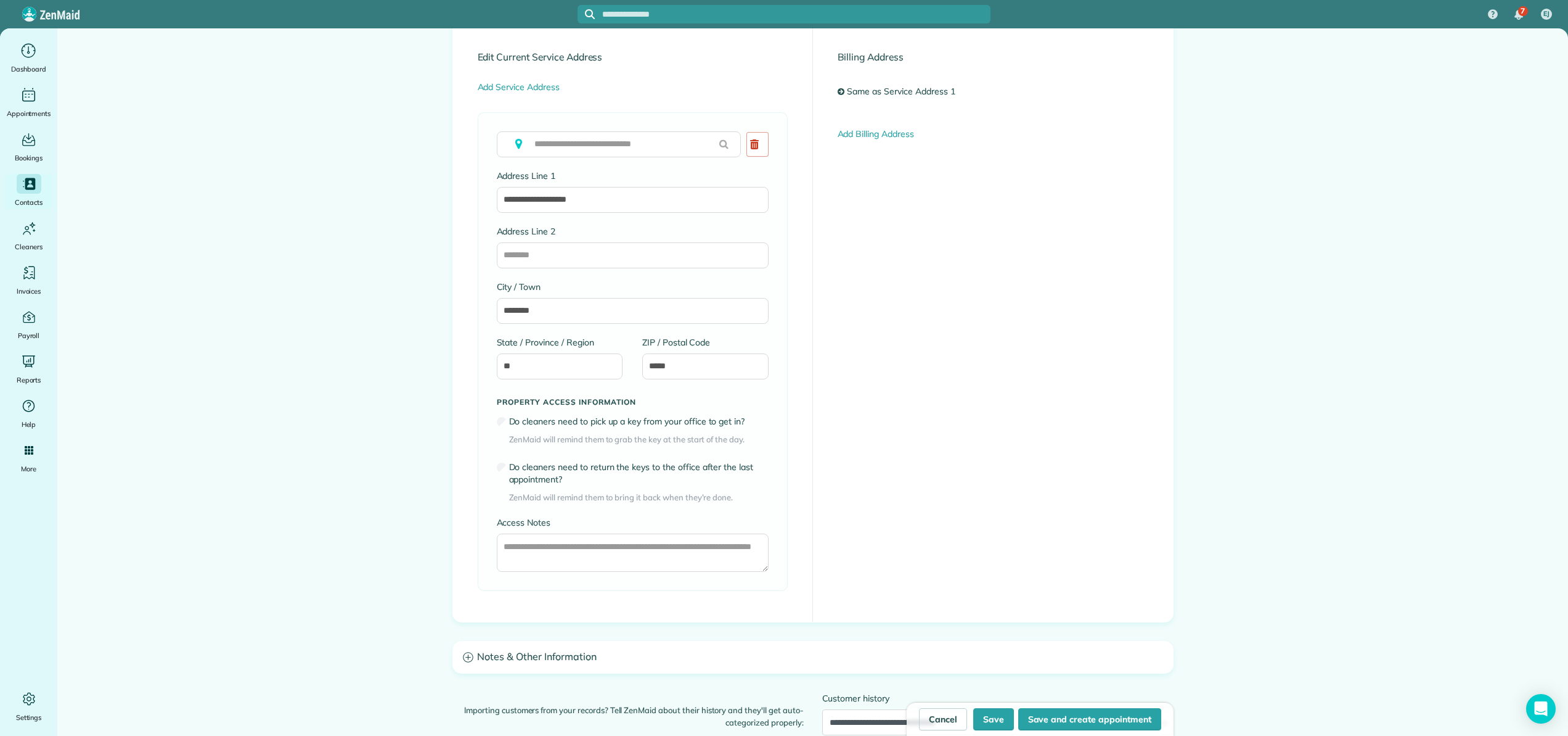
scroll to position [590, 0]
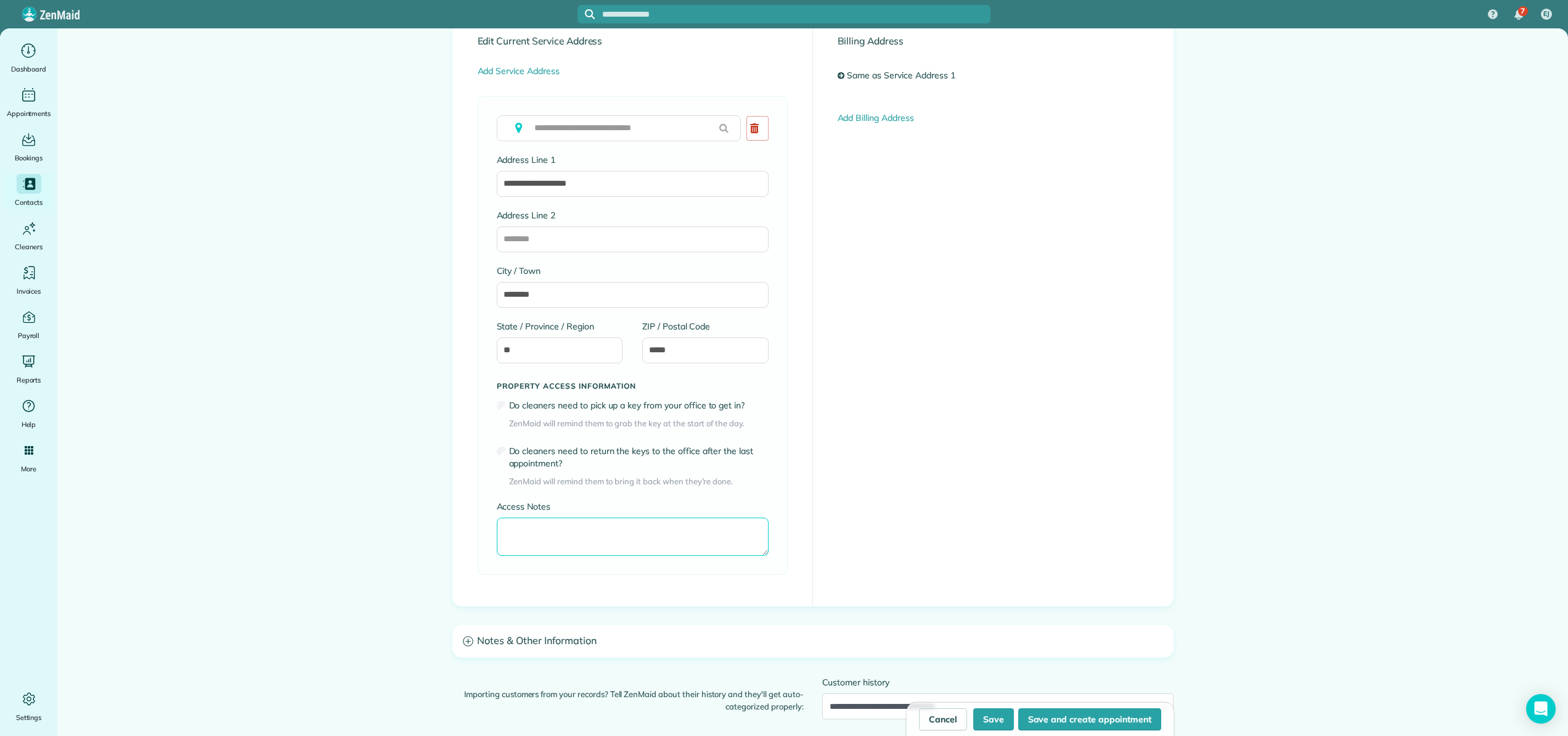
click at [538, 539] on textarea "Access Notes" at bounding box center [633, 536] width 272 height 38
type textarea "**********"
click at [998, 721] on button "Save" at bounding box center [994, 719] width 40 height 22
type input "**********"
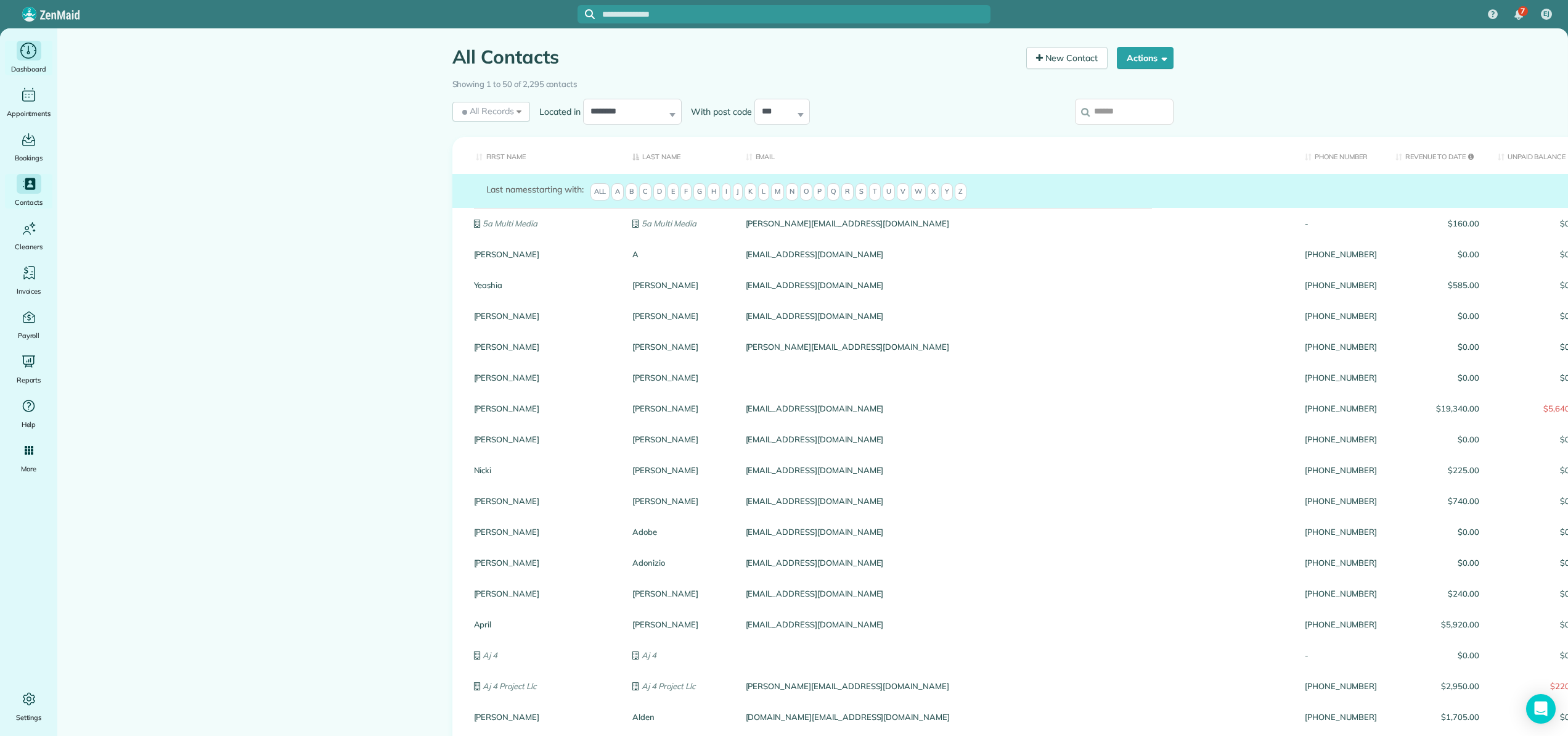
click at [27, 55] on icon "Main" at bounding box center [28, 50] width 19 height 18
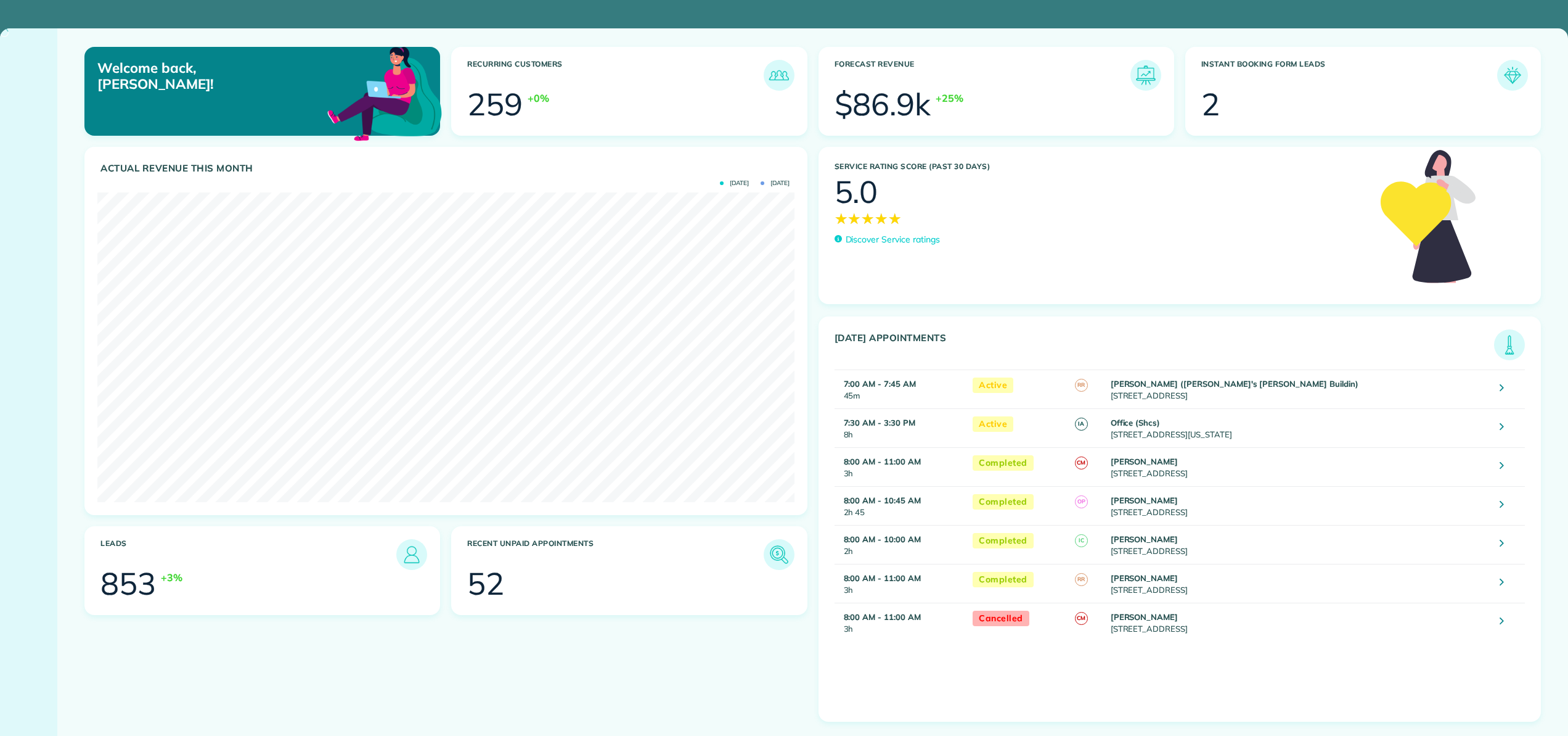
scroll to position [310, 696]
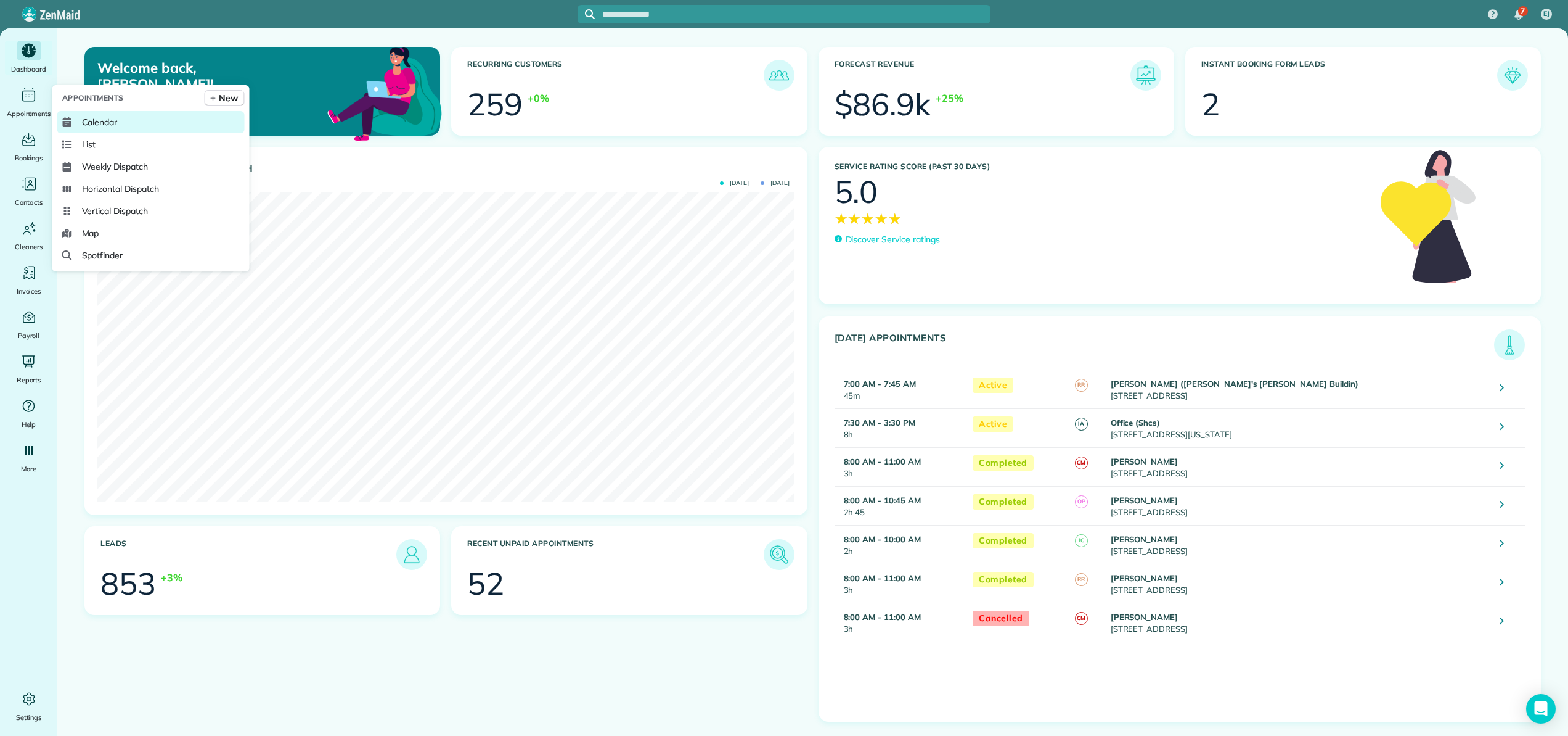
click at [87, 123] on span "Calendar" at bounding box center [100, 122] width 36 height 13
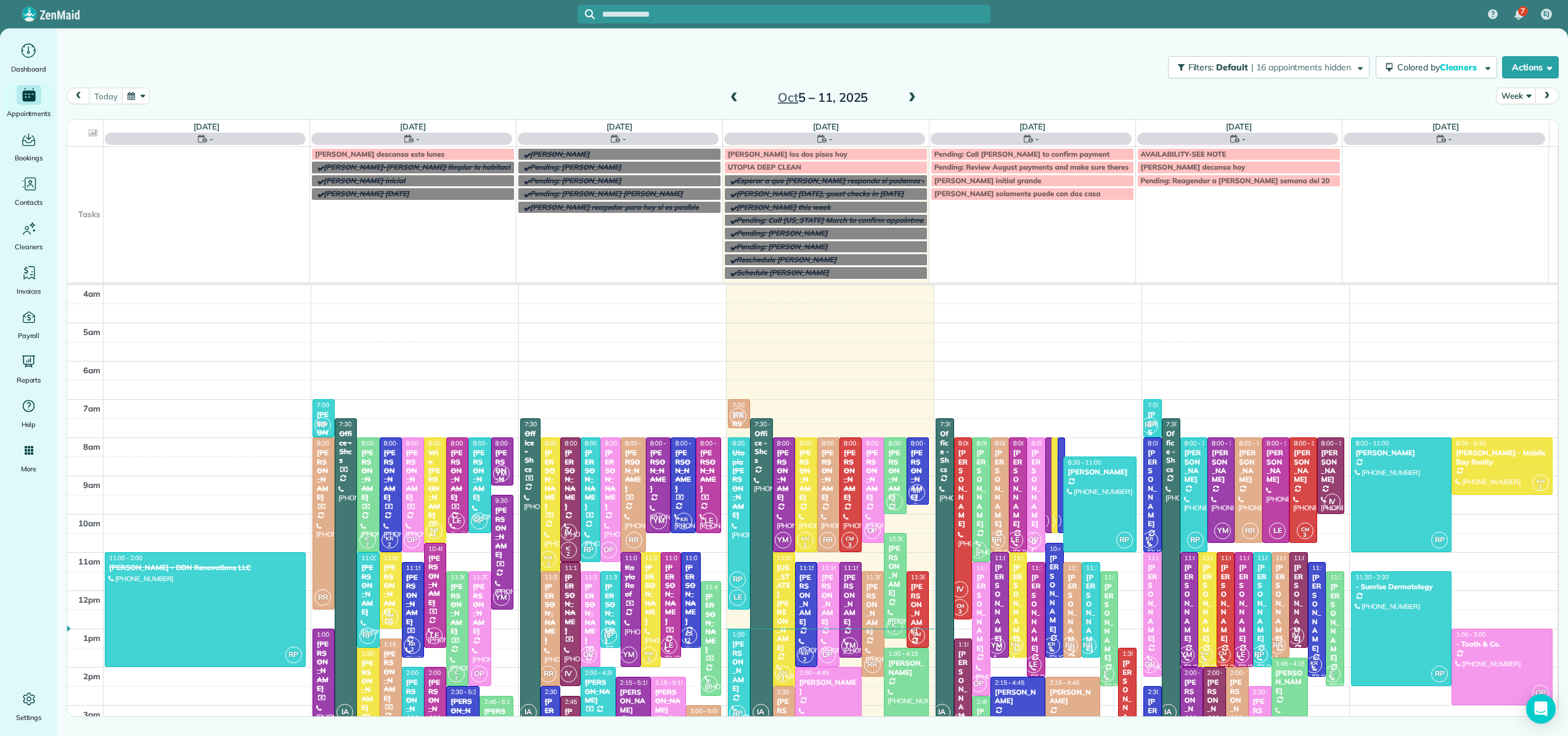
scroll to position [115, 0]
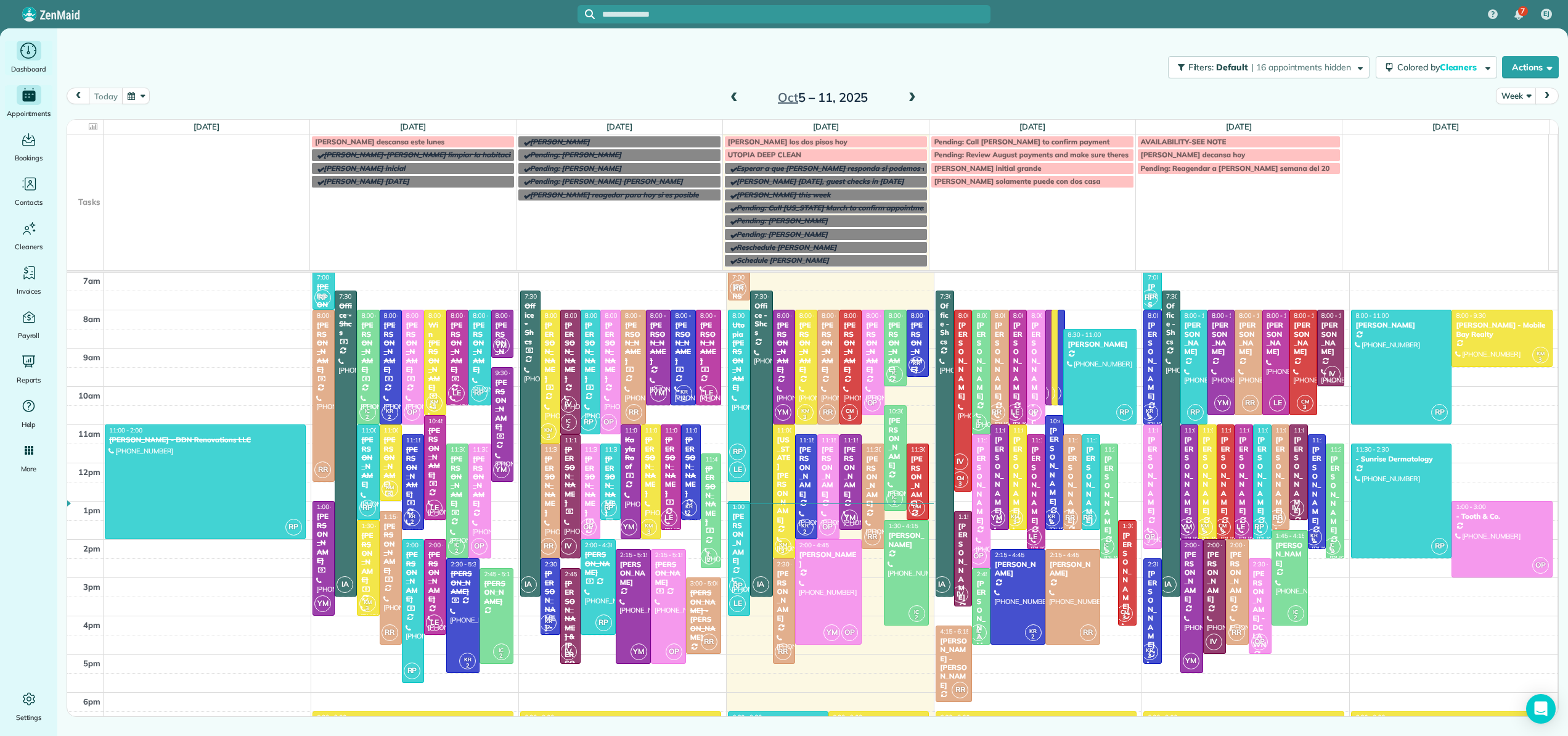
click at [18, 55] on div "Main" at bounding box center [28, 50] width 25 height 20
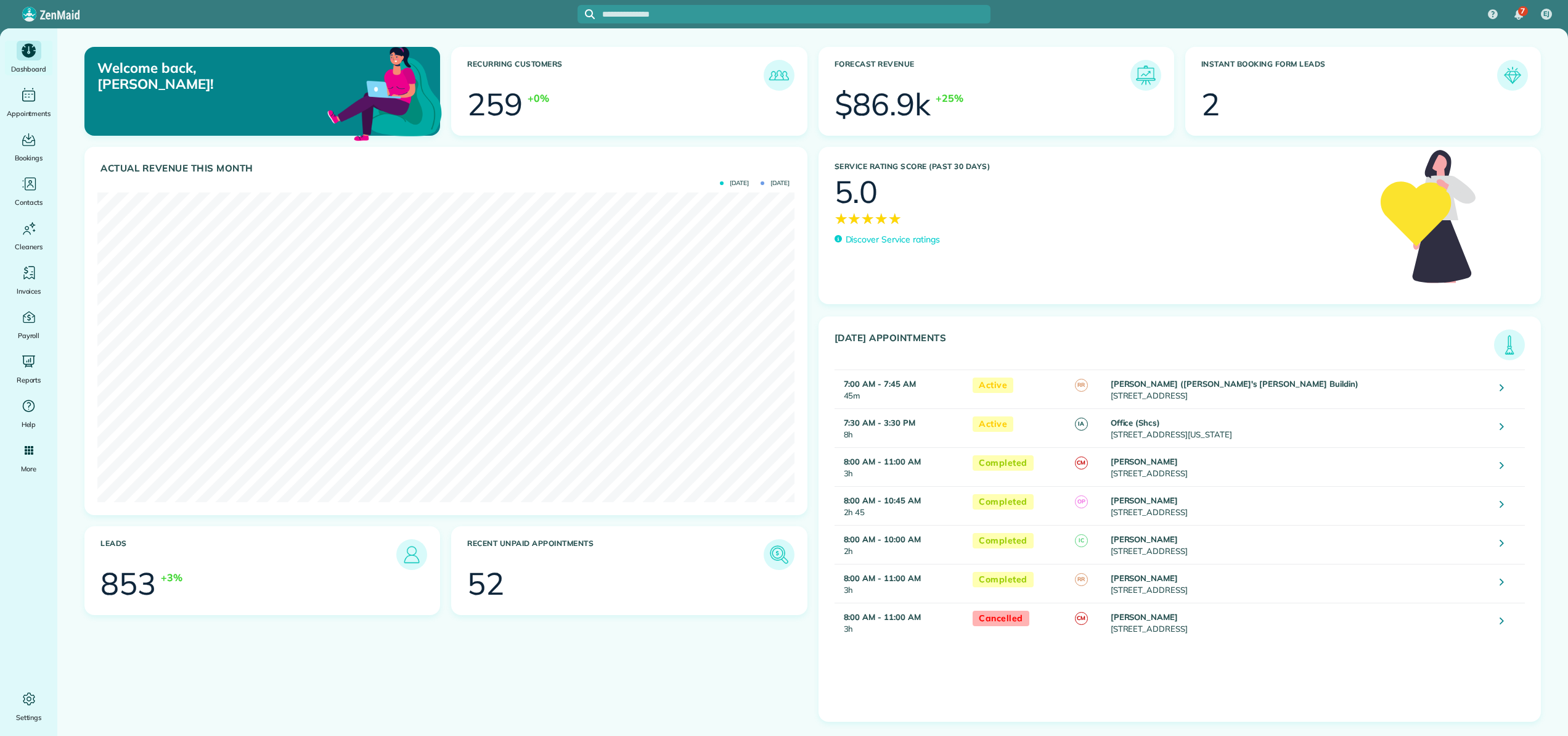
scroll to position [310, 696]
click at [784, 552] on img at bounding box center [779, 554] width 28 height 28
